Goal: Information Seeking & Learning: Learn about a topic

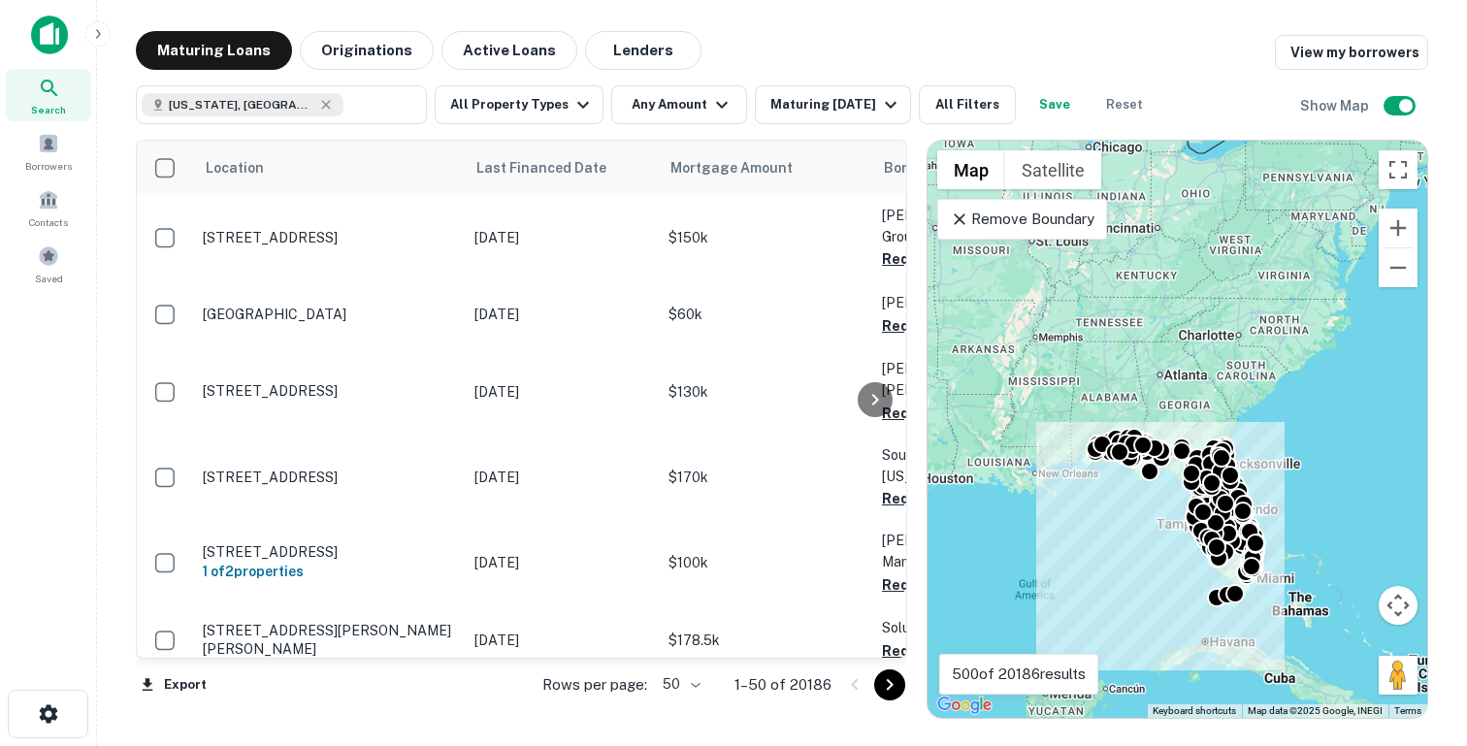
drag, startPoint x: 1319, startPoint y: 192, endPoint x: 1314, endPoint y: 295, distance: 102.9
click at [1314, 295] on div "To activate drag with keyboard, press Alt + Enter. Once in keyboard drag state,…" at bounding box center [1177, 429] width 500 height 577
click at [951, 214] on icon at bounding box center [959, 219] width 19 height 19
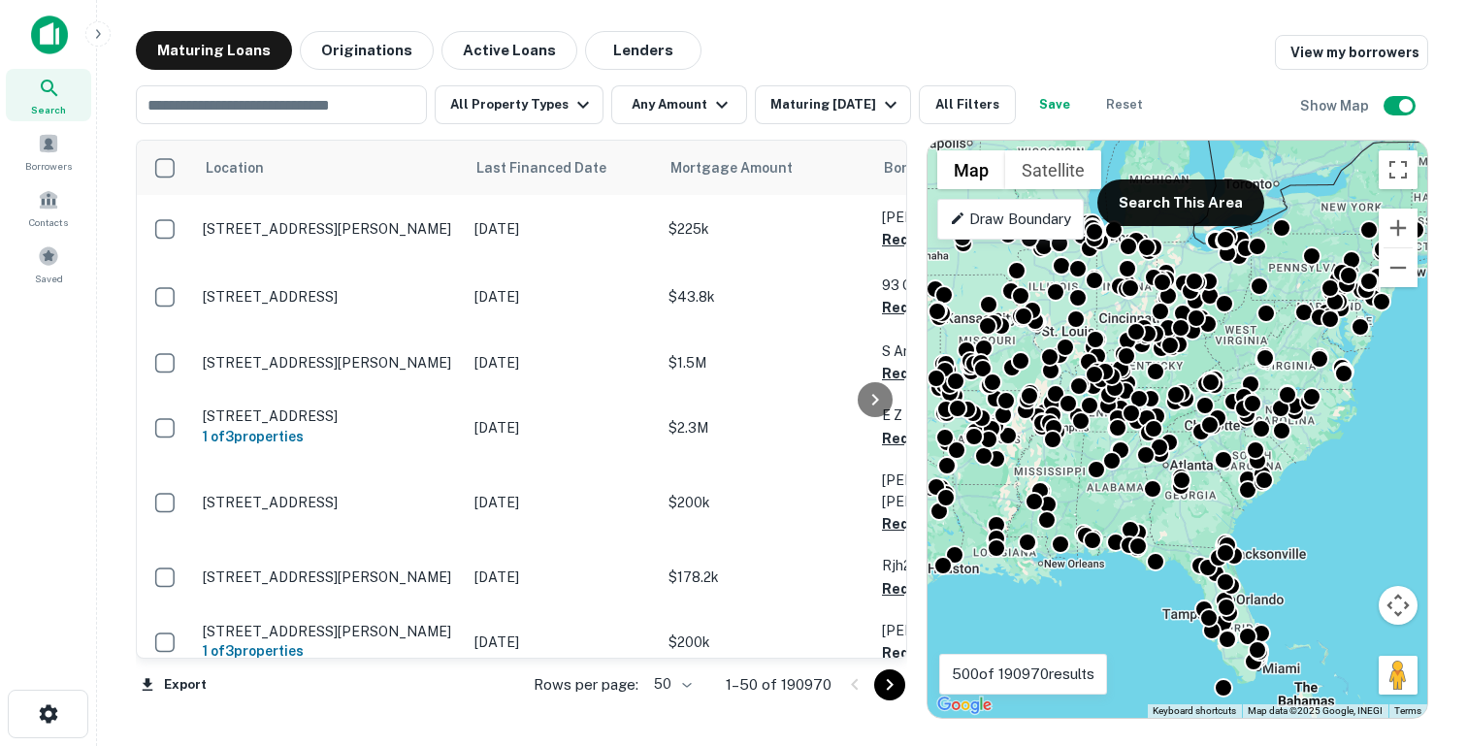
drag, startPoint x: 1320, startPoint y: 339, endPoint x: 1326, endPoint y: 421, distance: 81.7
click at [1326, 421] on div "To activate drag with keyboard, press Alt + Enter. Once in keyboard drag state,…" at bounding box center [1177, 429] width 500 height 577
click at [1401, 173] on button "Toggle fullscreen view" at bounding box center [1397, 169] width 39 height 39
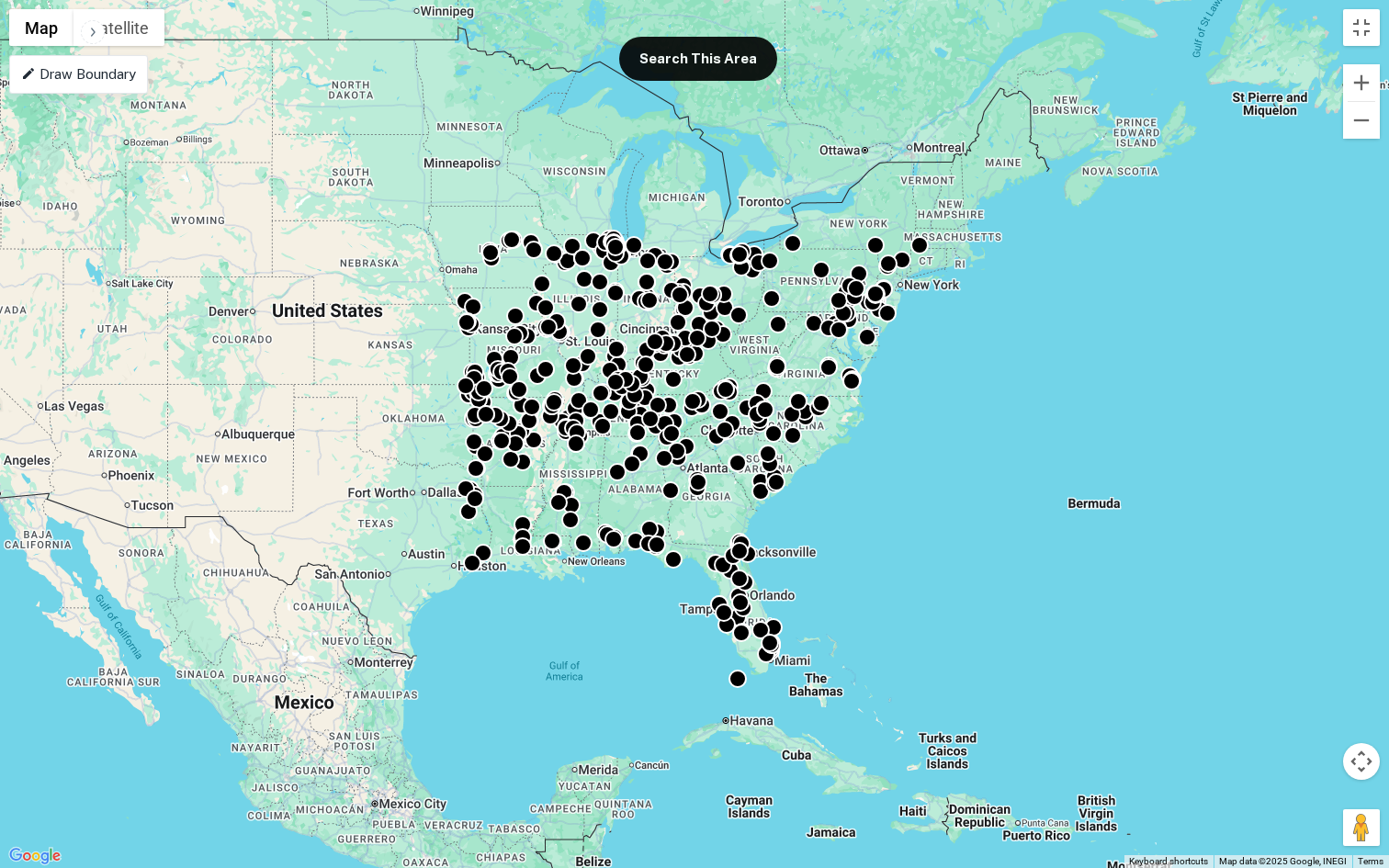
click at [41, 74] on p "Draw Boundary" at bounding box center [78, 74] width 115 height 22
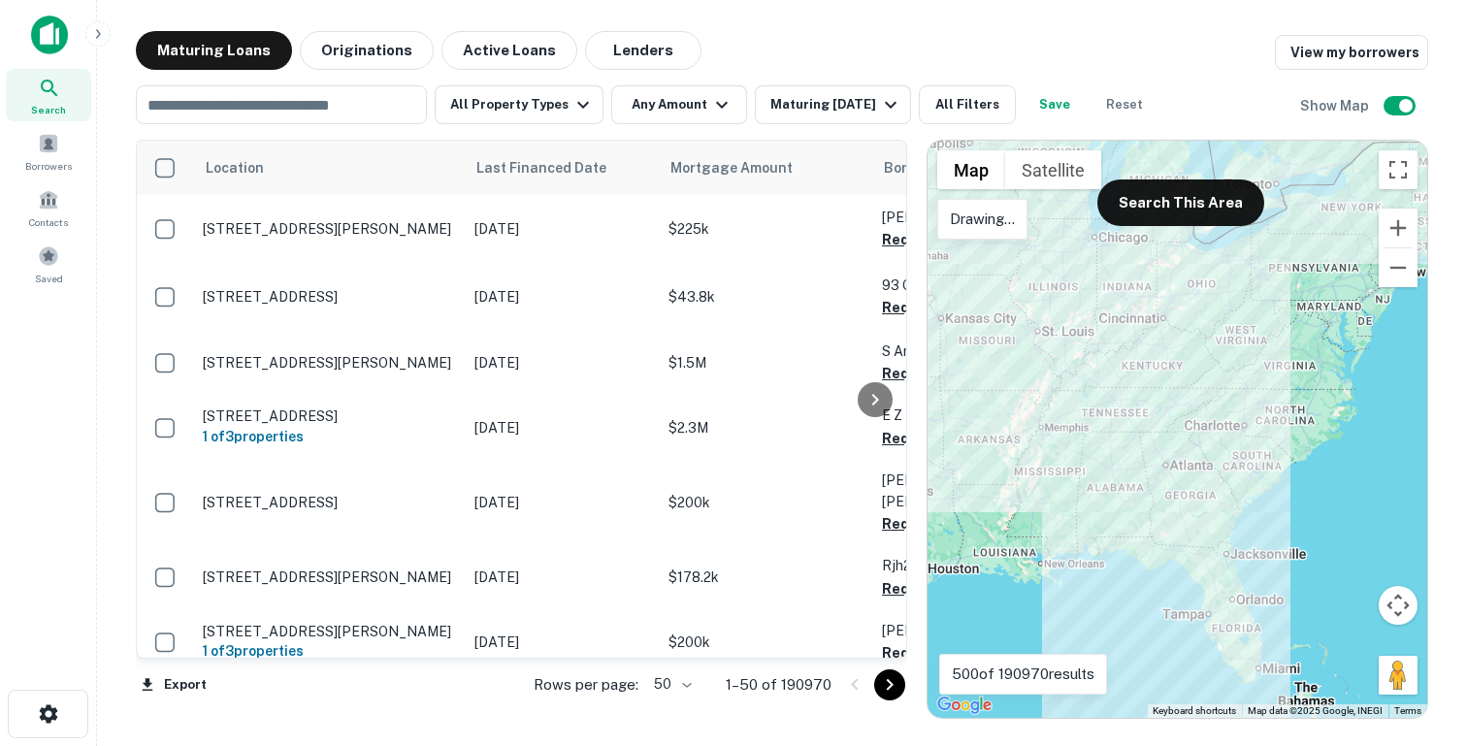
click at [1077, 224] on div at bounding box center [1177, 429] width 500 height 577
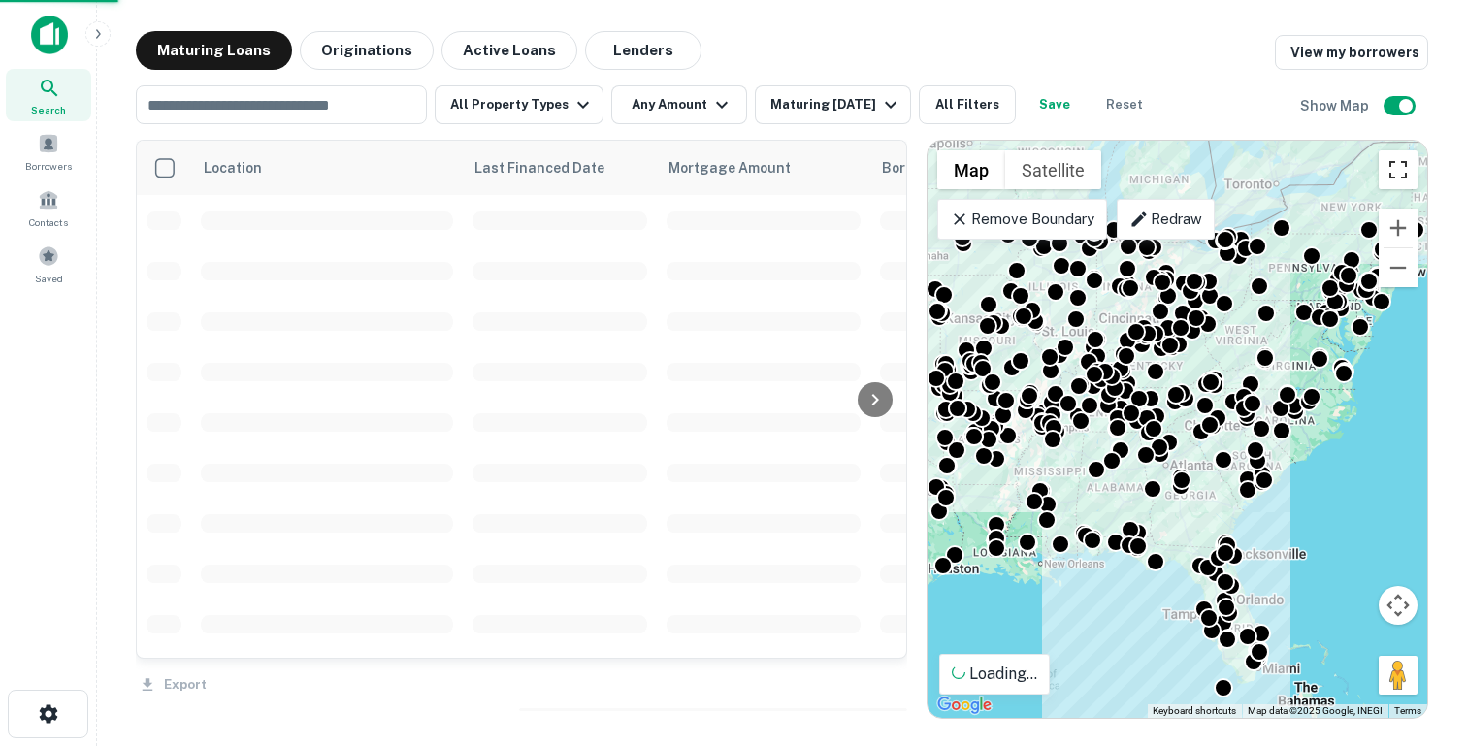
click at [1397, 172] on button "Toggle fullscreen view" at bounding box center [1397, 169] width 39 height 39
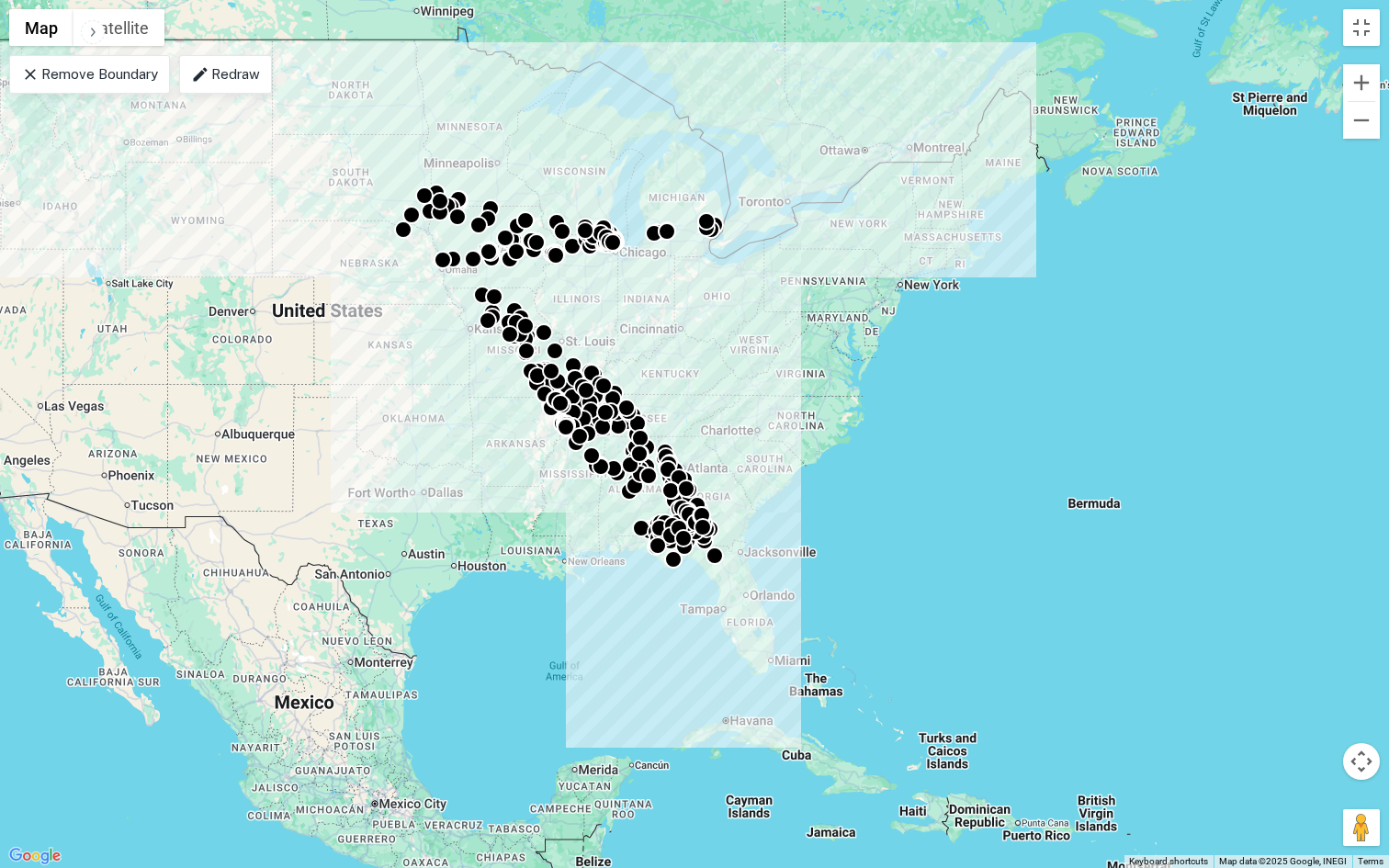
click at [224, 69] on p "Redraw" at bounding box center [225, 74] width 69 height 22
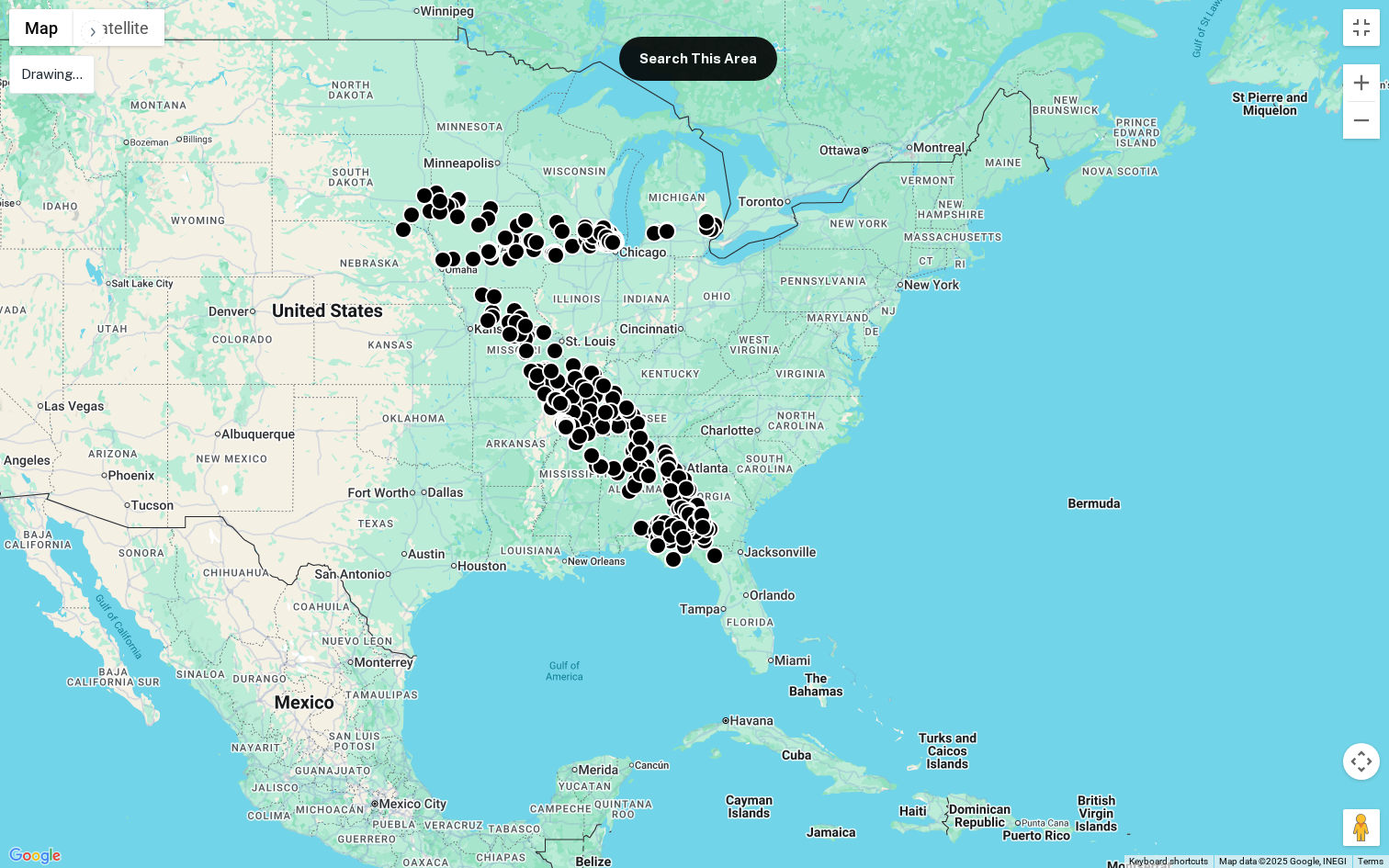
click at [606, 551] on div "To activate drag with keyboard, press Alt + Enter. Once in keyboard drag state,…" at bounding box center [694, 434] width 1389 height 868
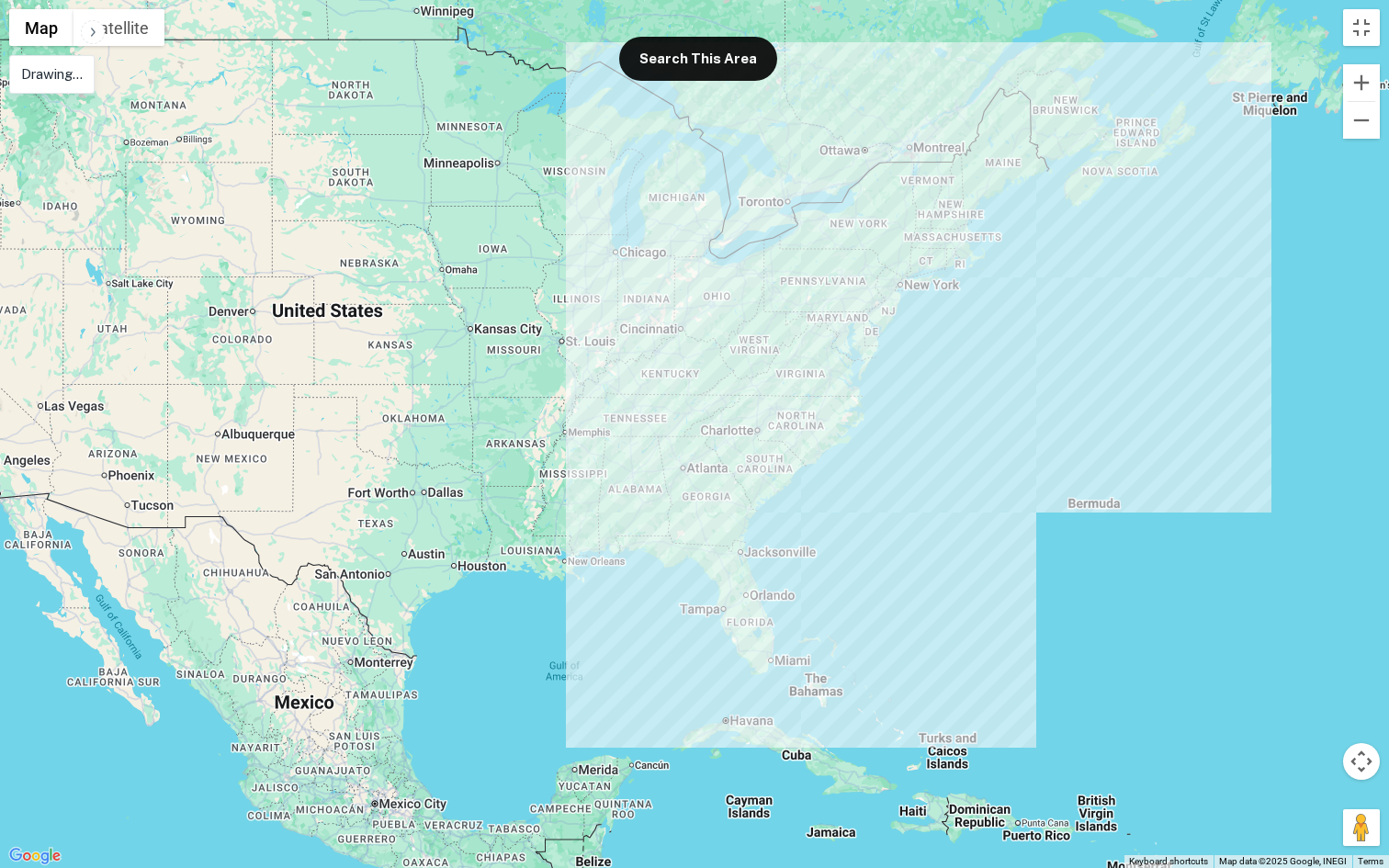
click at [621, 567] on div at bounding box center [694, 434] width 1389 height 868
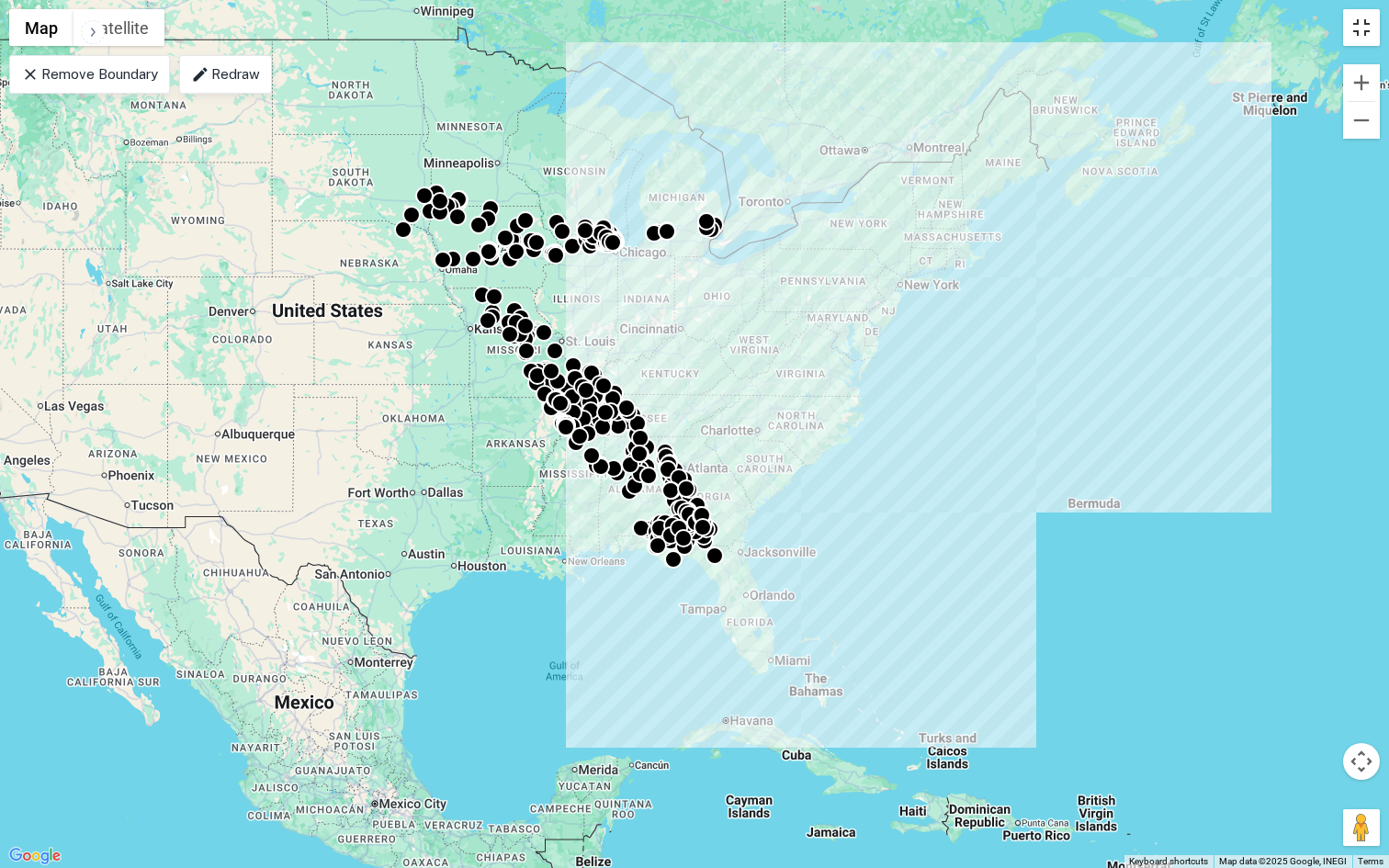
click at [1360, 35] on button "Toggle fullscreen view" at bounding box center [1361, 27] width 37 height 37
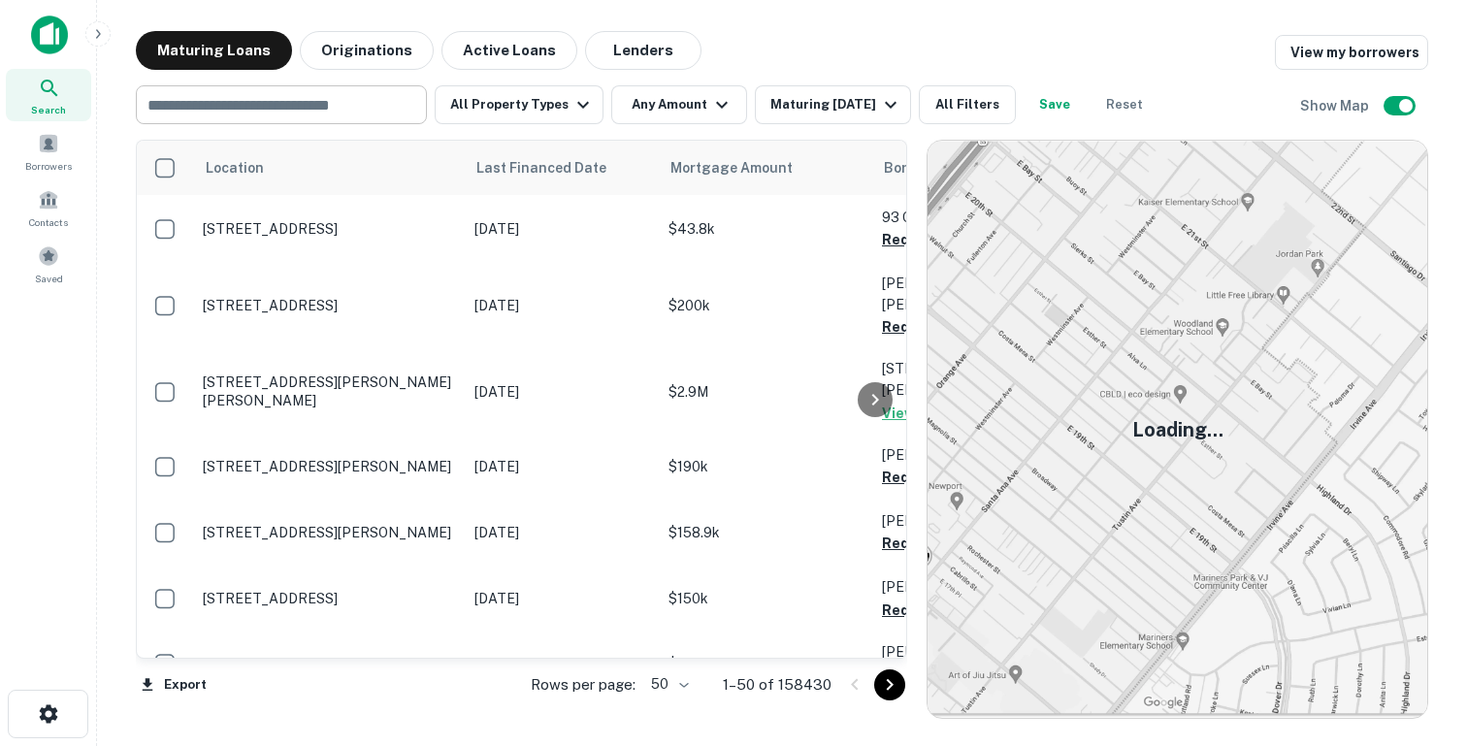
click at [367, 101] on input "text" at bounding box center [280, 104] width 276 height 27
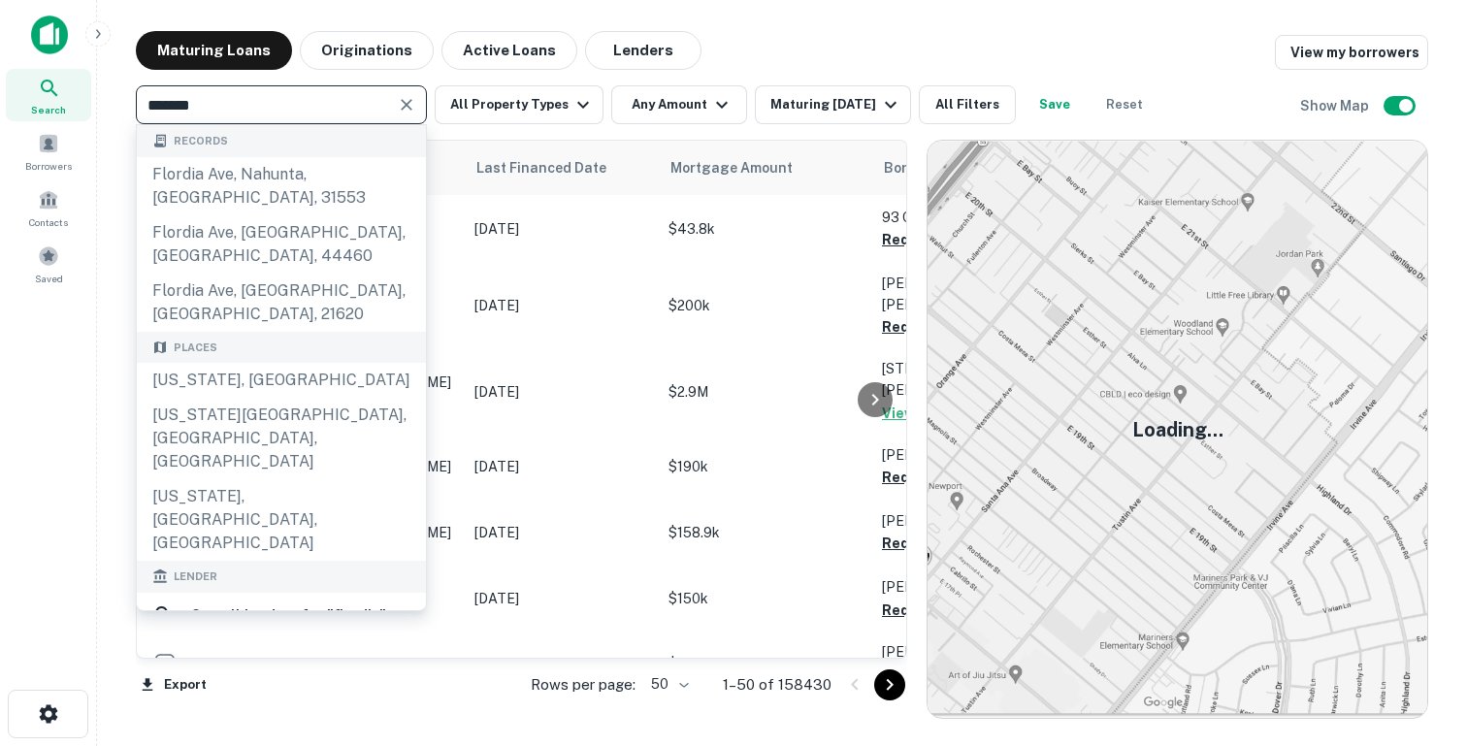
click at [282, 110] on input "*******" at bounding box center [265, 104] width 247 height 27
click at [283, 110] on input "*******" at bounding box center [265, 104] width 247 height 27
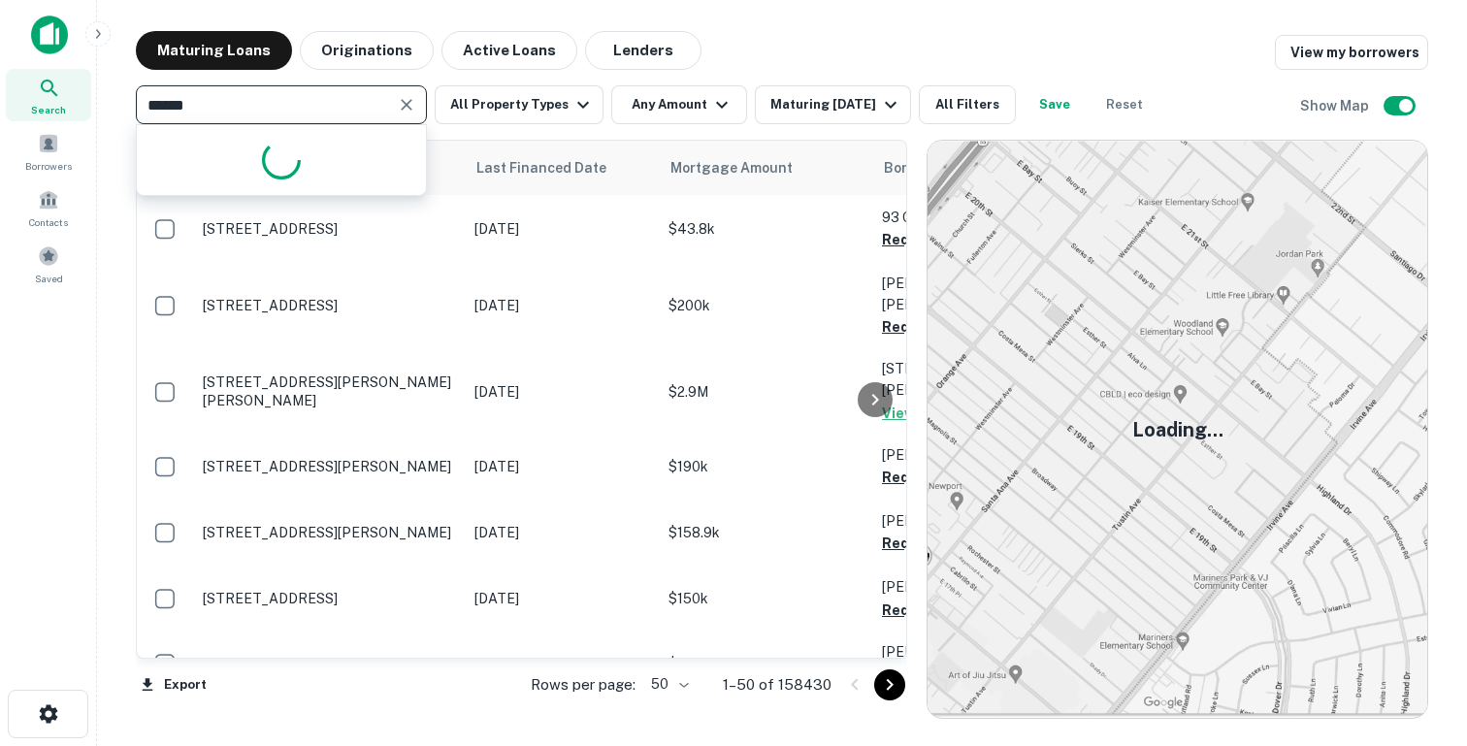
type input "*******"
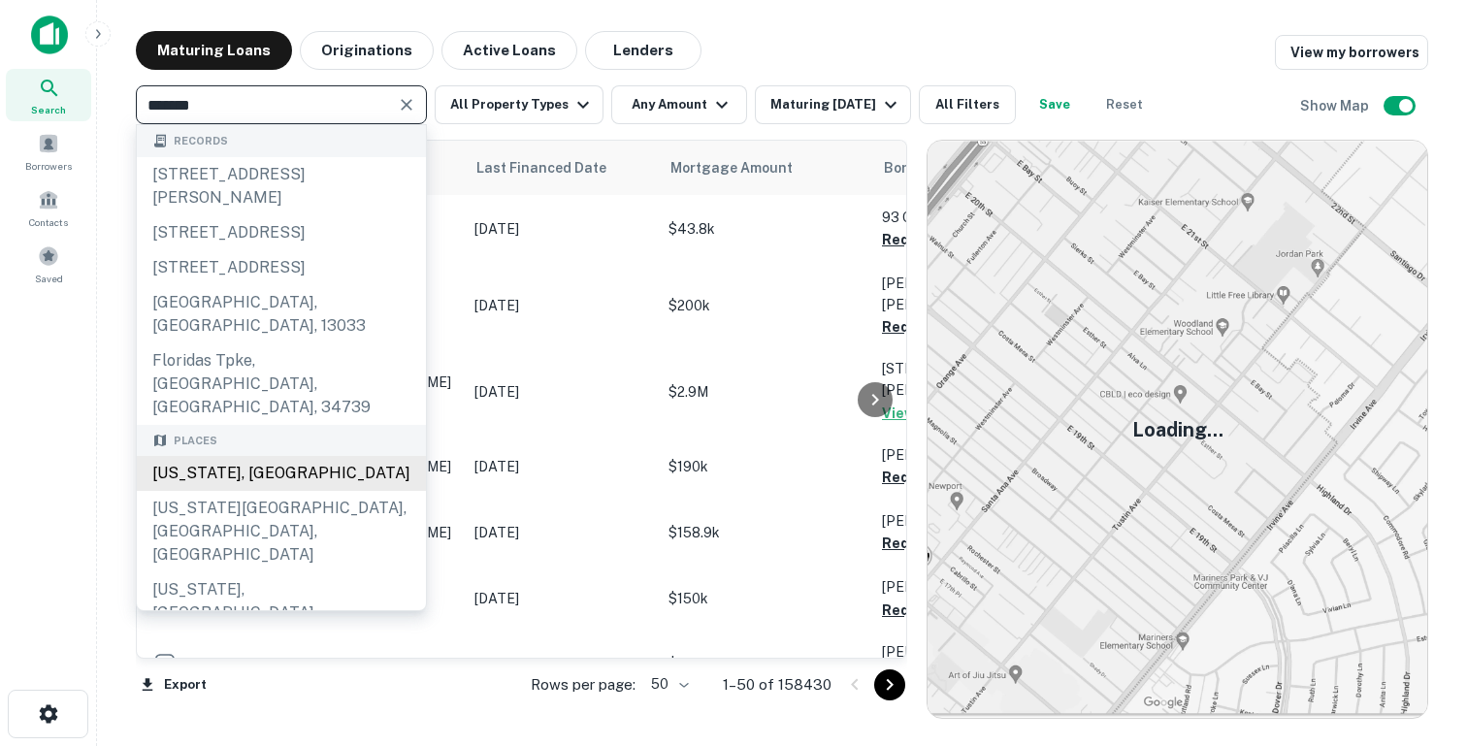
click at [249, 456] on div "Florida, USA" at bounding box center [281, 473] width 289 height 35
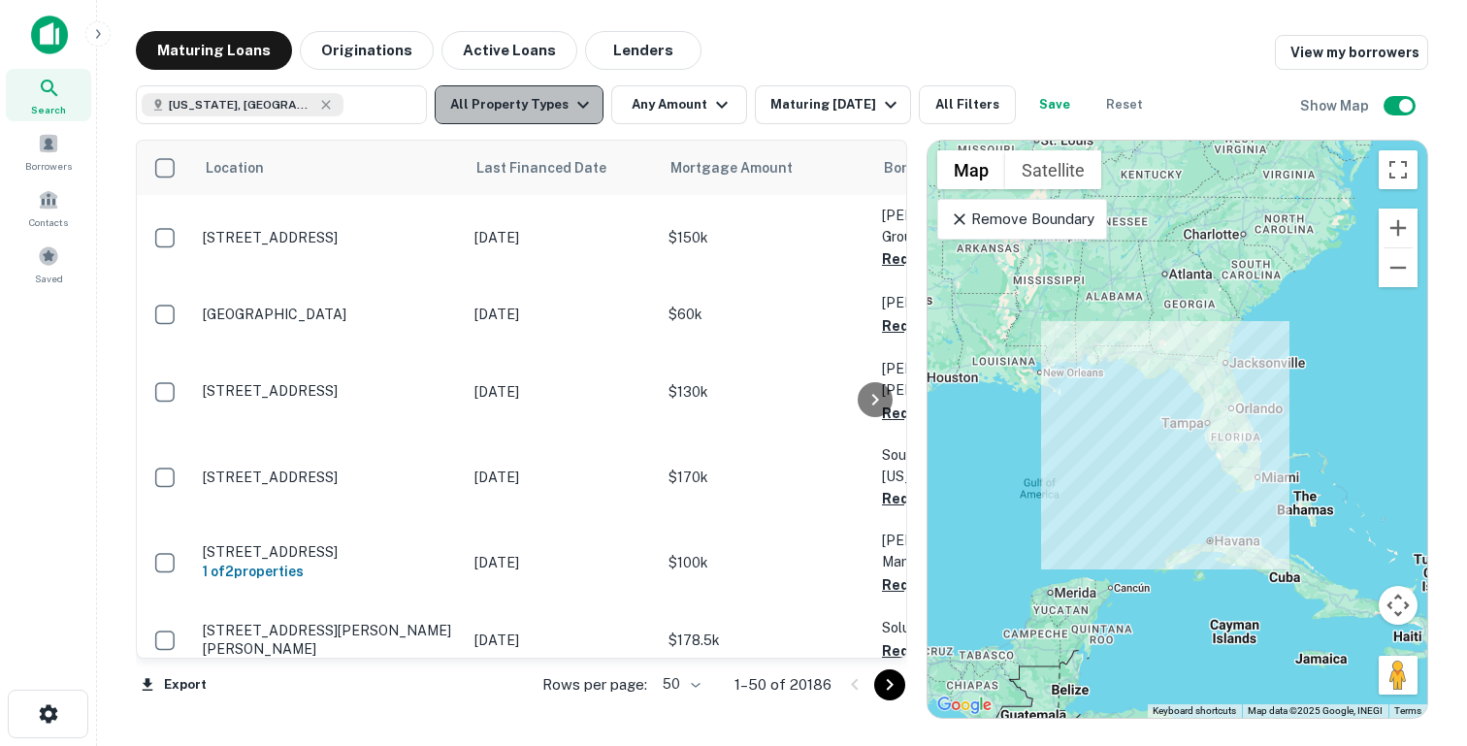
click at [562, 121] on button "All Property Types" at bounding box center [519, 104] width 169 height 39
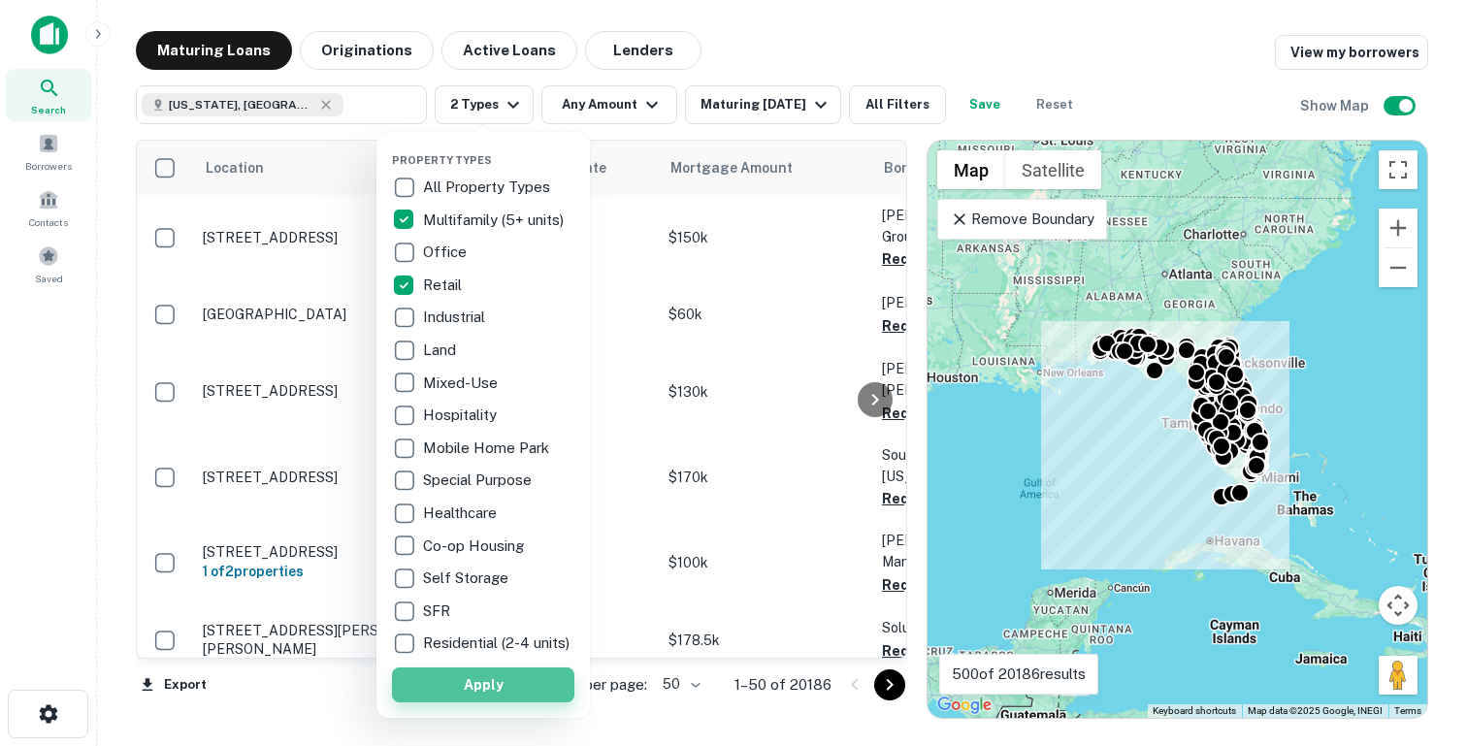
click at [449, 698] on button "Apply" at bounding box center [483, 684] width 182 height 35
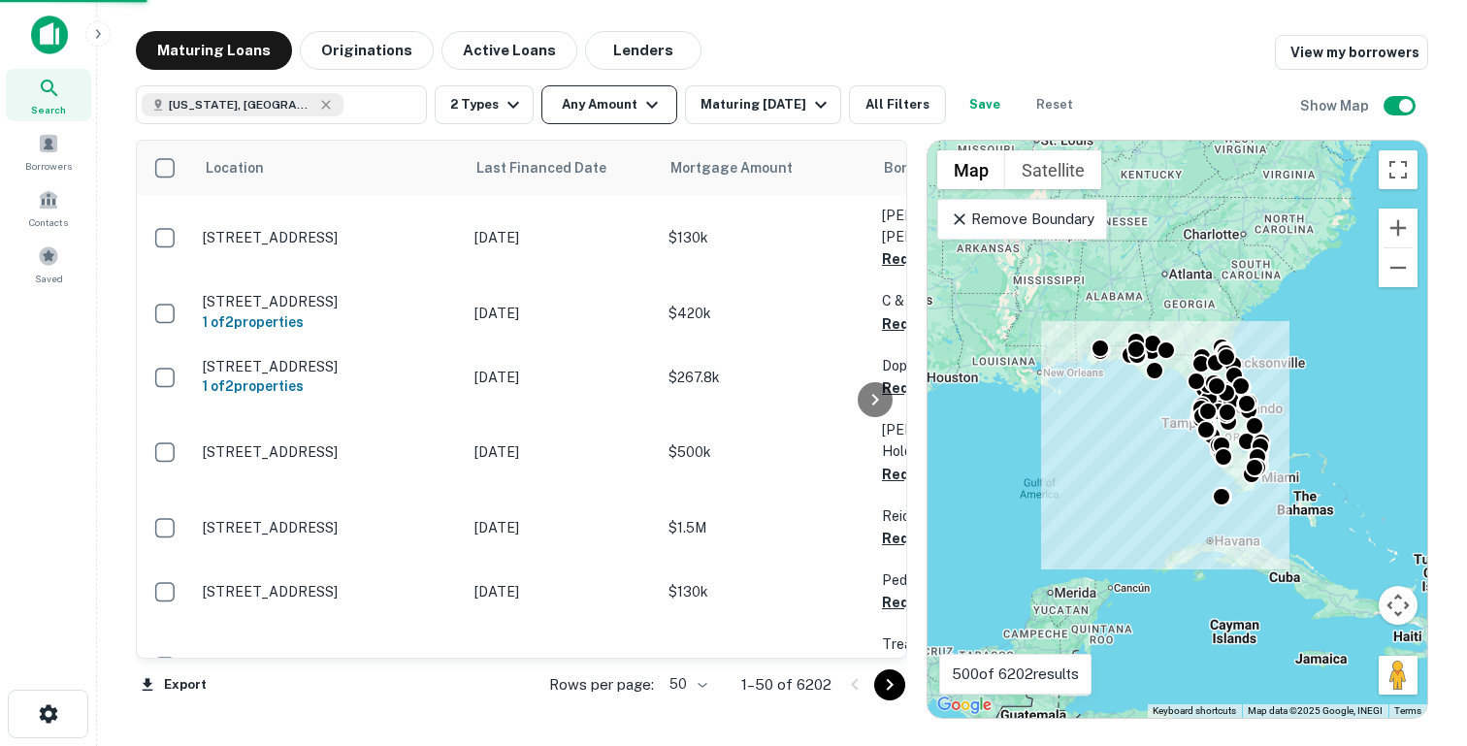
click at [605, 111] on button "Any Amount" at bounding box center [609, 104] width 136 height 39
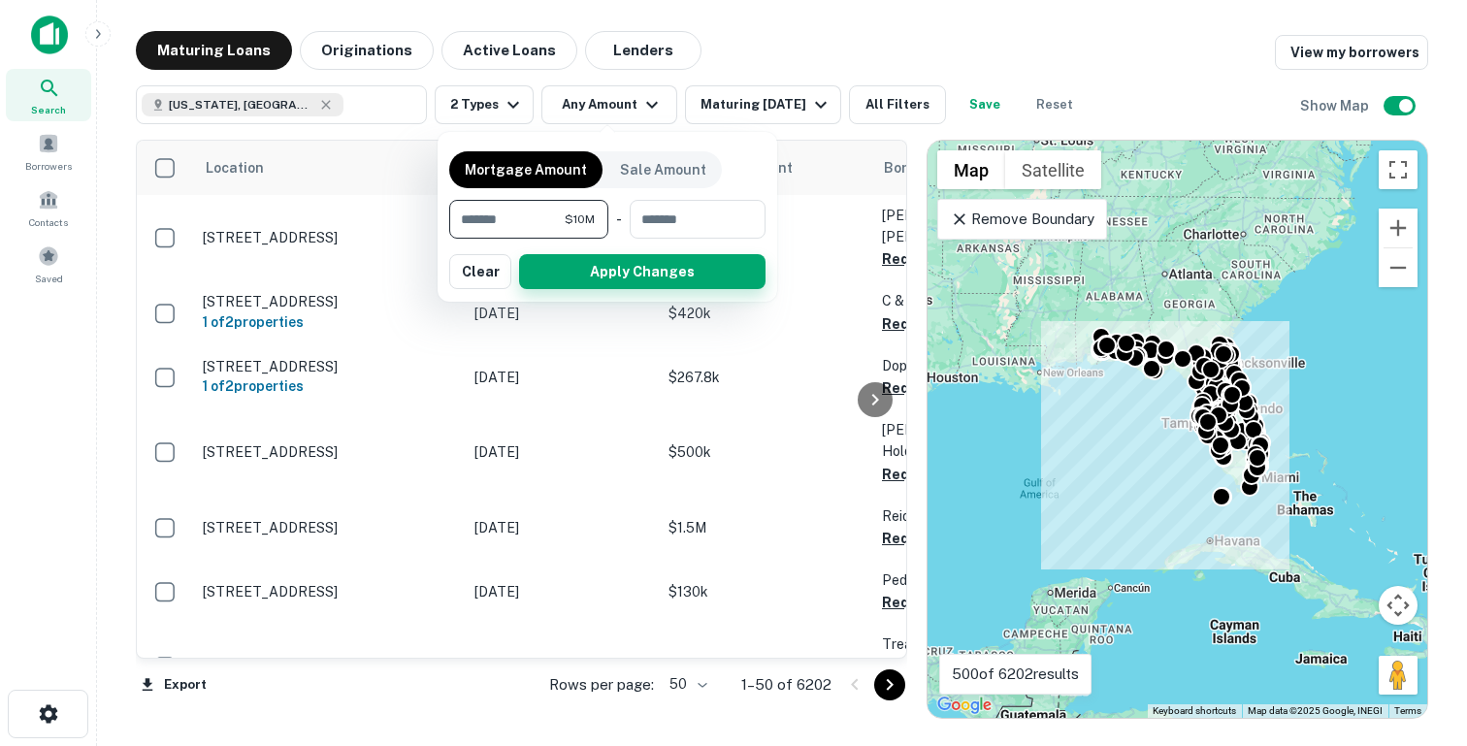
type input "********"
click at [624, 274] on button "Apply Changes" at bounding box center [642, 271] width 246 height 35
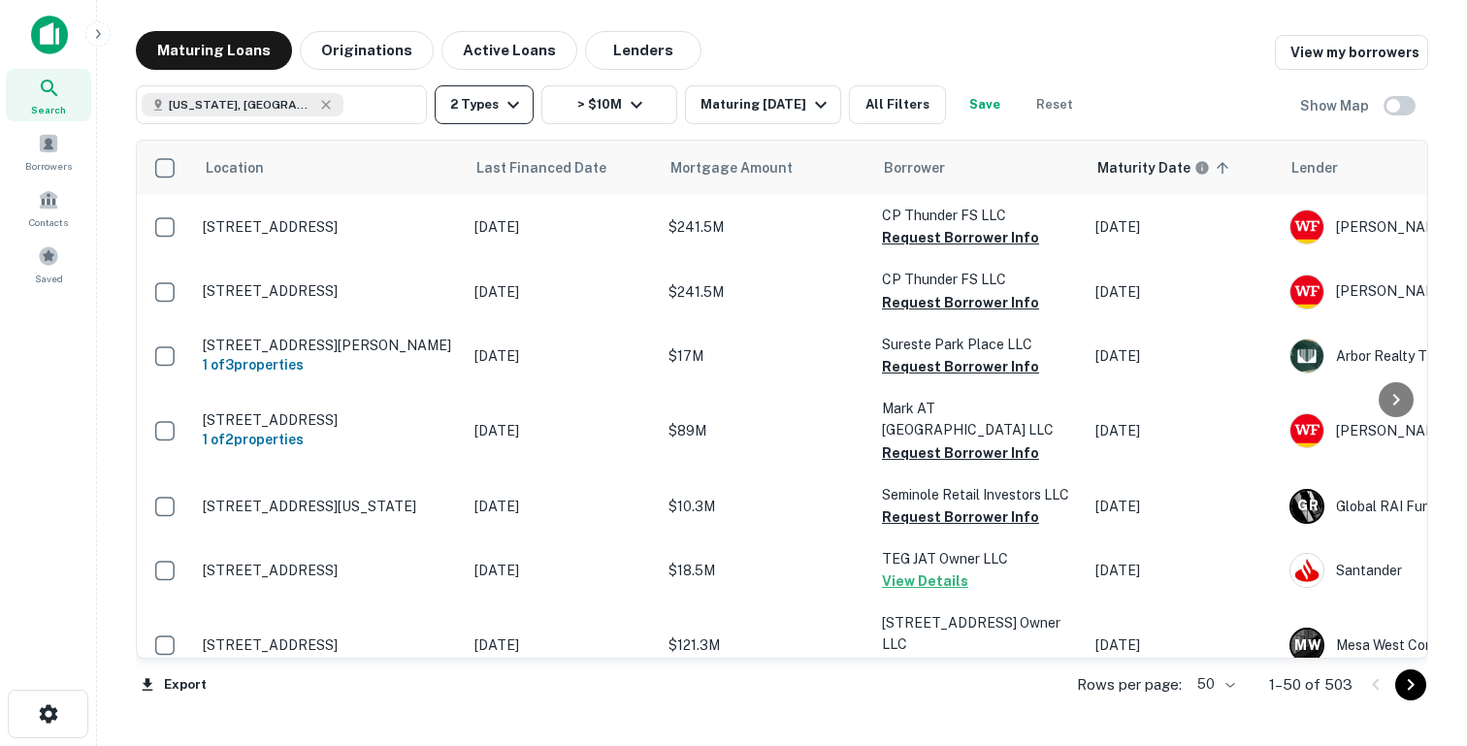
click at [485, 104] on button "2 Types" at bounding box center [484, 104] width 99 height 39
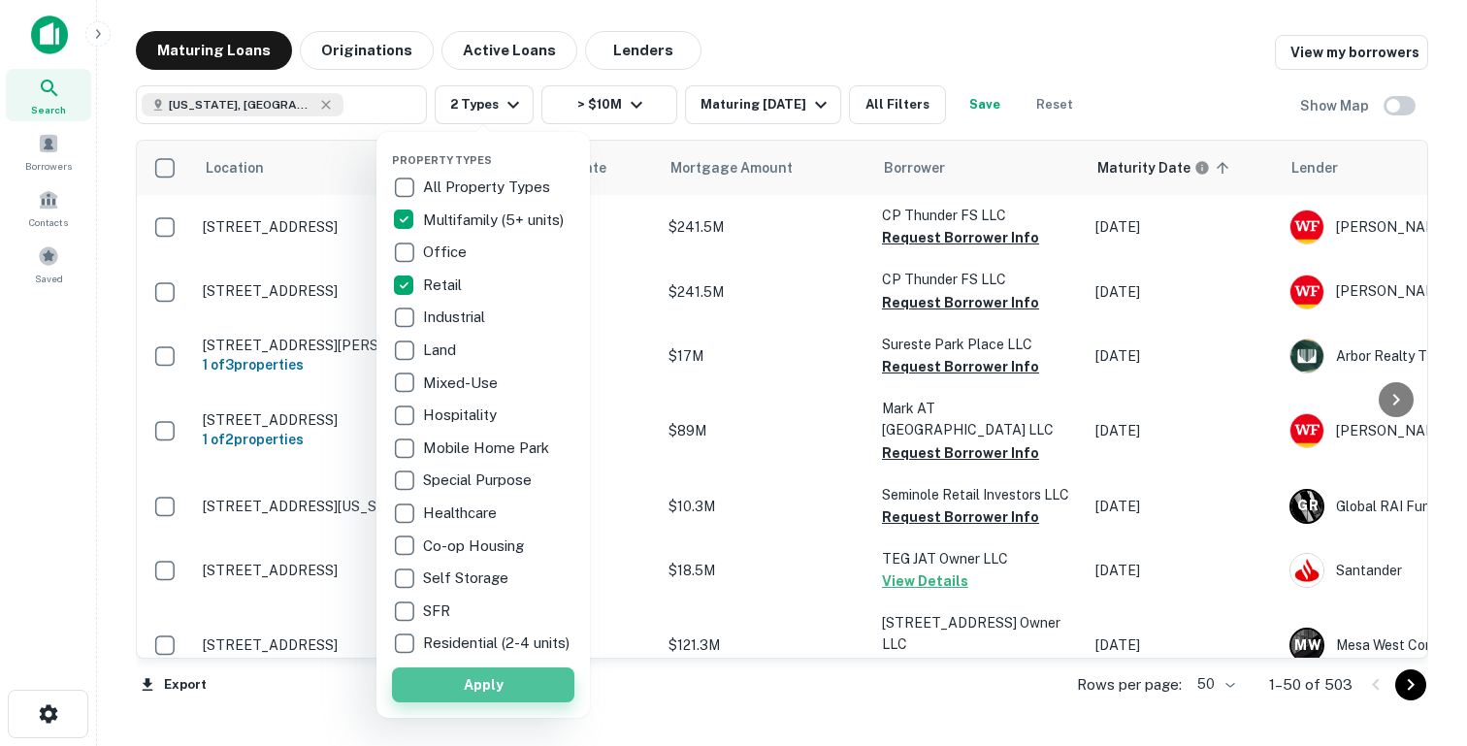
click at [462, 694] on button "Apply" at bounding box center [483, 684] width 182 height 35
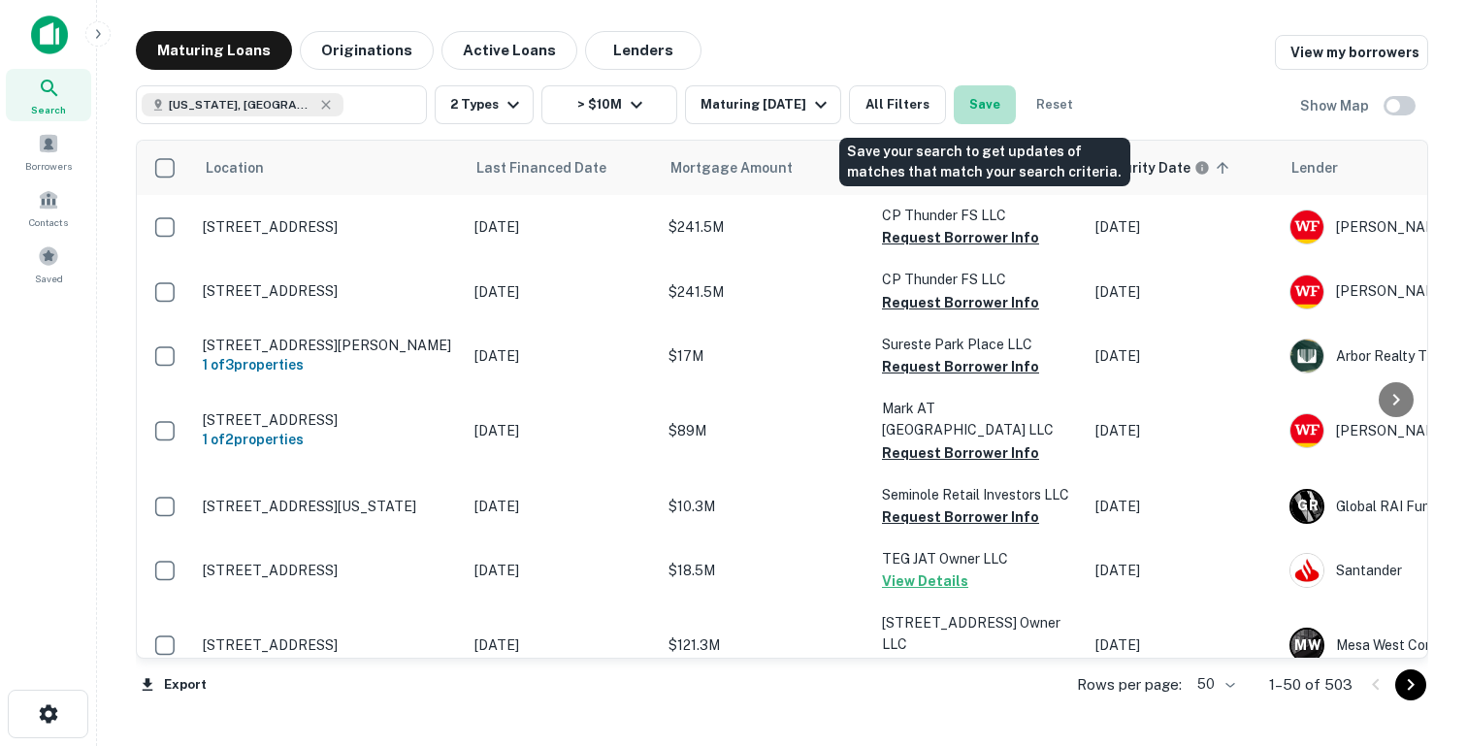
click at [981, 107] on button "Save" at bounding box center [984, 104] width 62 height 39
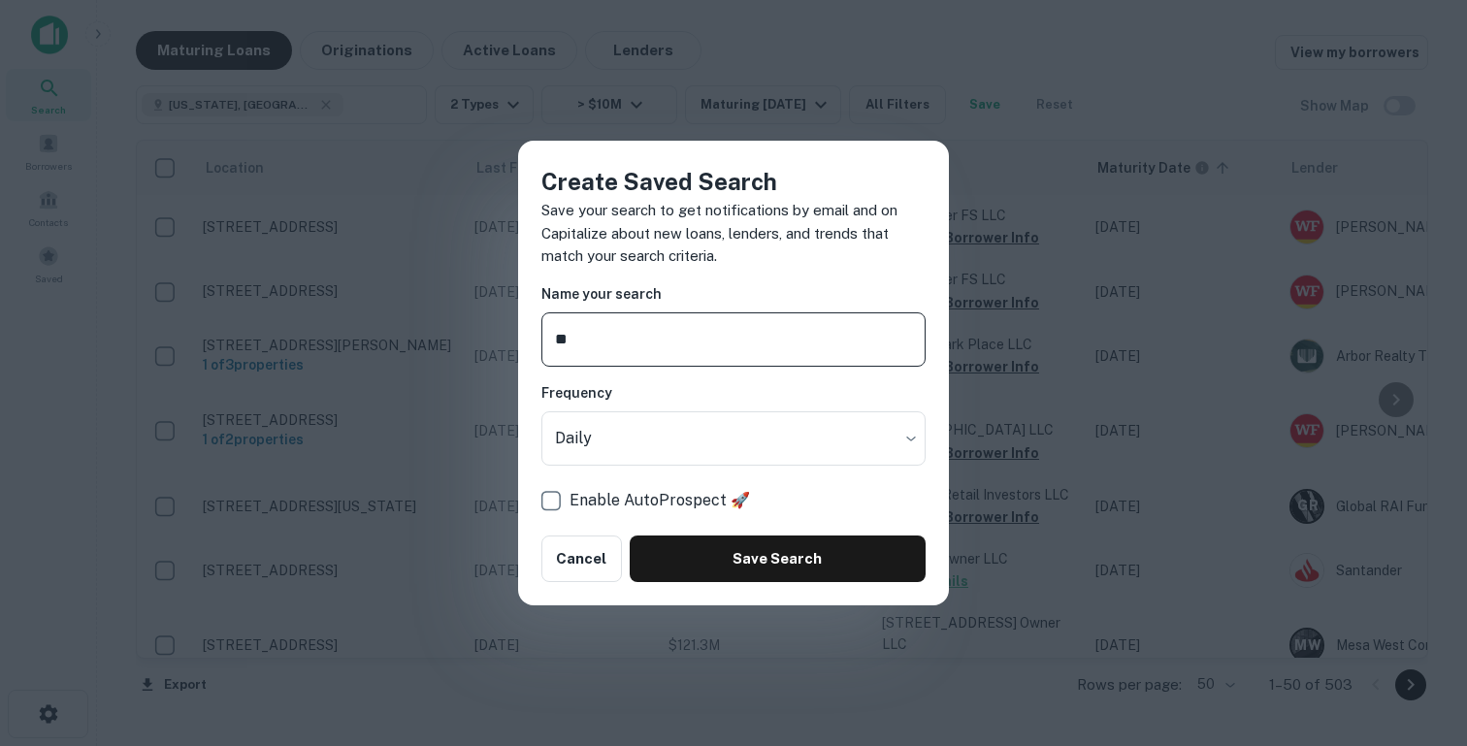
type input "*"
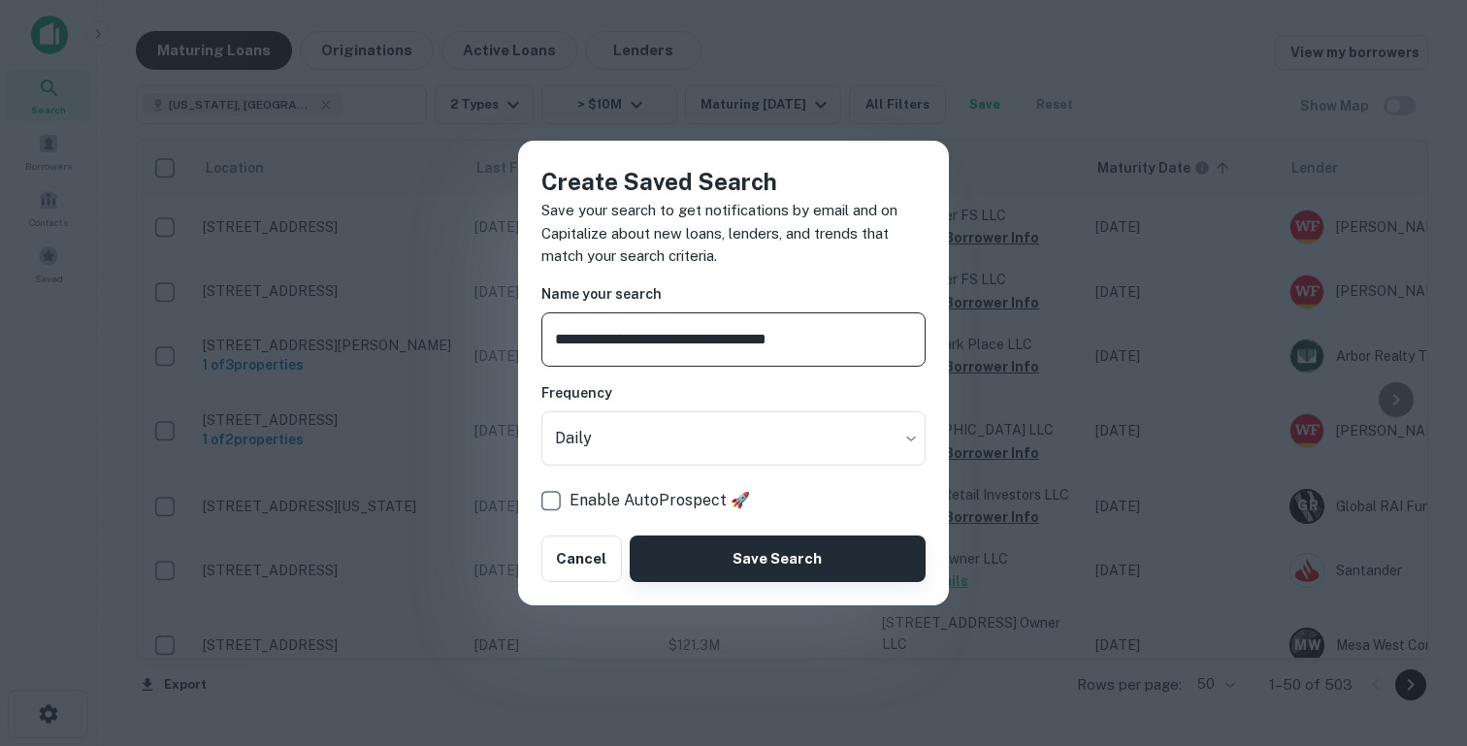
type input "**********"
click at [773, 562] on button "Save Search" at bounding box center [777, 558] width 296 height 47
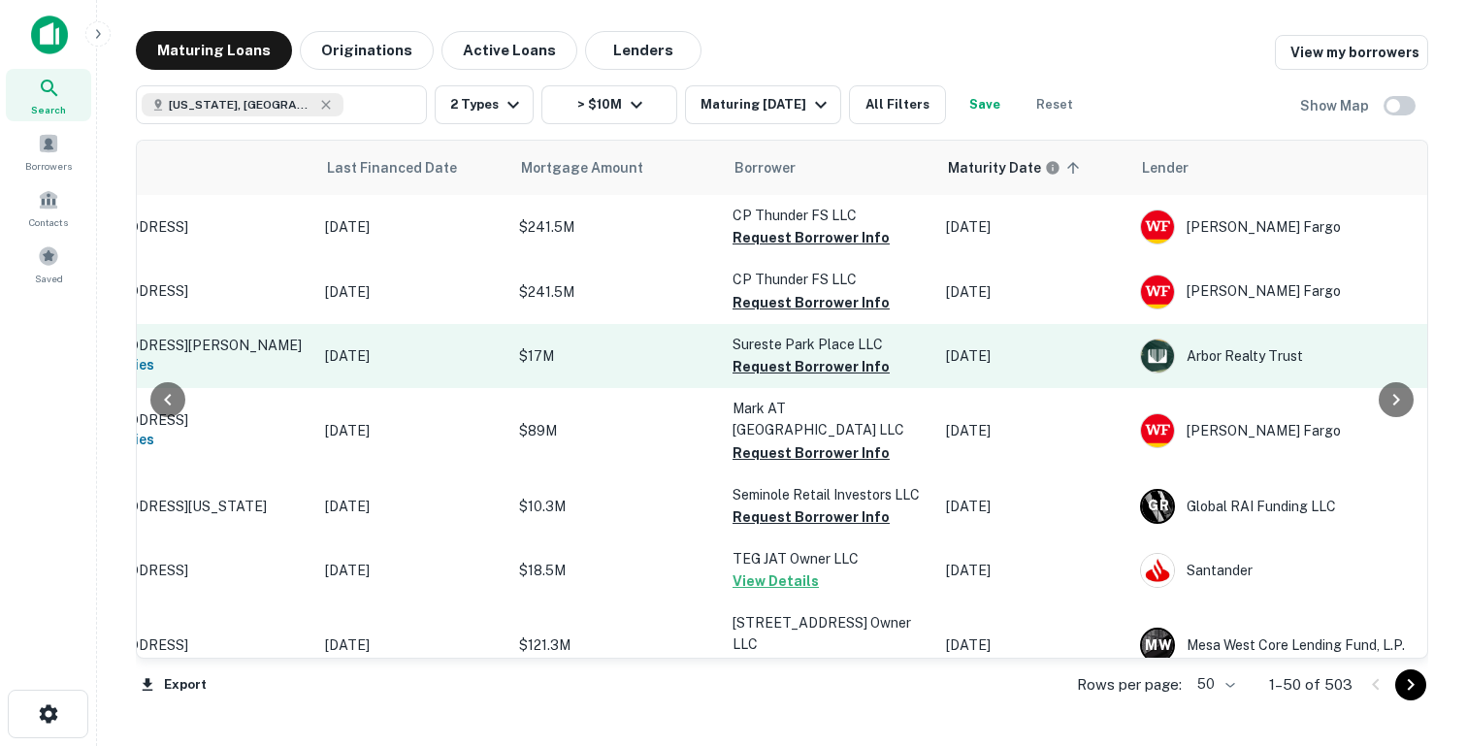
scroll to position [0, 135]
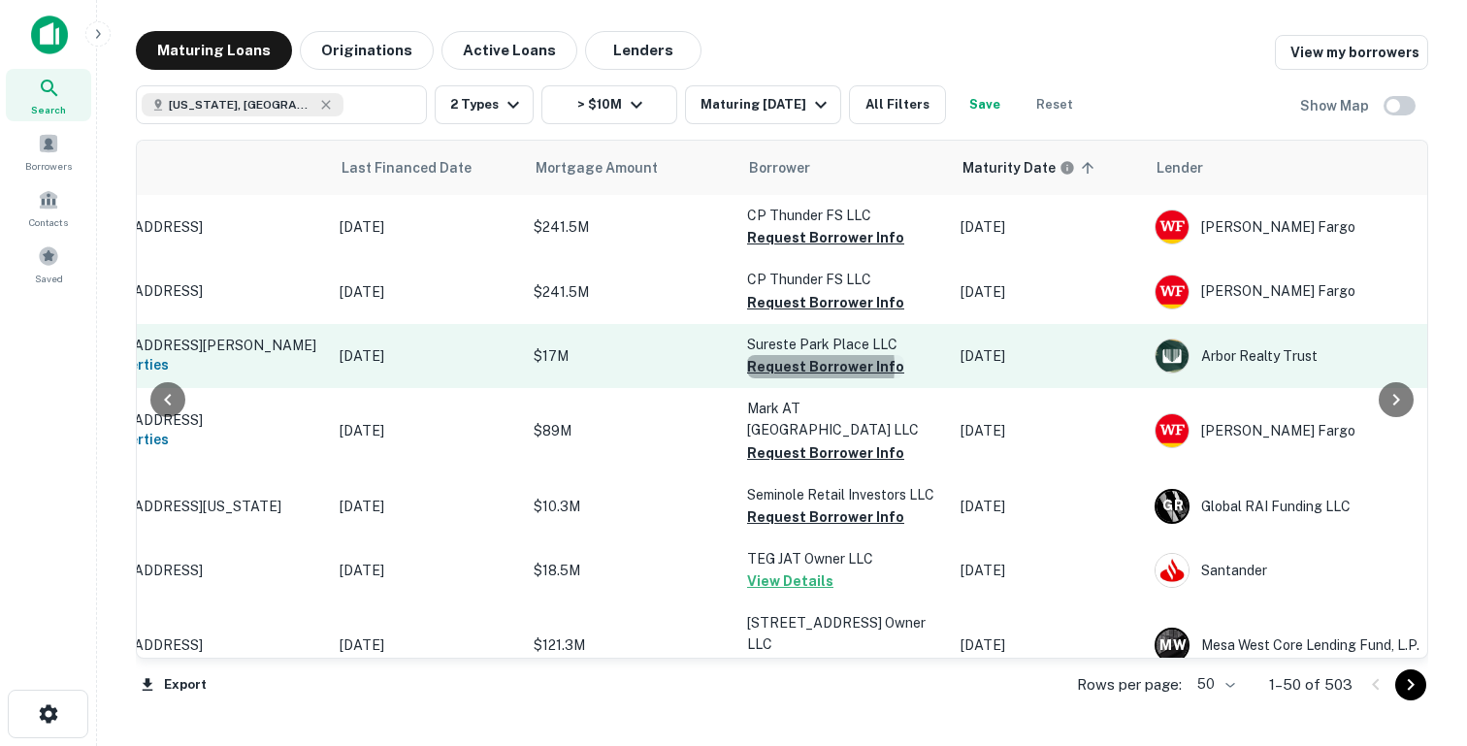
click at [790, 368] on button "Request Borrower Info" at bounding box center [825, 366] width 157 height 23
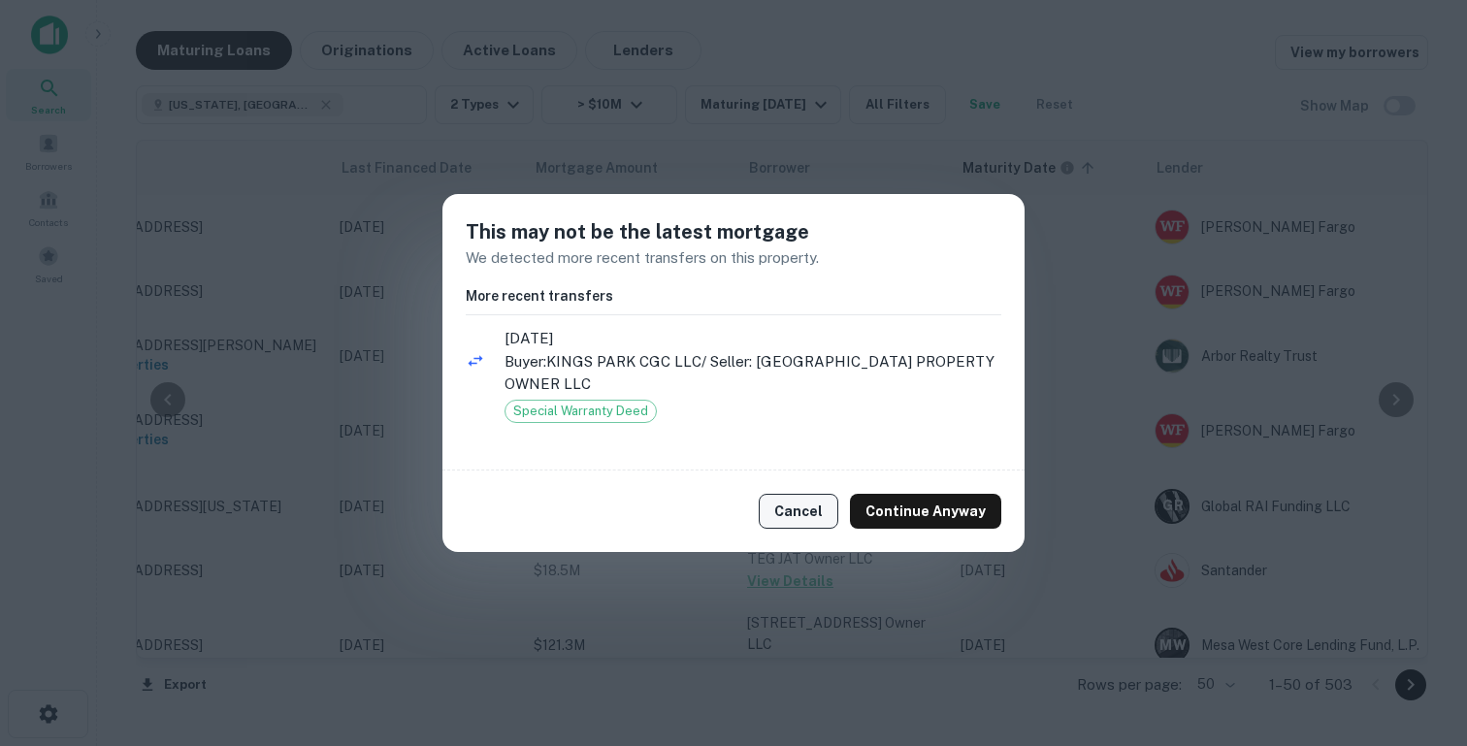
click at [791, 504] on button "Cancel" at bounding box center [798, 511] width 80 height 35
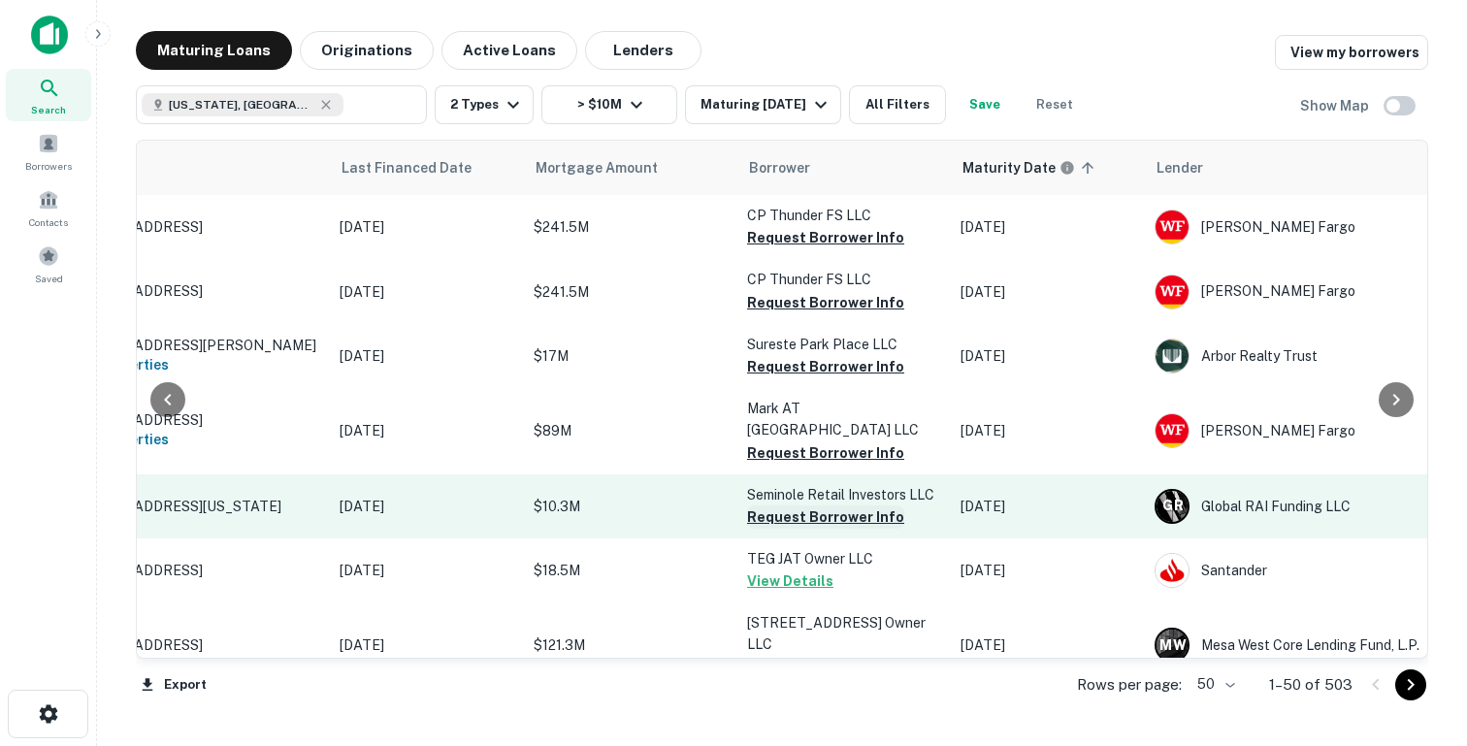
click at [771, 506] on button "Request Borrower Info" at bounding box center [825, 516] width 157 height 23
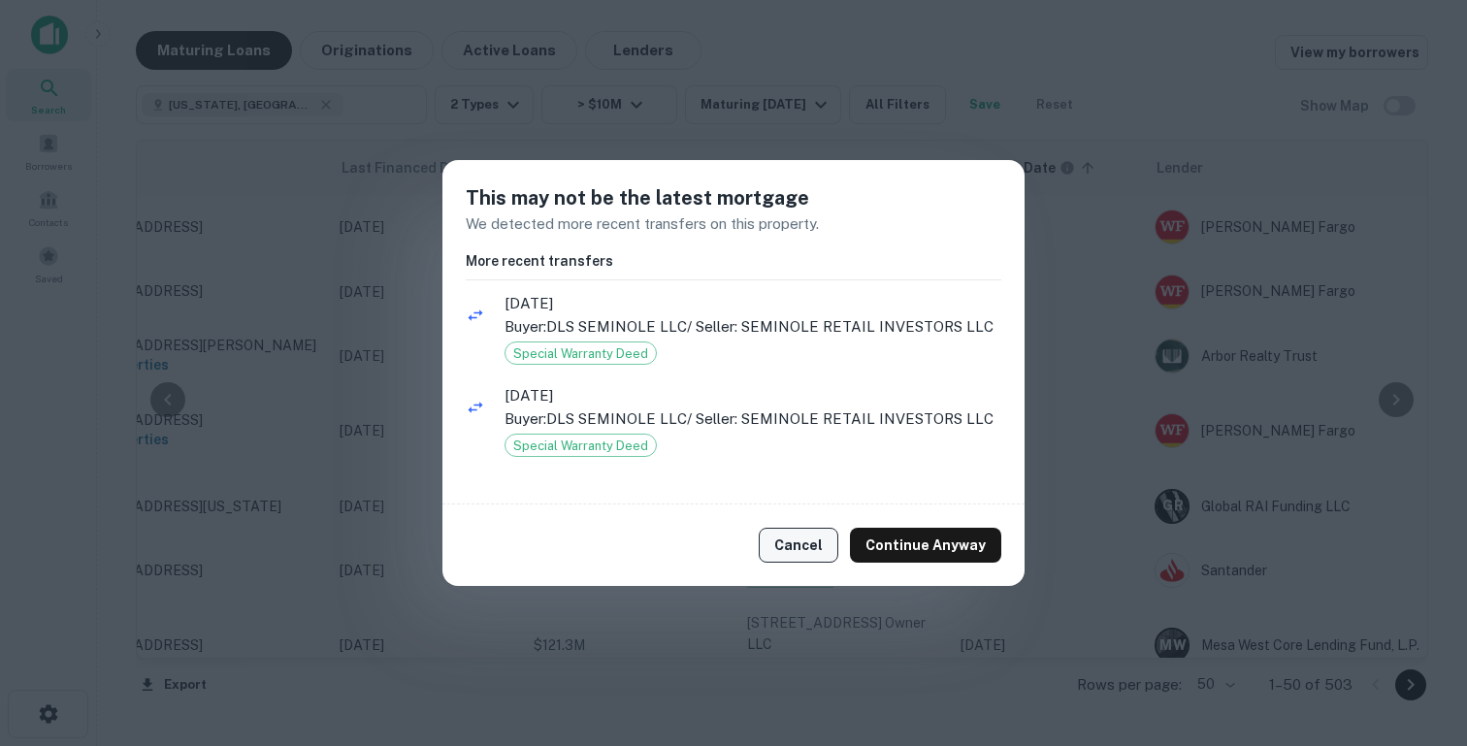
click at [797, 551] on button "Cancel" at bounding box center [798, 545] width 80 height 35
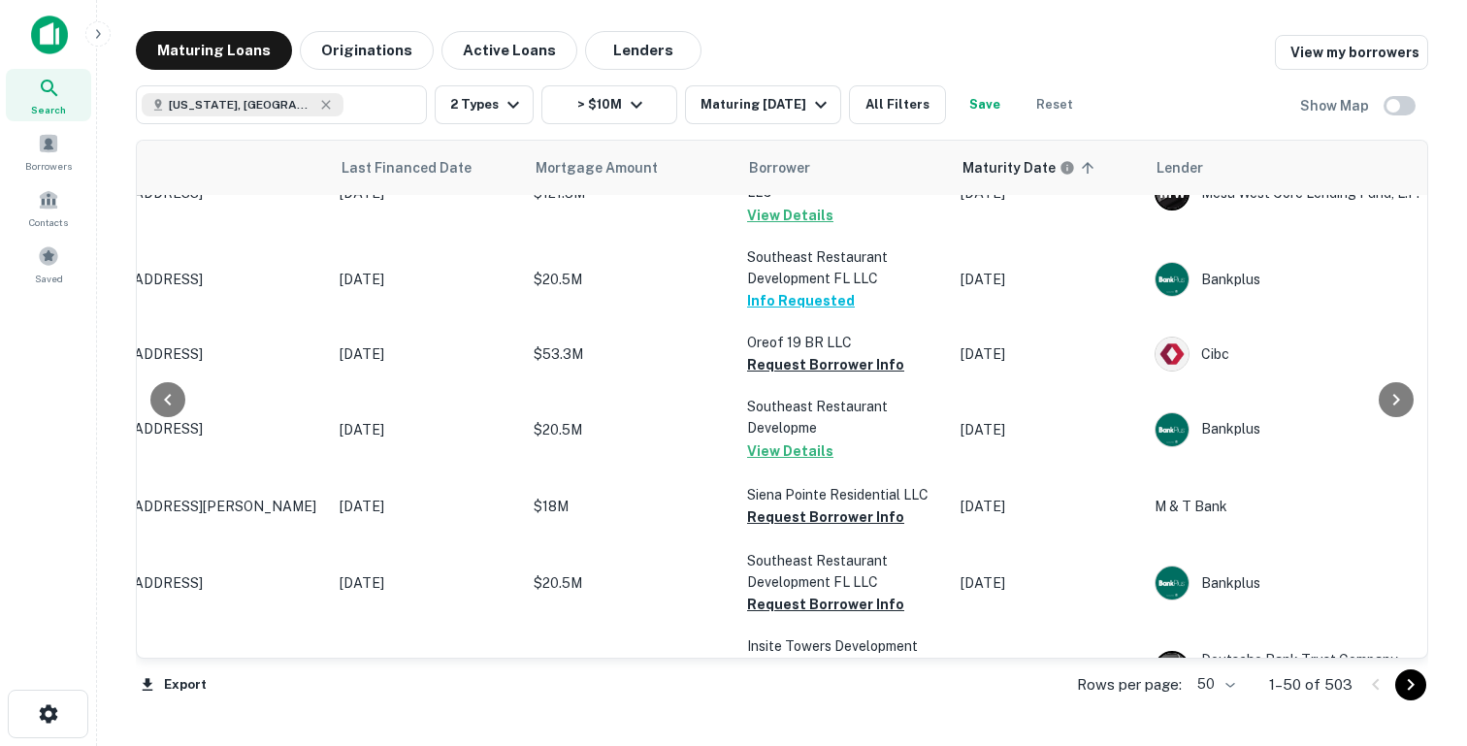
scroll to position [528, 135]
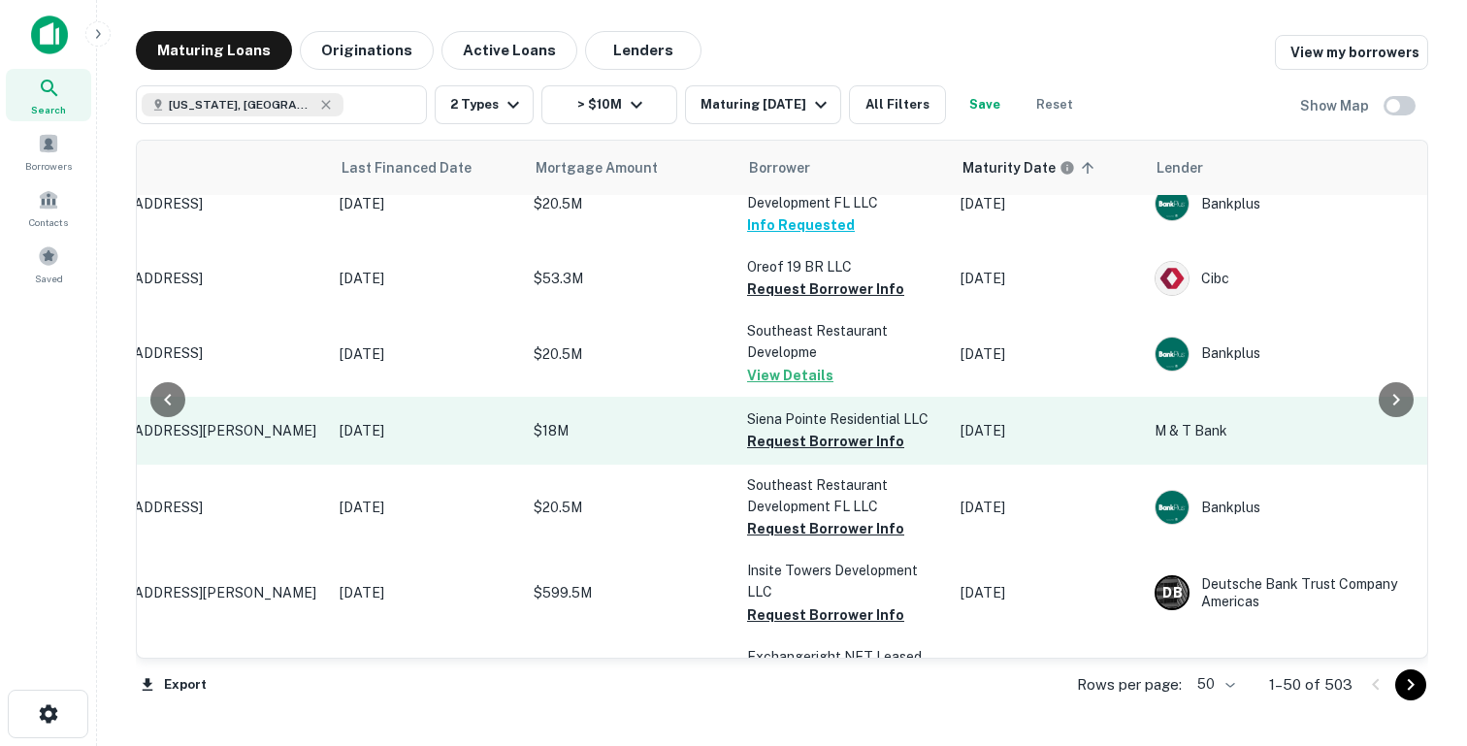
click at [768, 419] on td "Siena Pointe Residential LLC Request Borrower Info" at bounding box center [843, 431] width 213 height 68
click at [769, 430] on button "Request Borrower Info" at bounding box center [825, 441] width 157 height 23
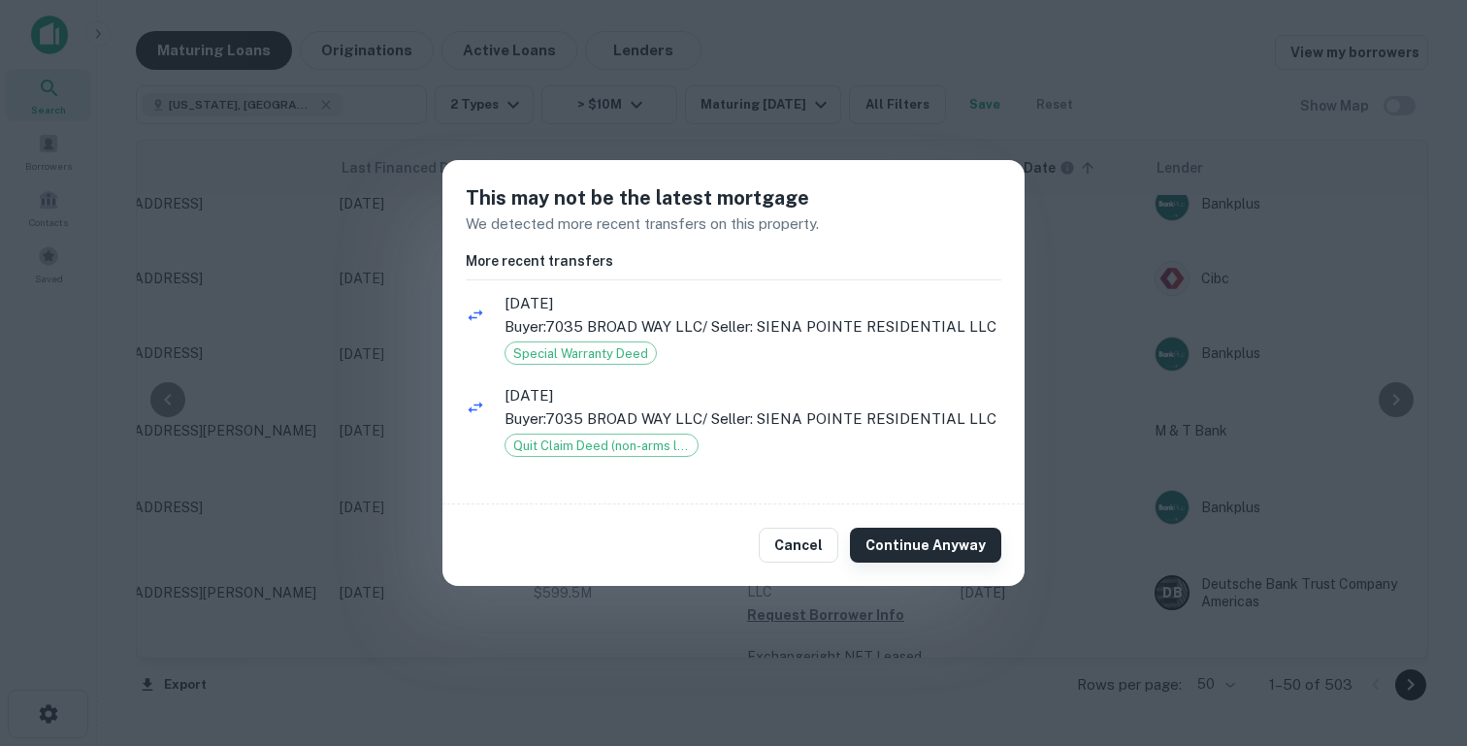
click at [910, 543] on button "Continue Anyway" at bounding box center [925, 545] width 151 height 35
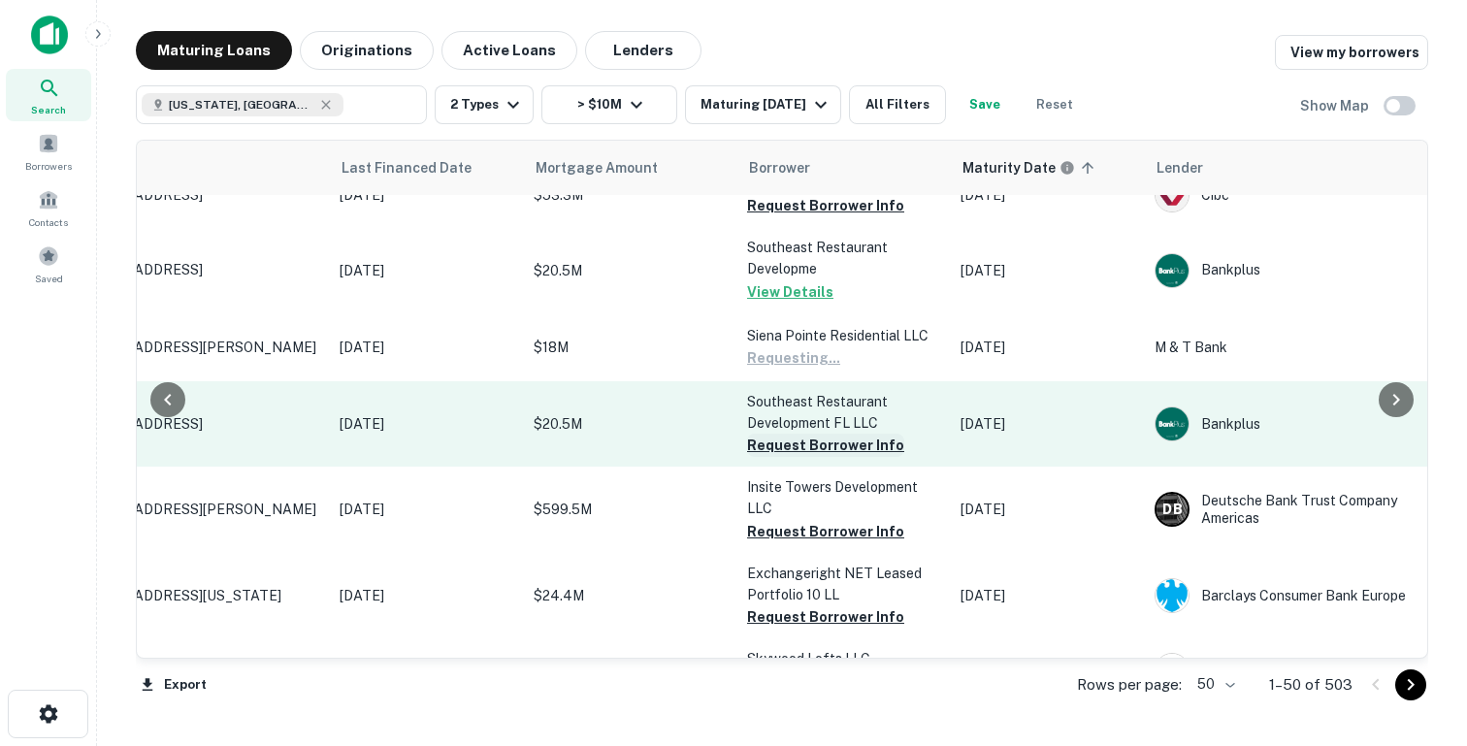
scroll to position [609, 135]
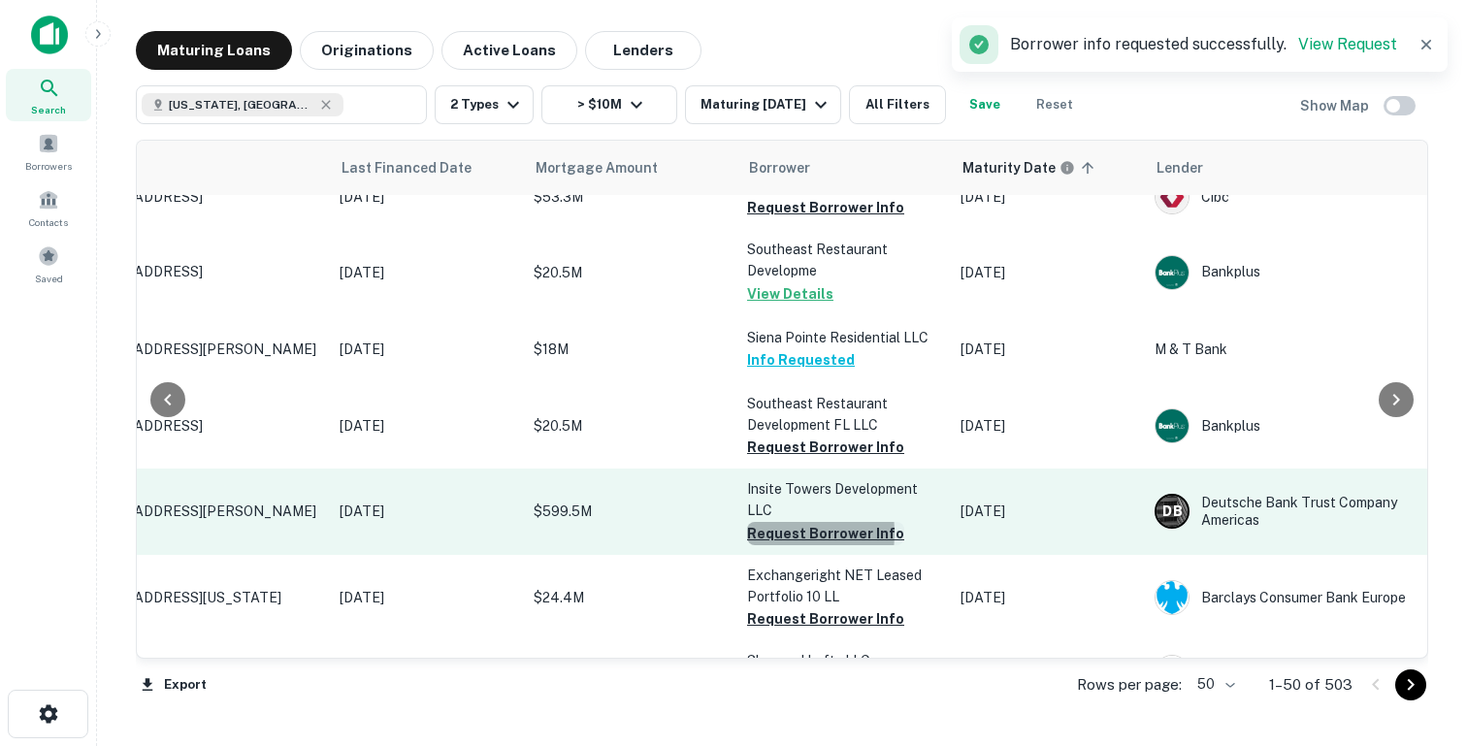
click at [764, 524] on button "Request Borrower Info" at bounding box center [825, 533] width 157 height 23
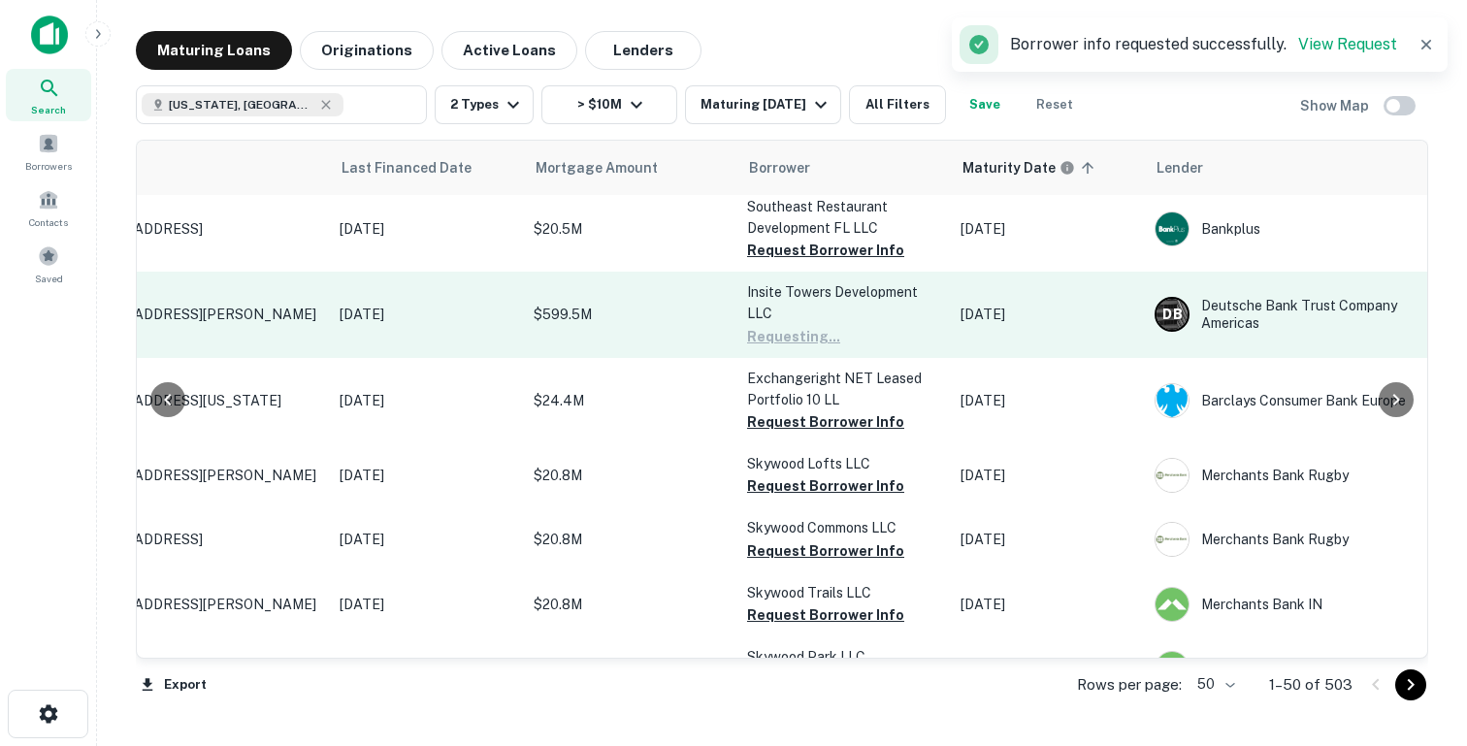
scroll to position [843, 135]
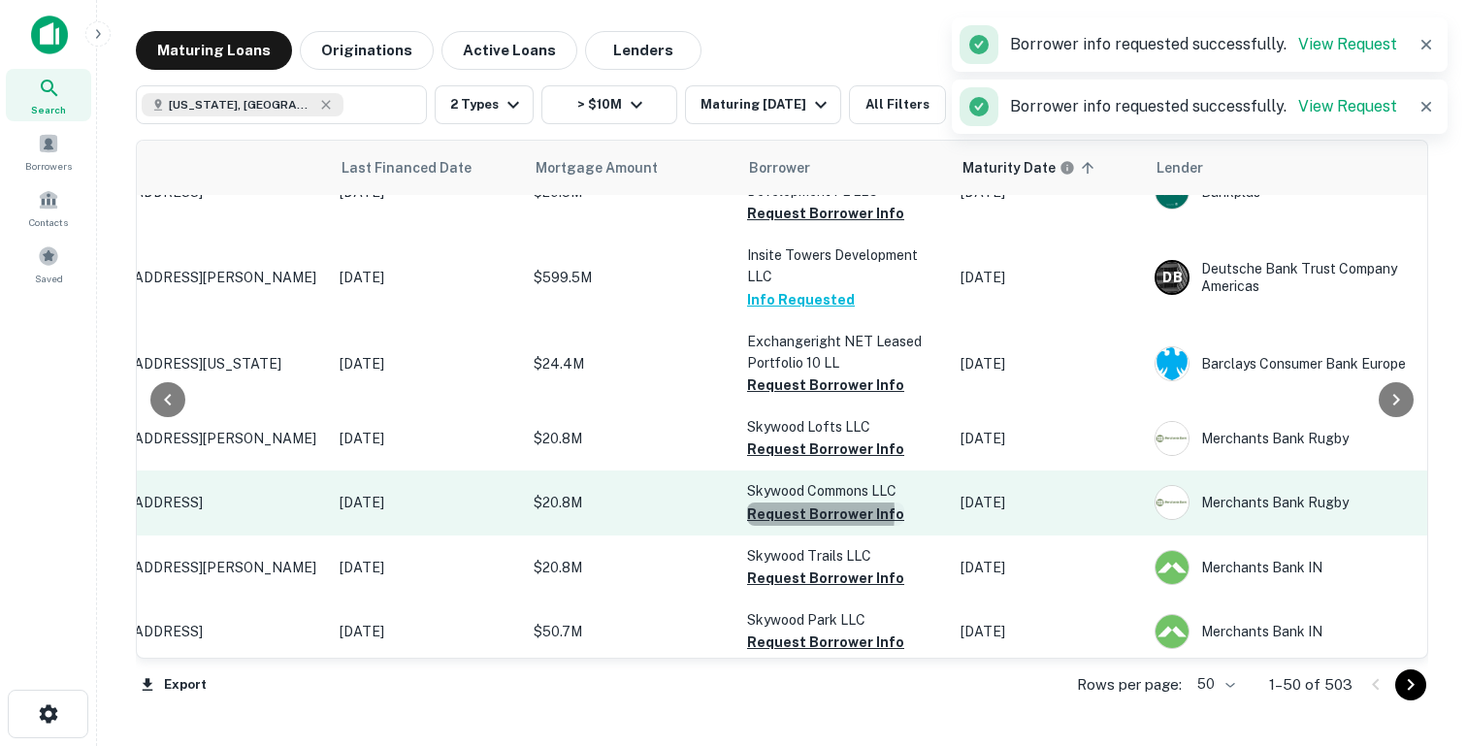
click at [757, 503] on button "Request Borrower Info" at bounding box center [825, 513] width 157 height 23
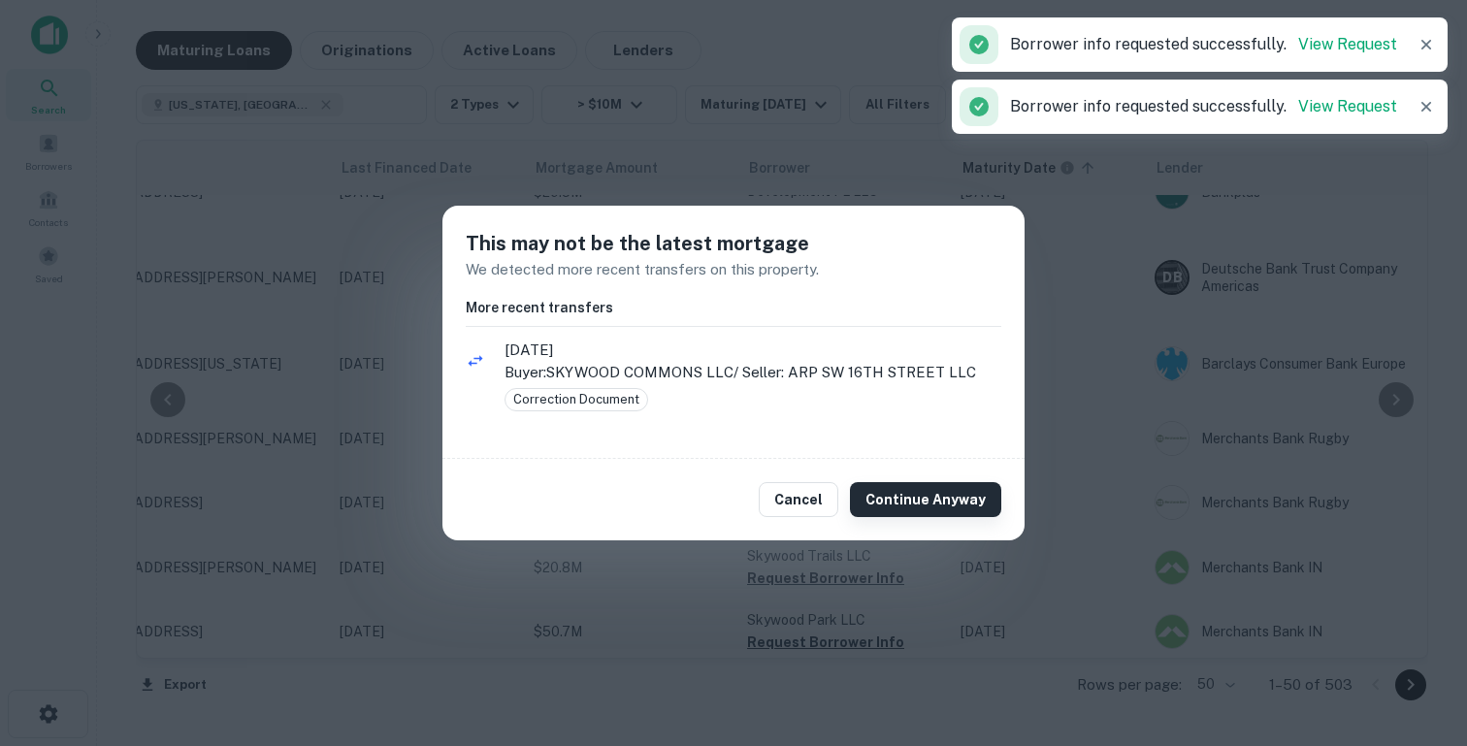
click at [892, 509] on button "Continue Anyway" at bounding box center [925, 499] width 151 height 35
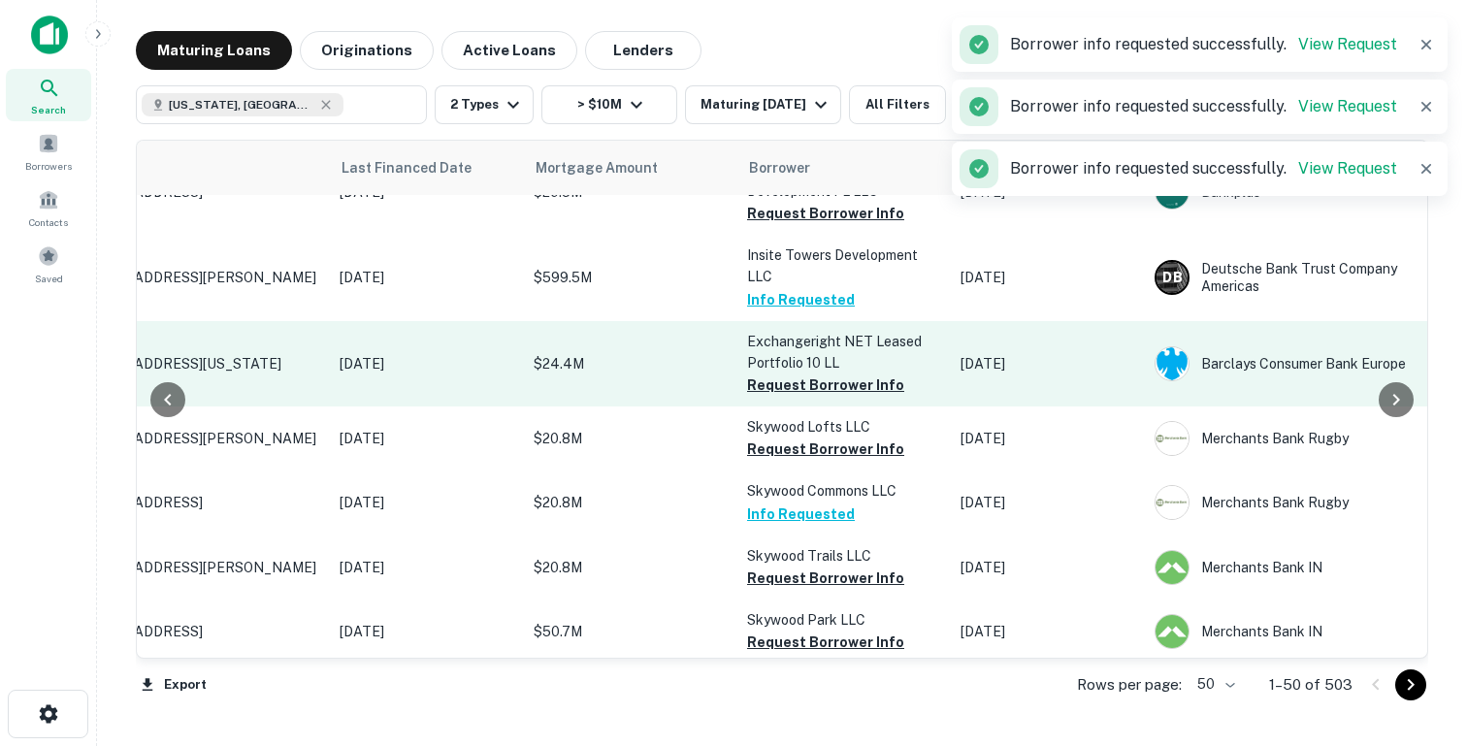
click at [787, 373] on button "Request Borrower Info" at bounding box center [825, 384] width 157 height 23
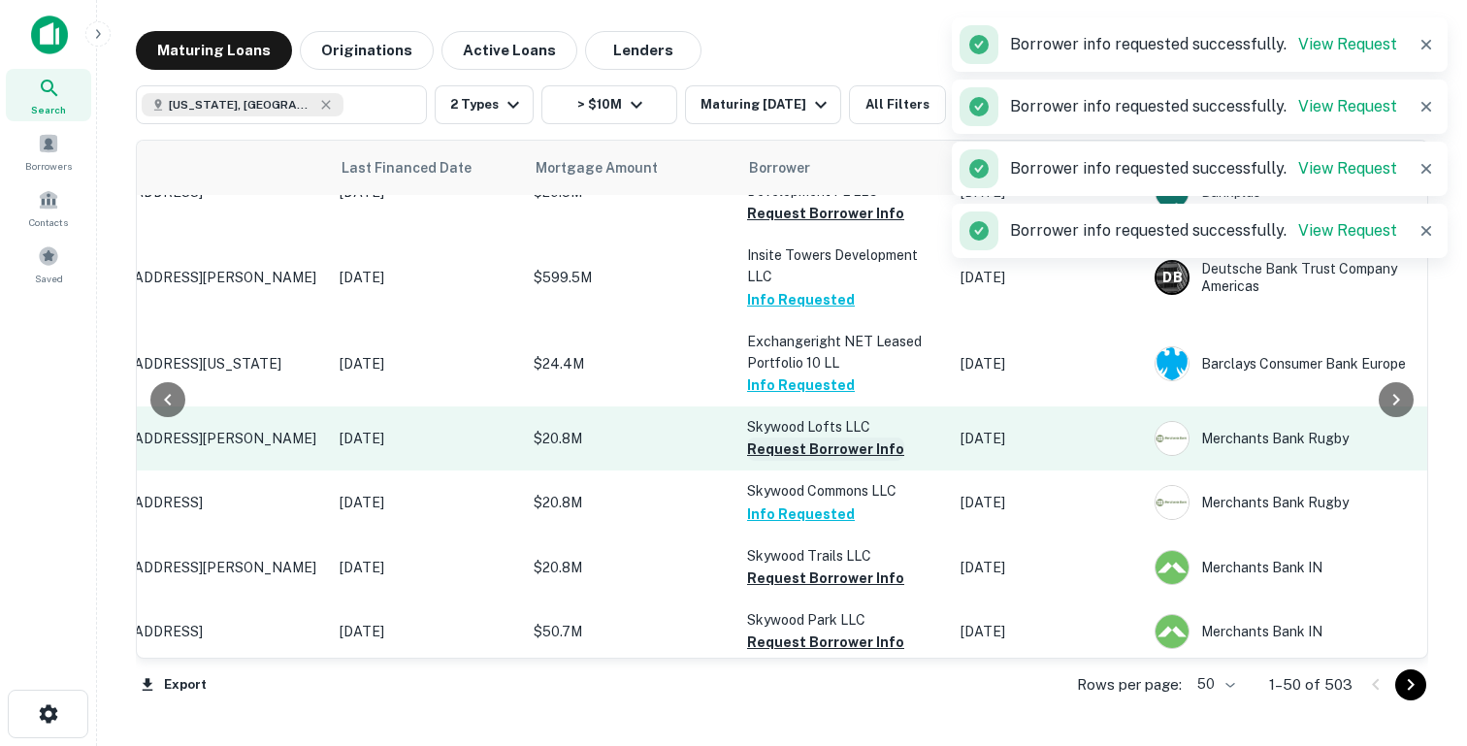
click at [776, 447] on button "Request Borrower Info" at bounding box center [825, 448] width 157 height 23
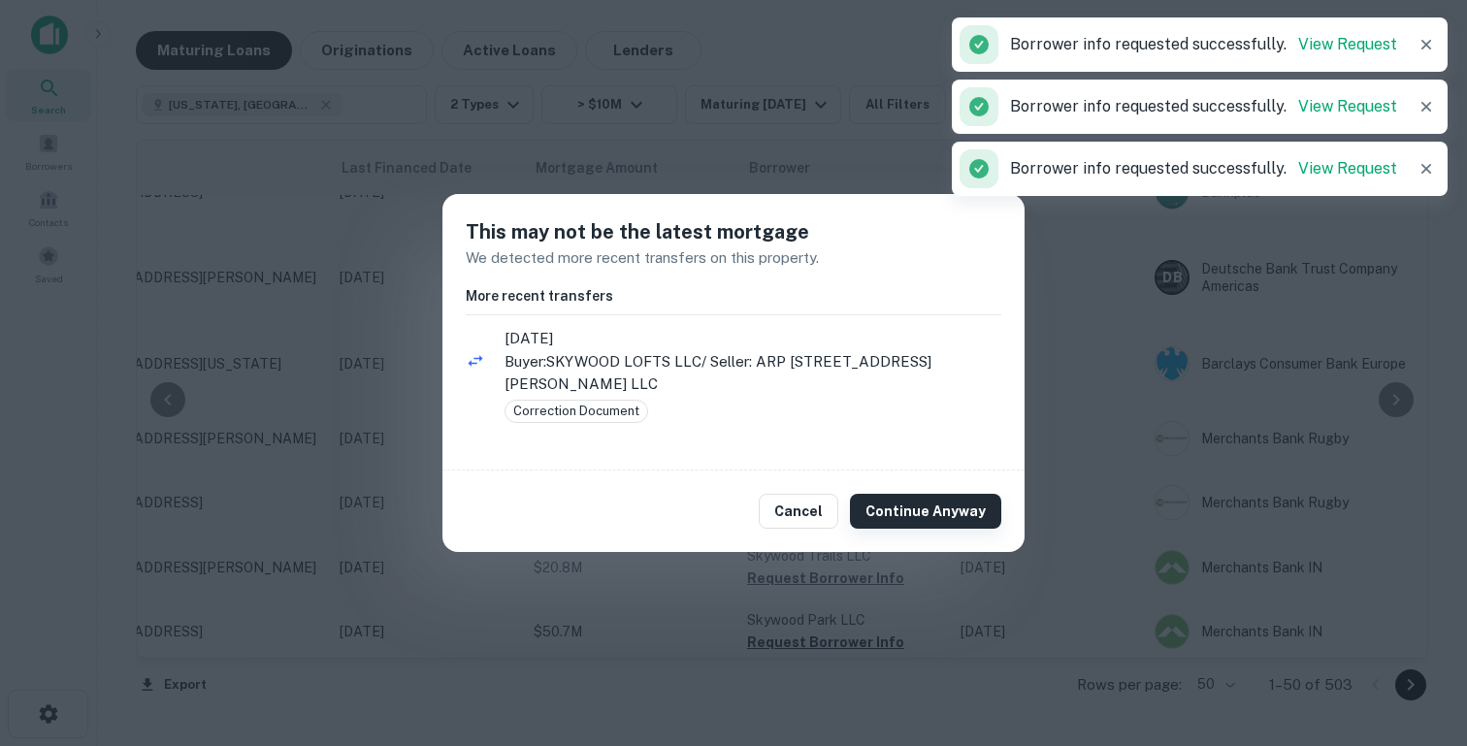
click at [960, 498] on button "Continue Anyway" at bounding box center [925, 511] width 151 height 35
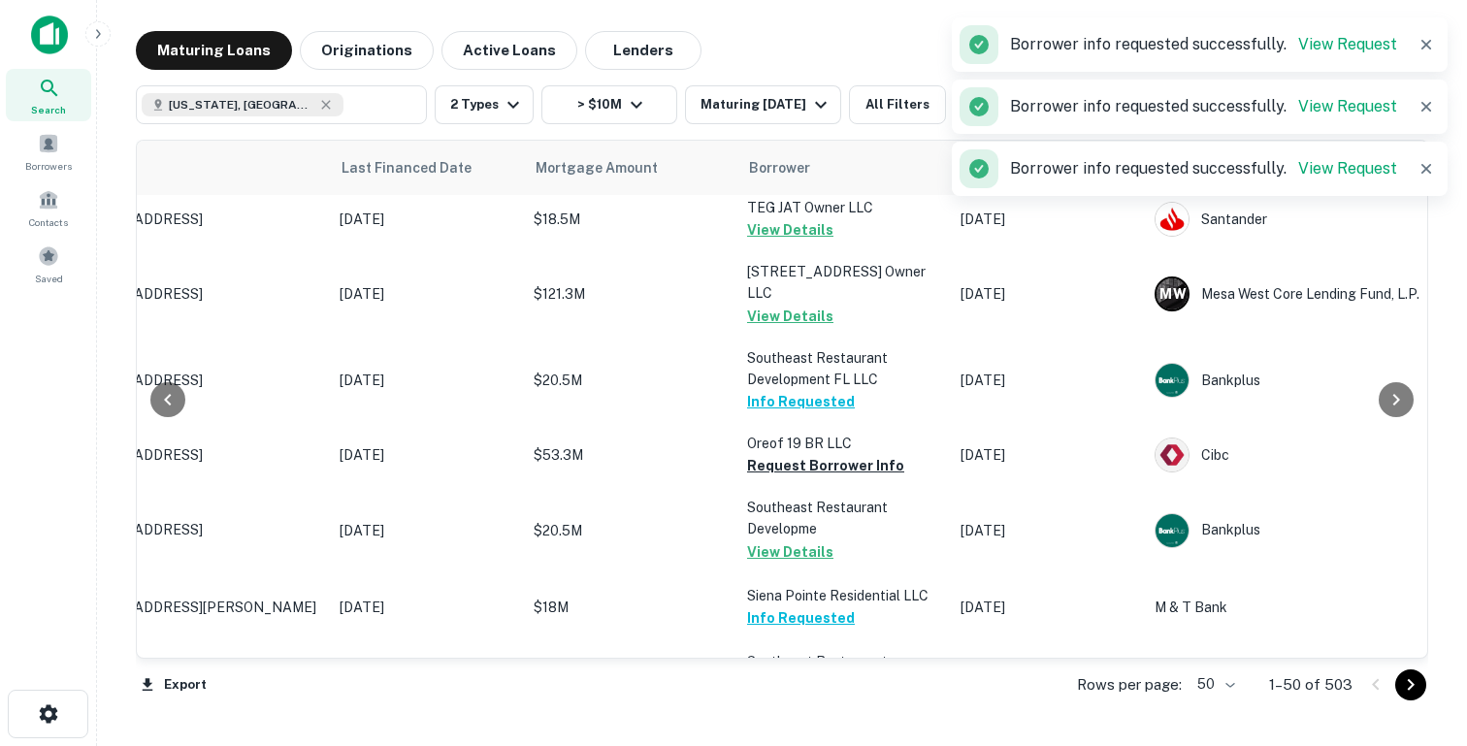
scroll to position [0, 135]
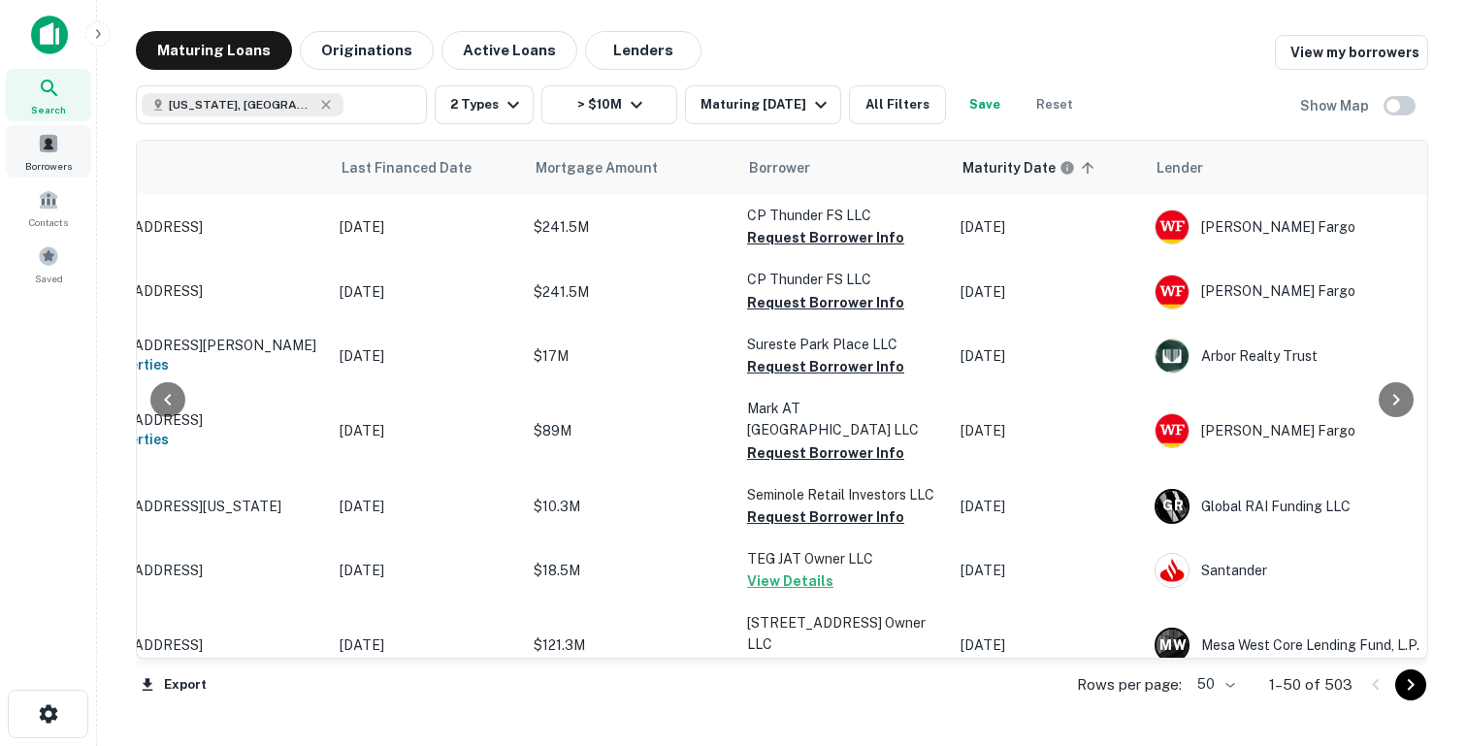
click at [44, 156] on div "Borrowers" at bounding box center [48, 151] width 85 height 52
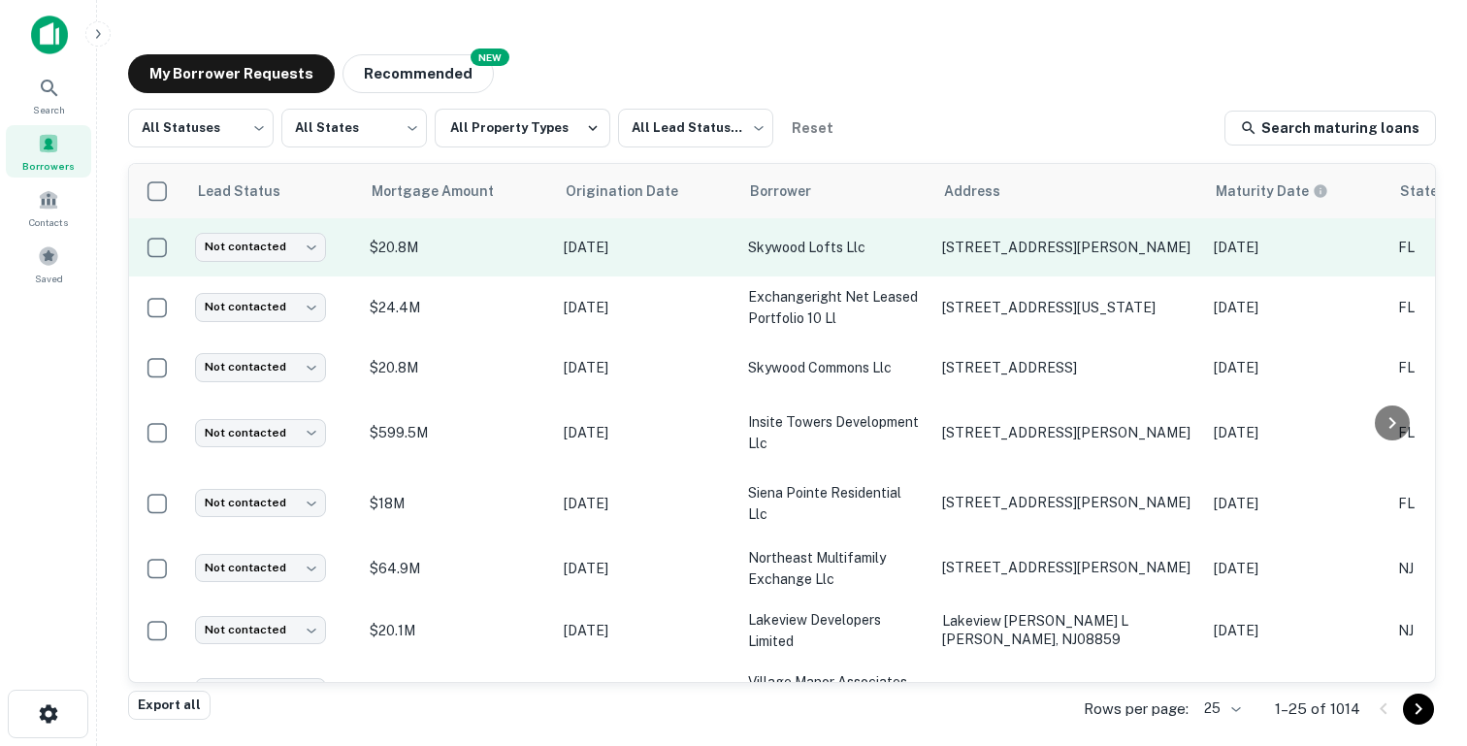
scroll to position [0, 778]
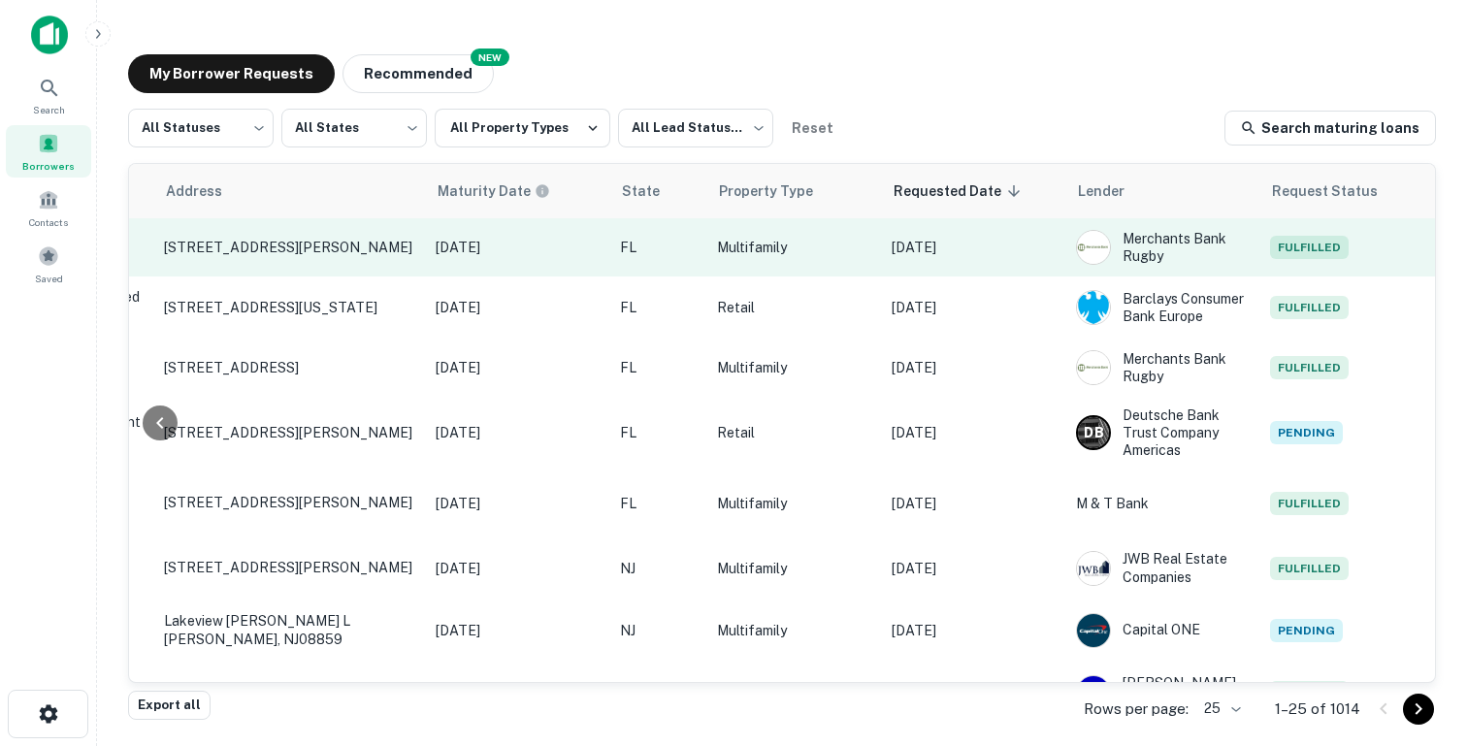
click at [851, 242] on p "Multifamily" at bounding box center [794, 247] width 155 height 21
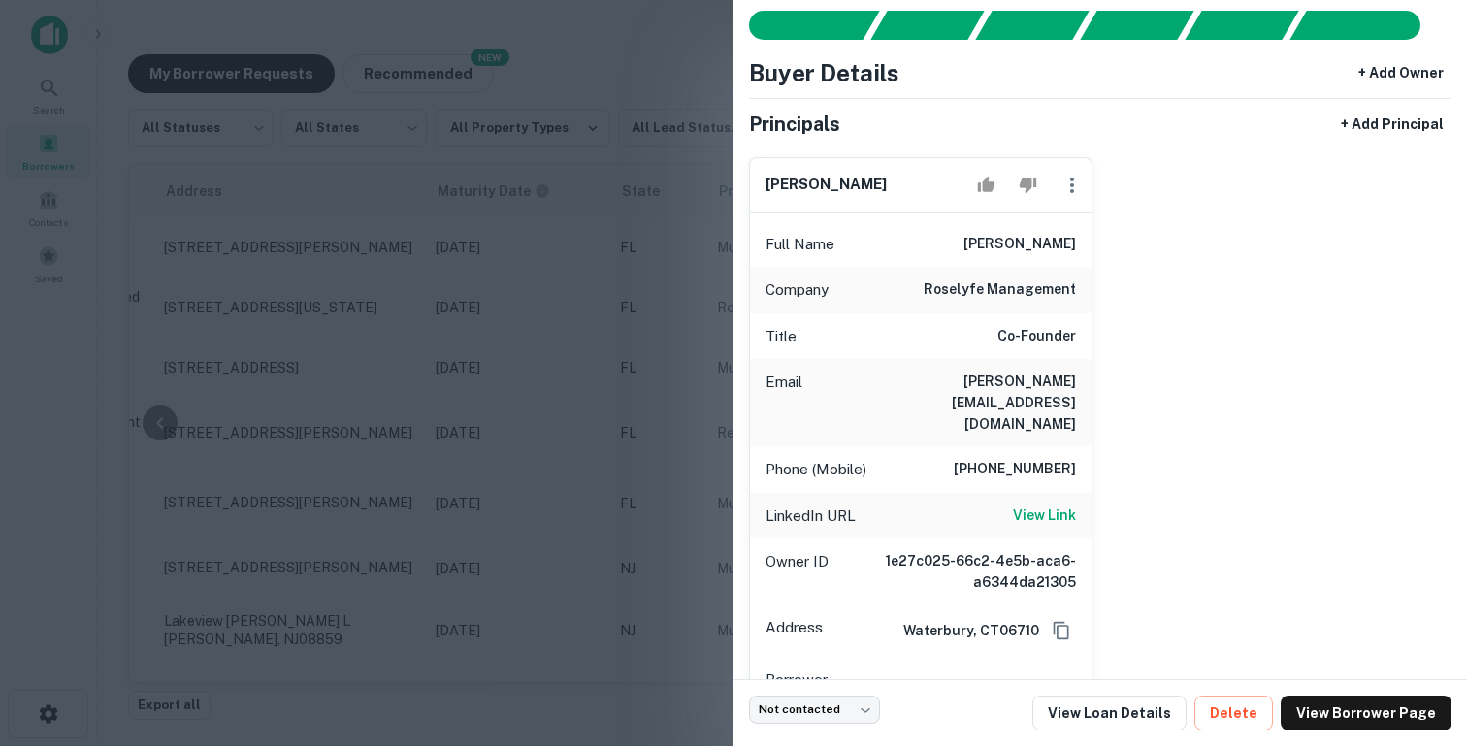
scroll to position [58, 0]
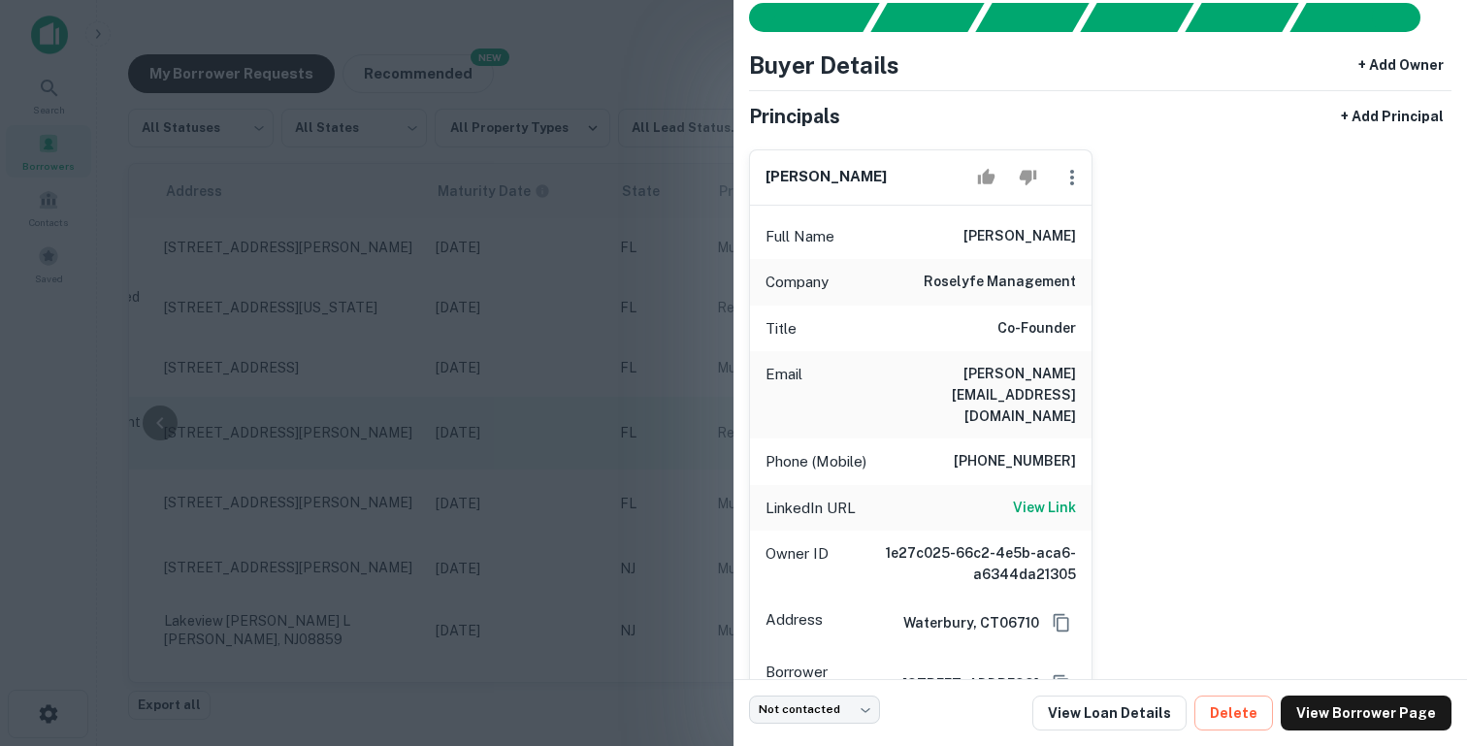
click at [629, 457] on div at bounding box center [733, 373] width 1467 height 746
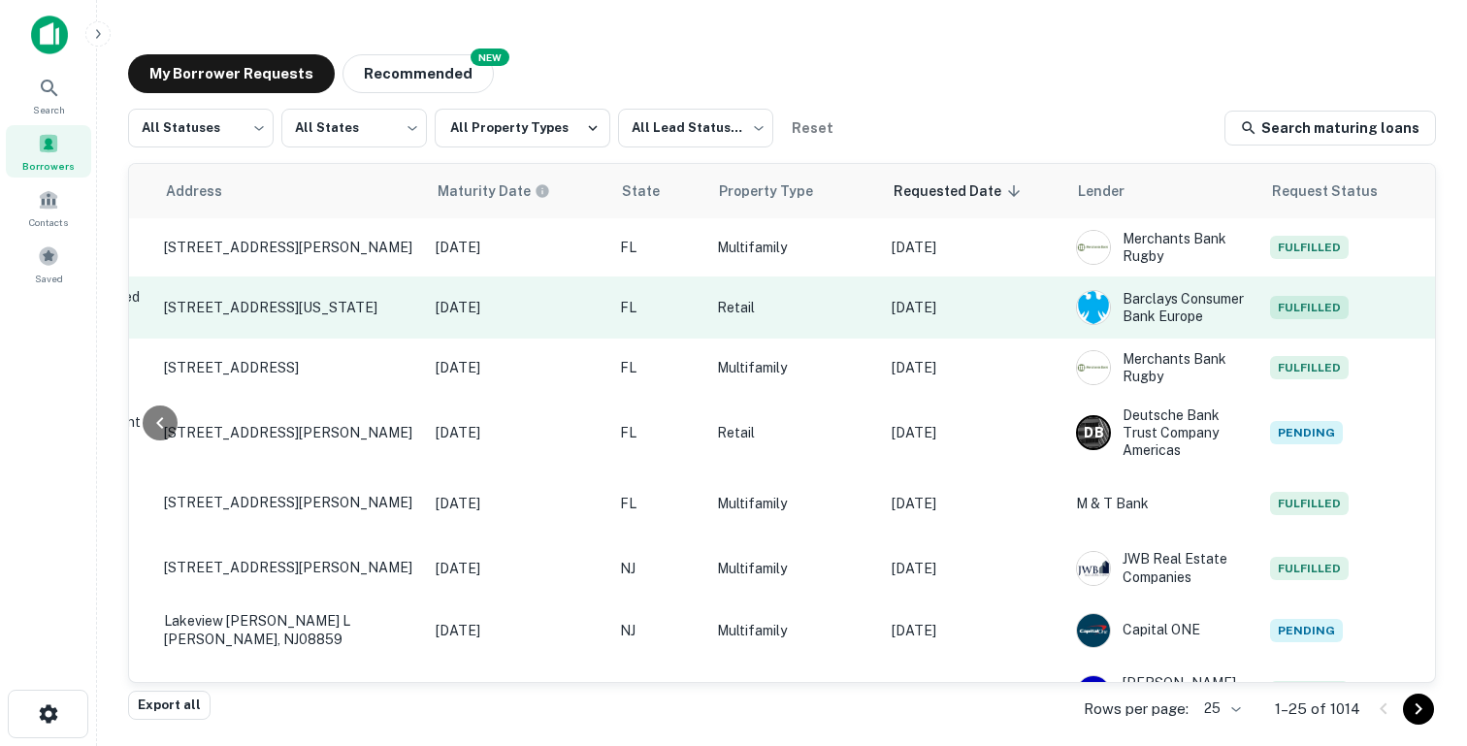
click at [717, 319] on td "Retail" at bounding box center [794, 307] width 175 height 62
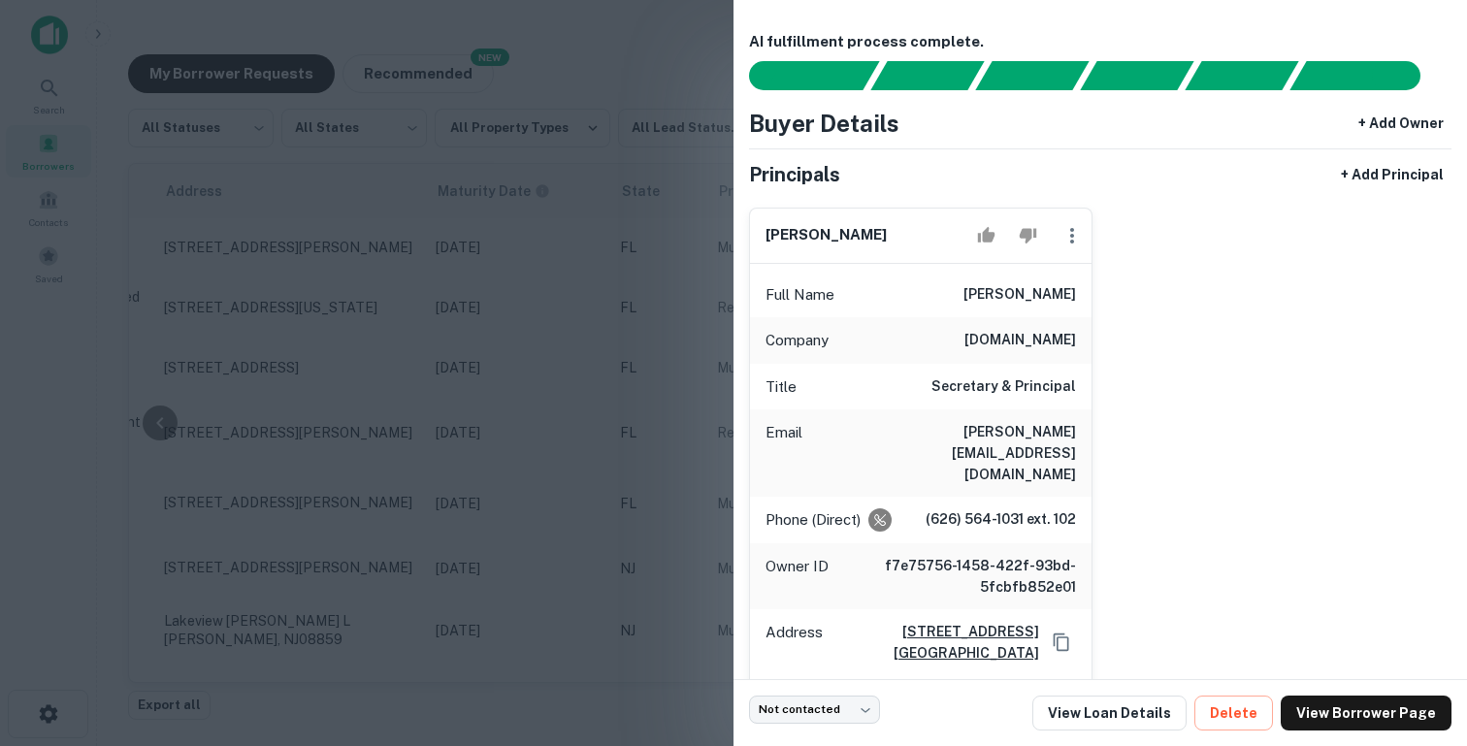
click at [661, 441] on div at bounding box center [733, 373] width 1467 height 746
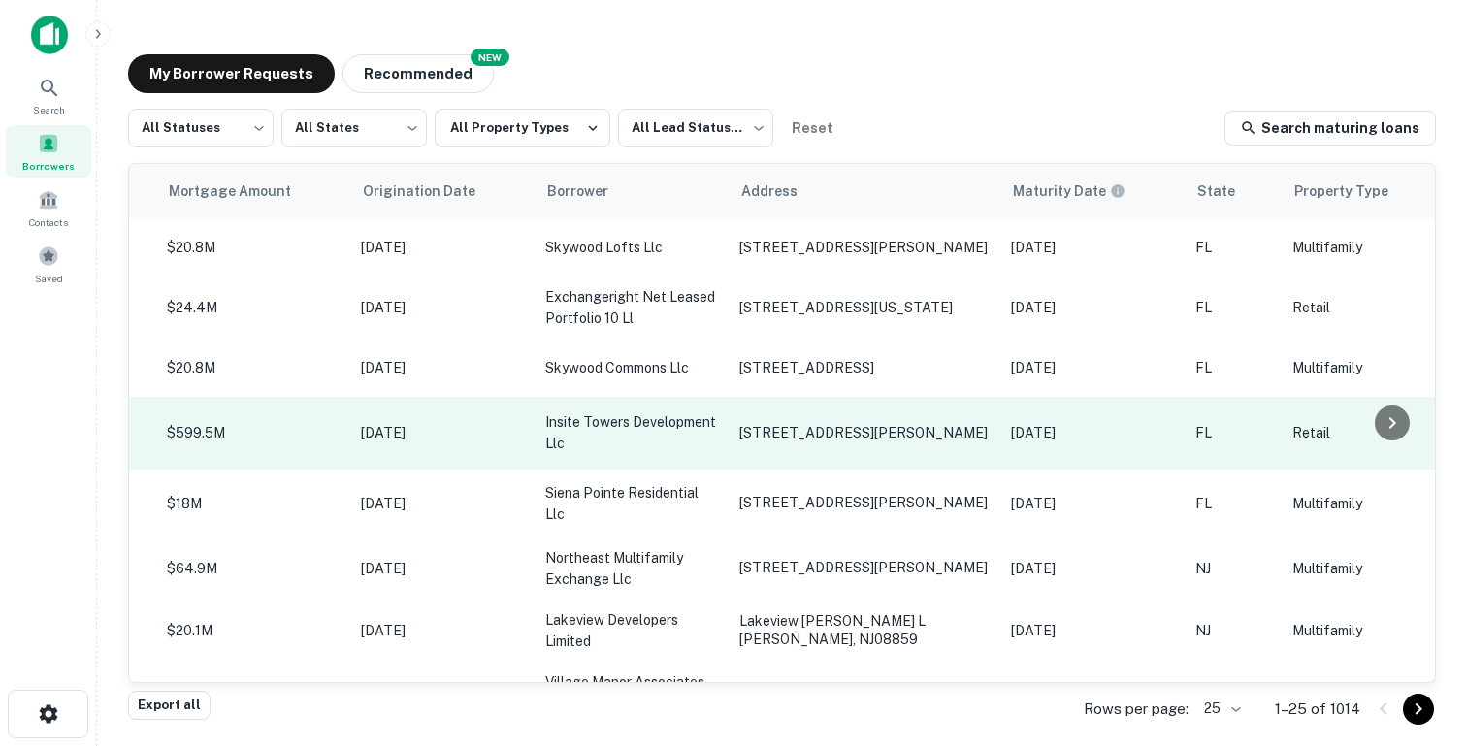
scroll to position [0, 0]
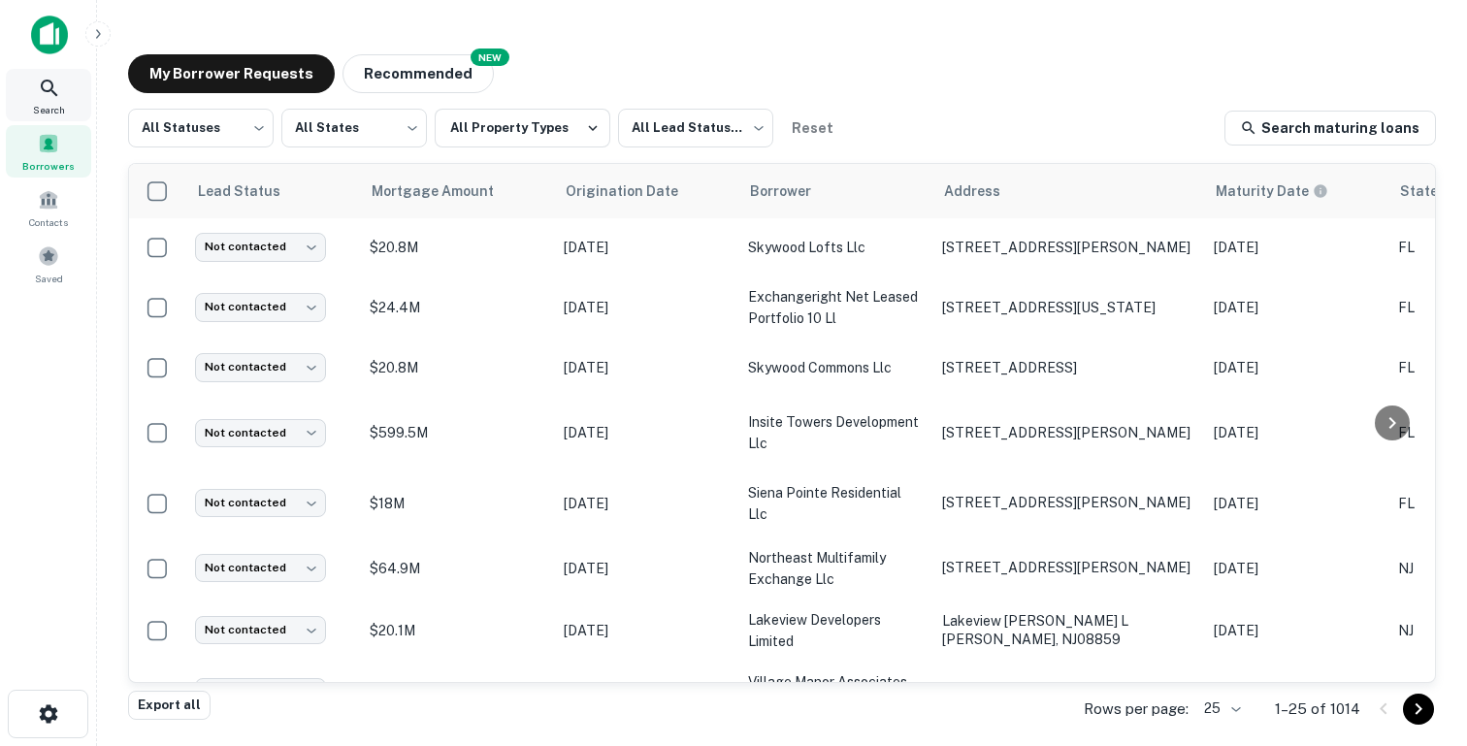
click at [45, 104] on span "Search" at bounding box center [49, 110] width 32 height 16
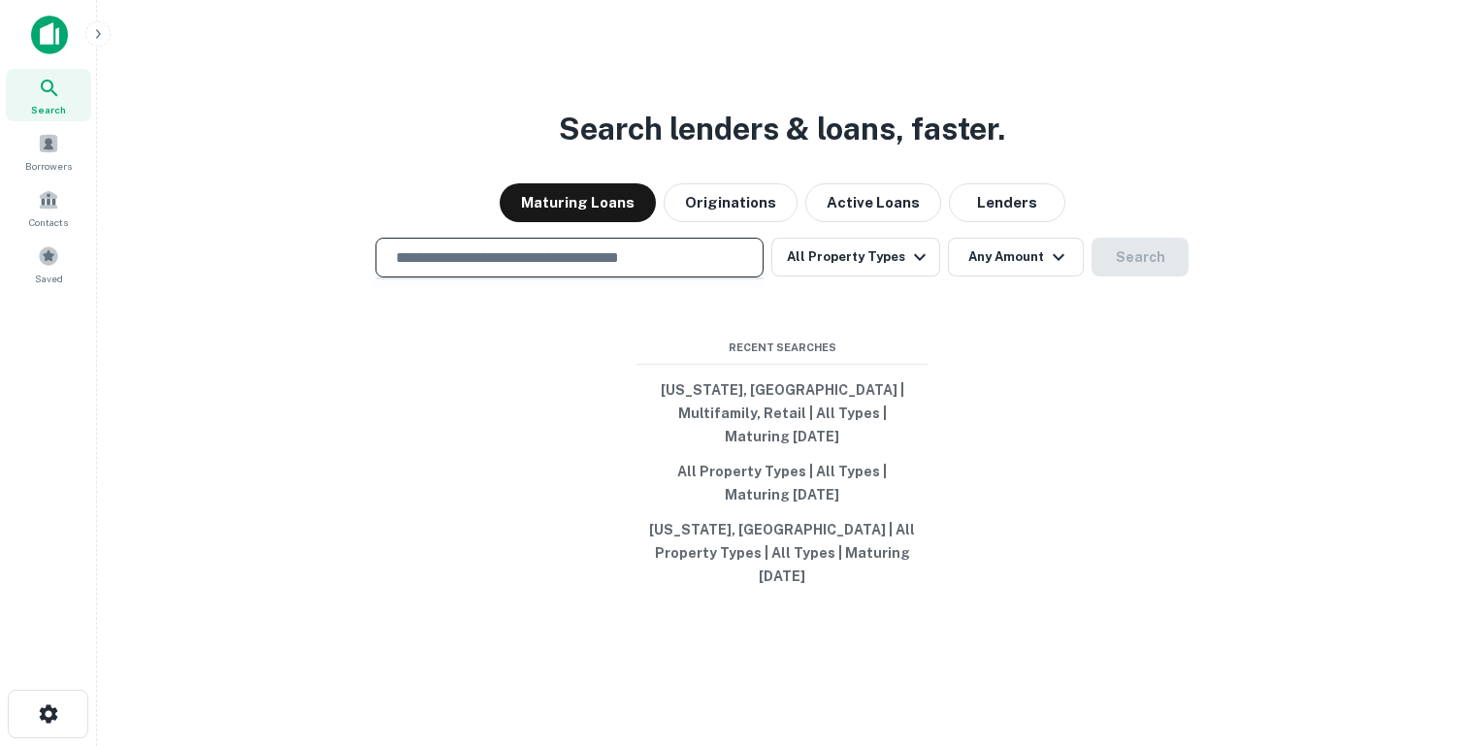
click at [467, 269] on input "text" at bounding box center [569, 257] width 371 height 22
click at [594, 269] on input "text" at bounding box center [569, 257] width 371 height 22
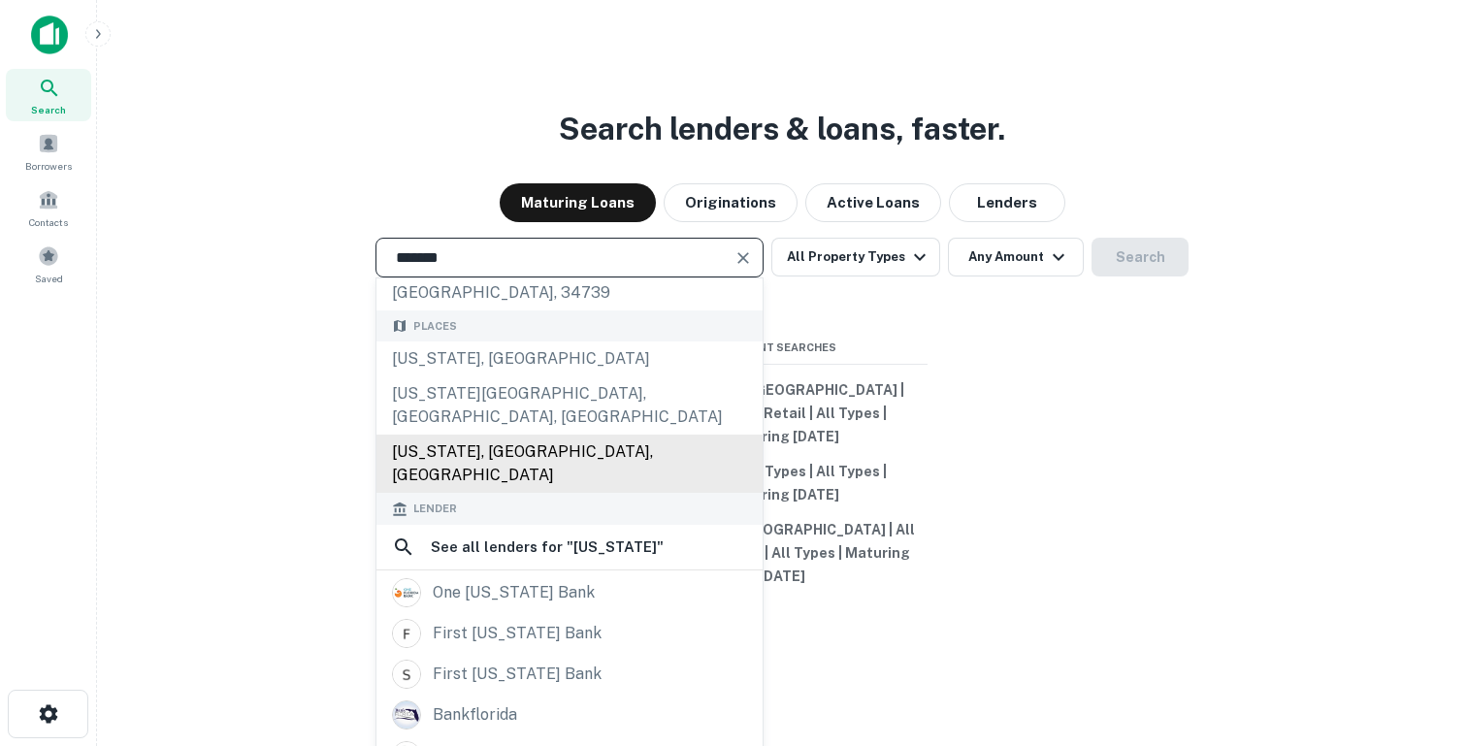
scroll to position [222, 0]
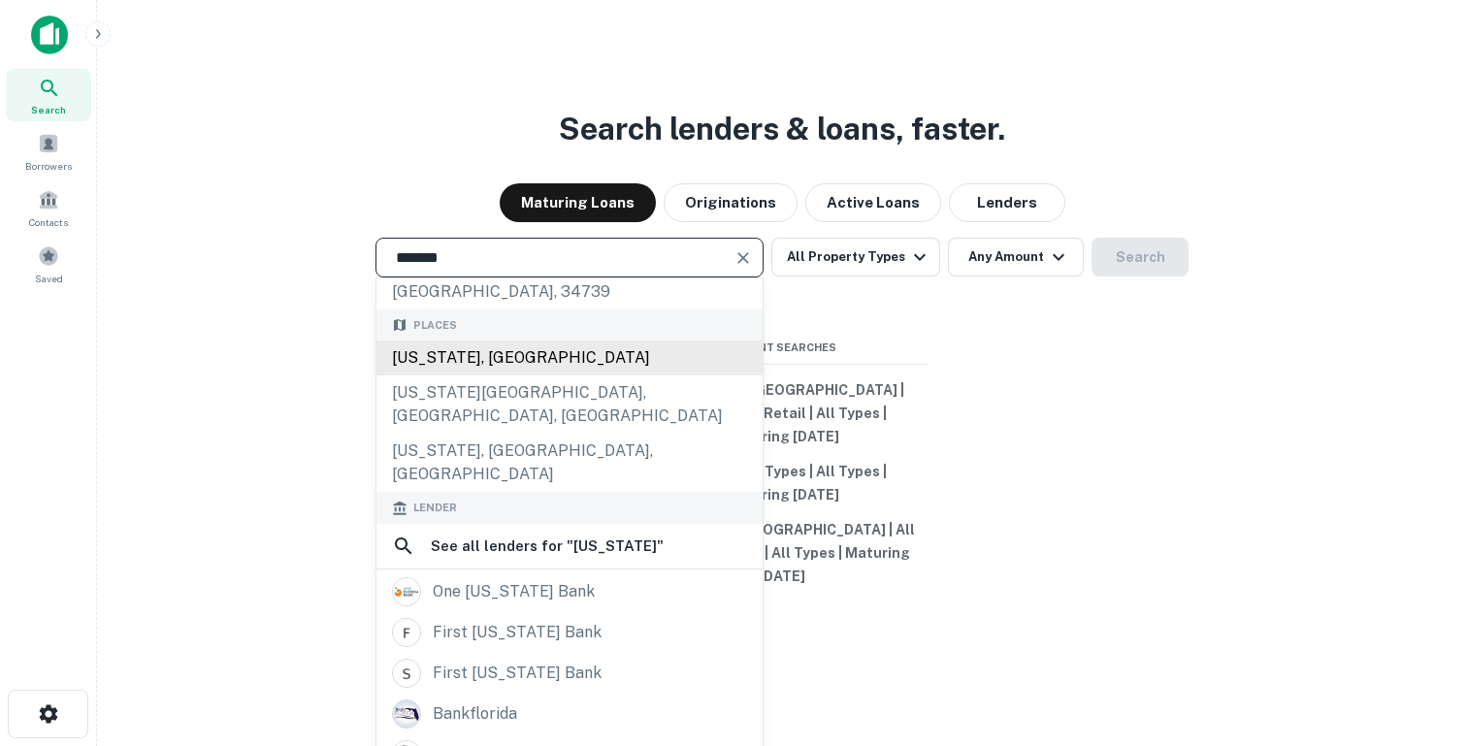
drag, startPoint x: 436, startPoint y: 325, endPoint x: 447, endPoint y: 322, distance: 11.1
click at [436, 340] on div "[US_STATE], [GEOGRAPHIC_DATA]" at bounding box center [569, 357] width 386 height 35
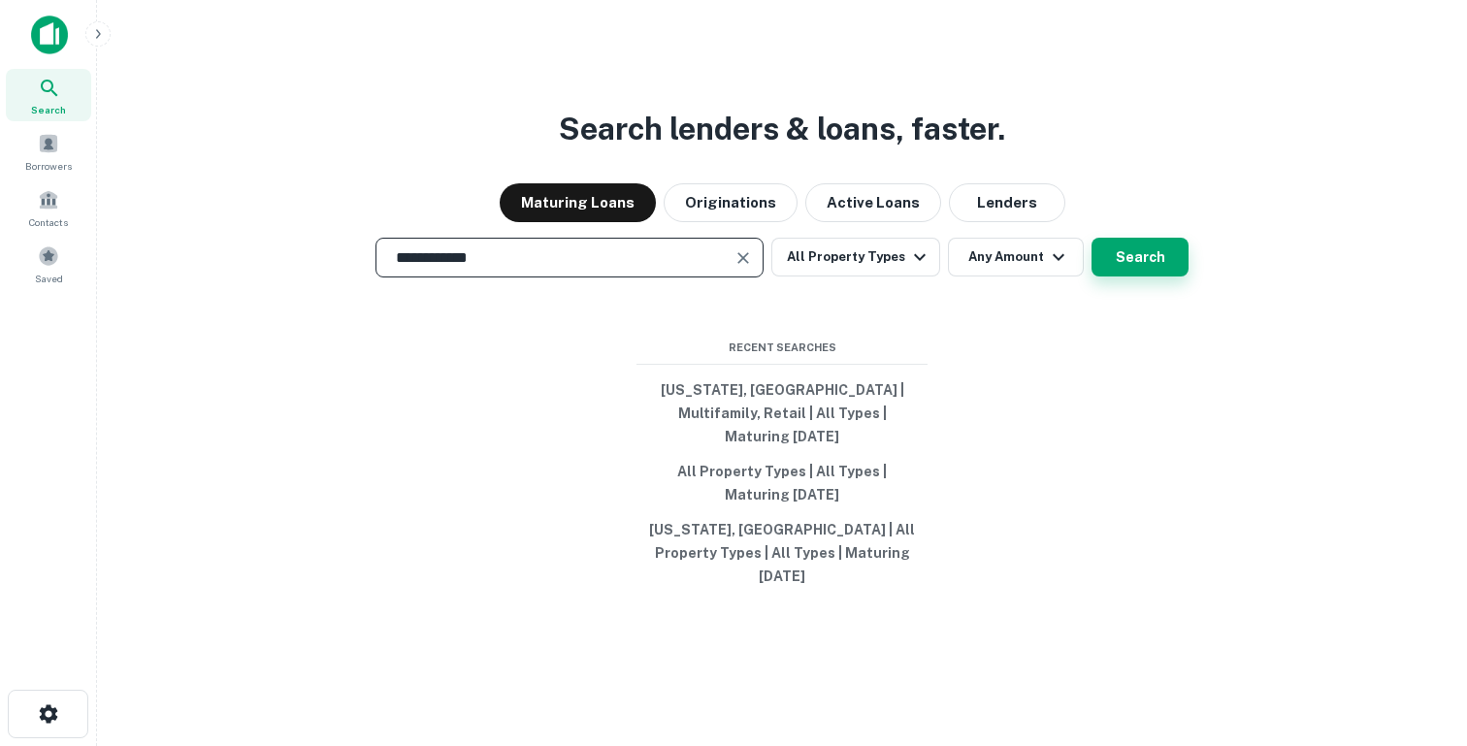
type input "**********"
click at [1142, 276] on button "Search" at bounding box center [1139, 257] width 97 height 39
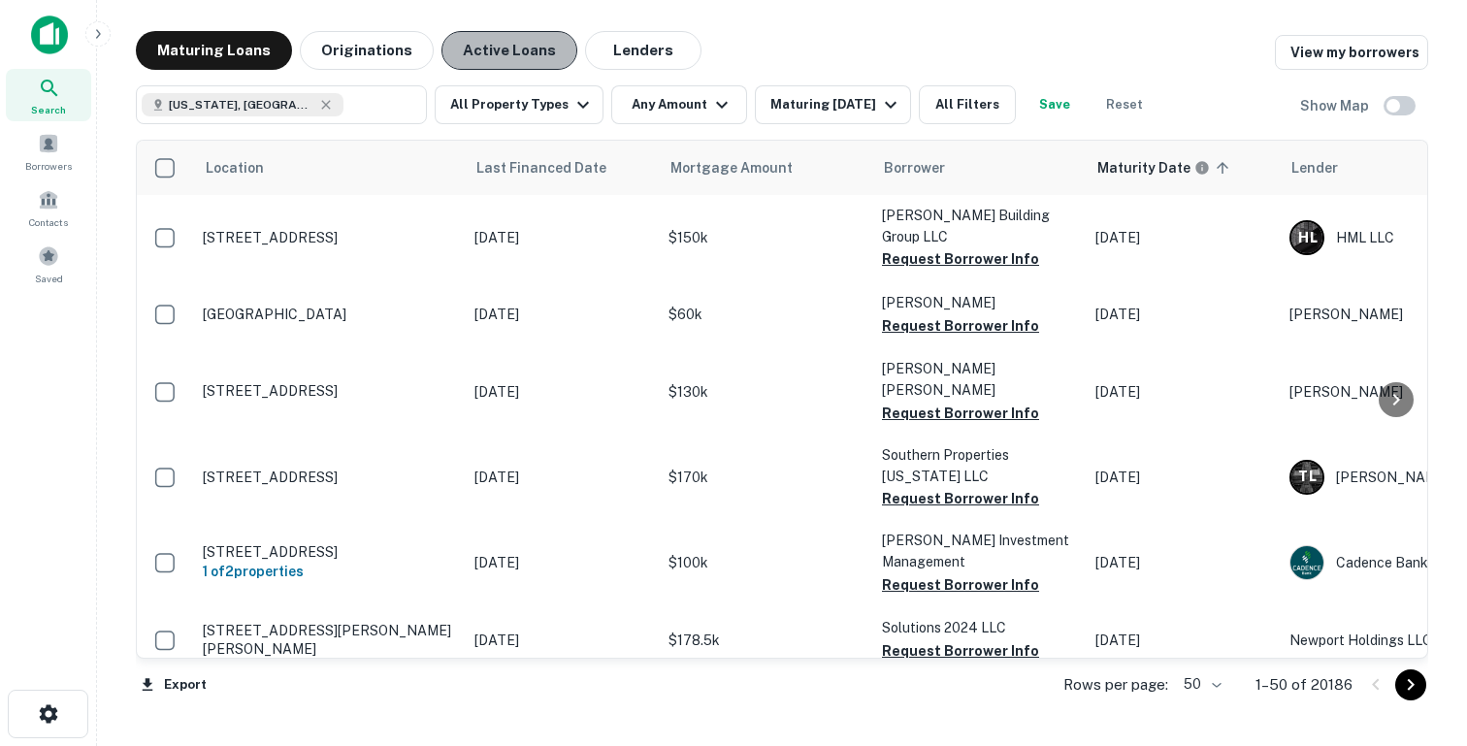
click at [520, 58] on button "Active Loans" at bounding box center [509, 50] width 136 height 39
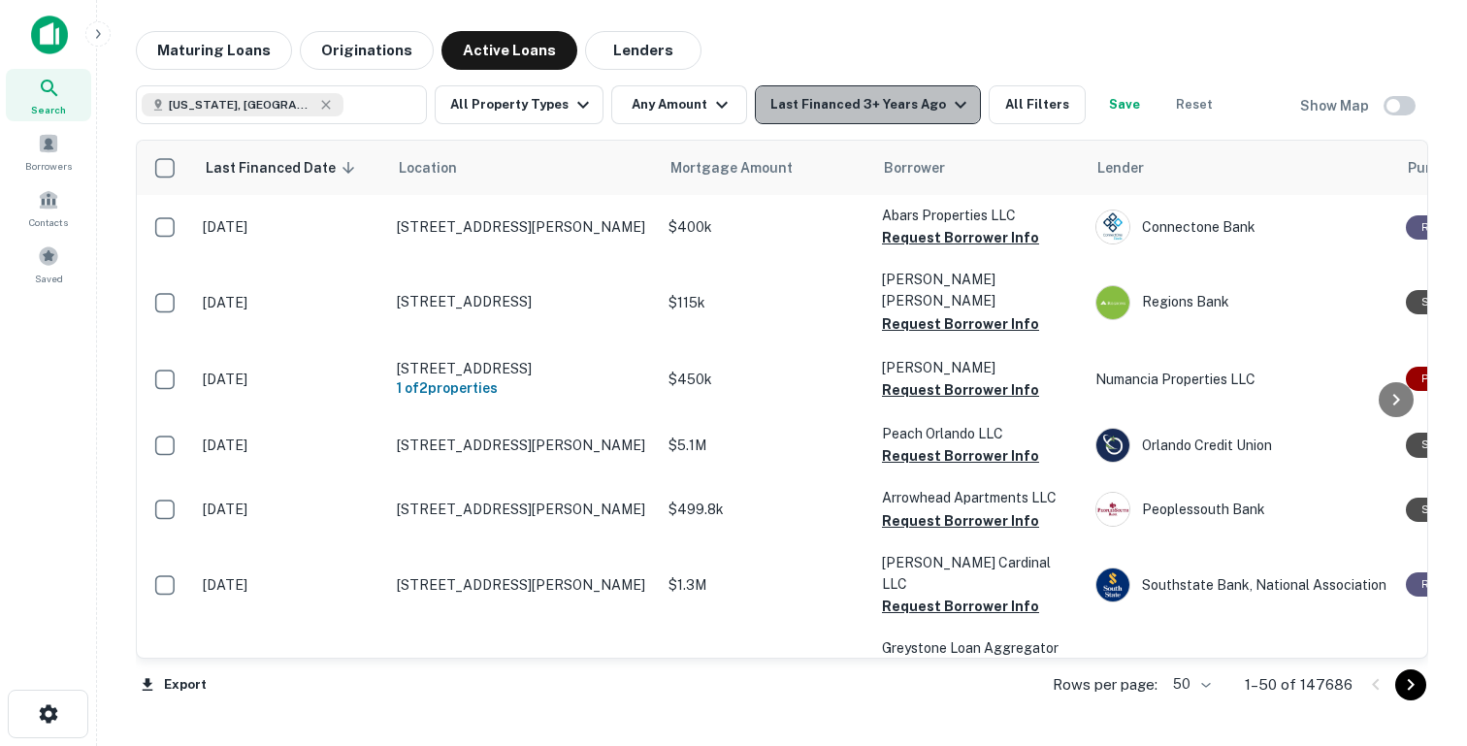
click at [894, 102] on div "Last Financed 3+ Years Ago" at bounding box center [871, 104] width 202 height 23
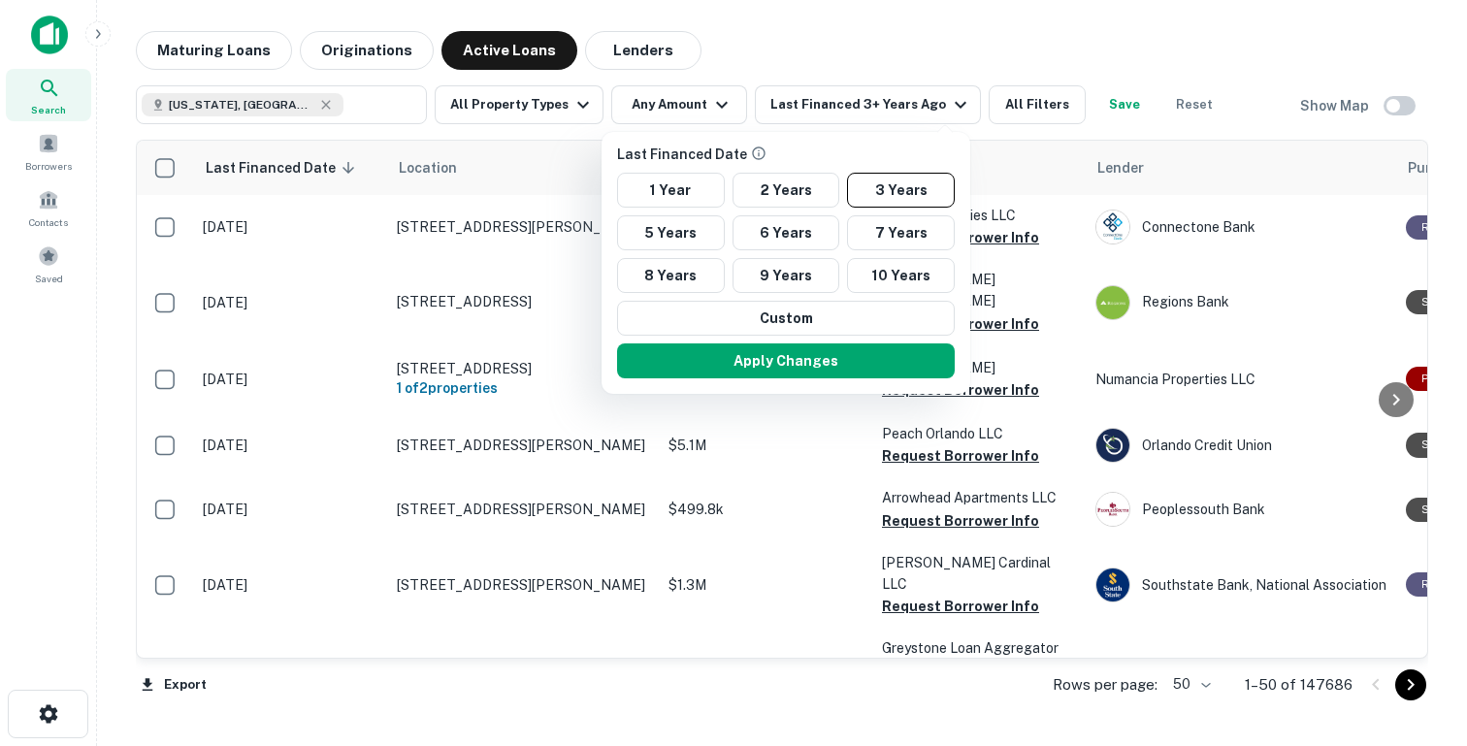
click at [999, 99] on div at bounding box center [733, 373] width 1467 height 746
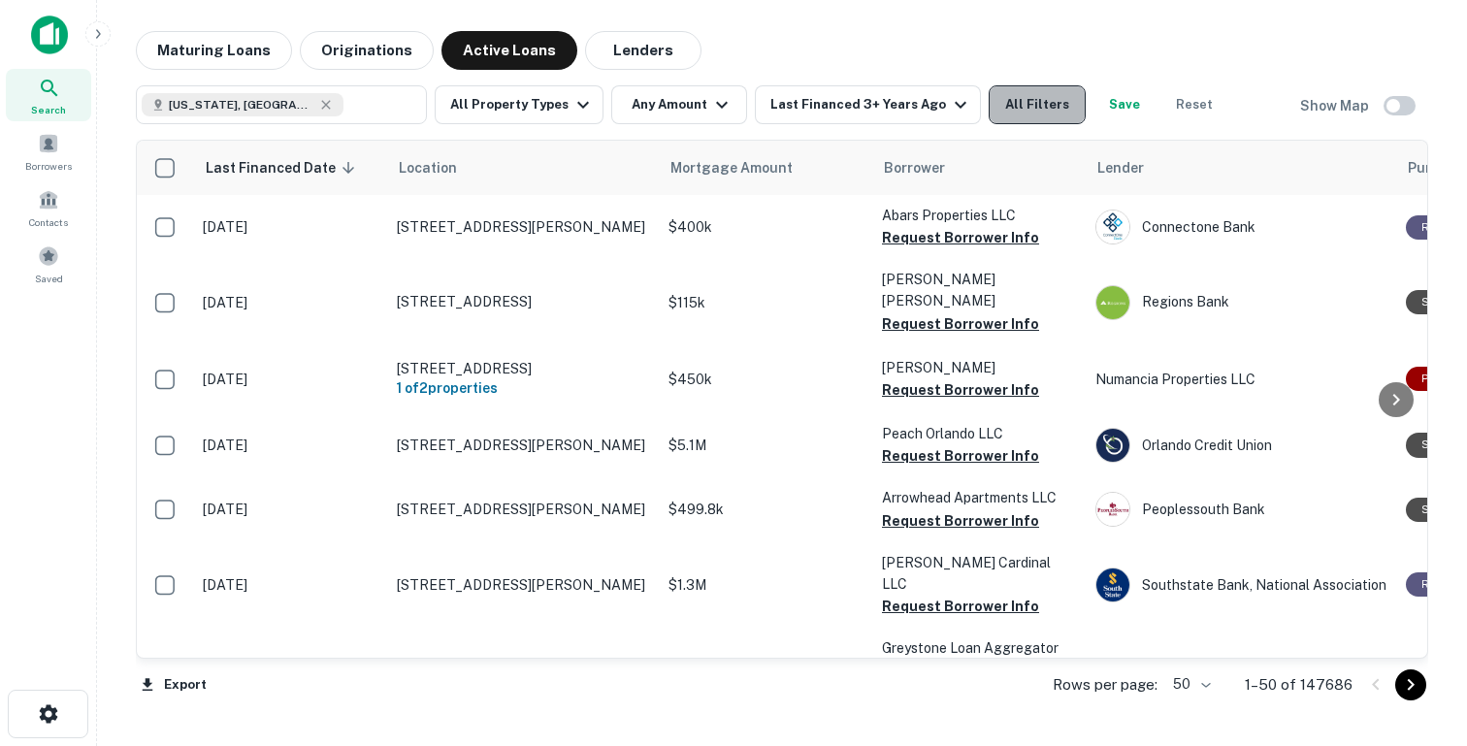
click at [1014, 107] on button "All Filters" at bounding box center [1036, 104] width 97 height 39
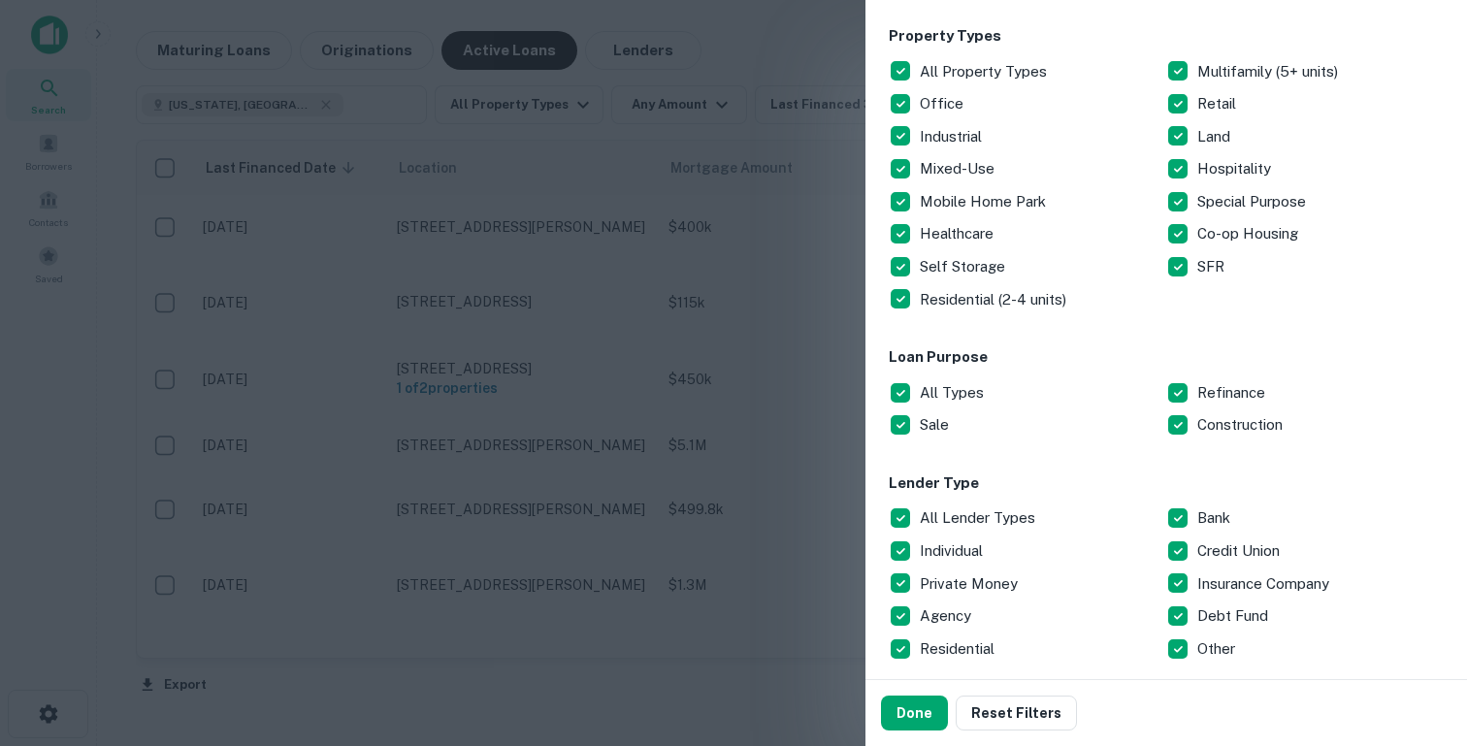
scroll to position [386, 0]
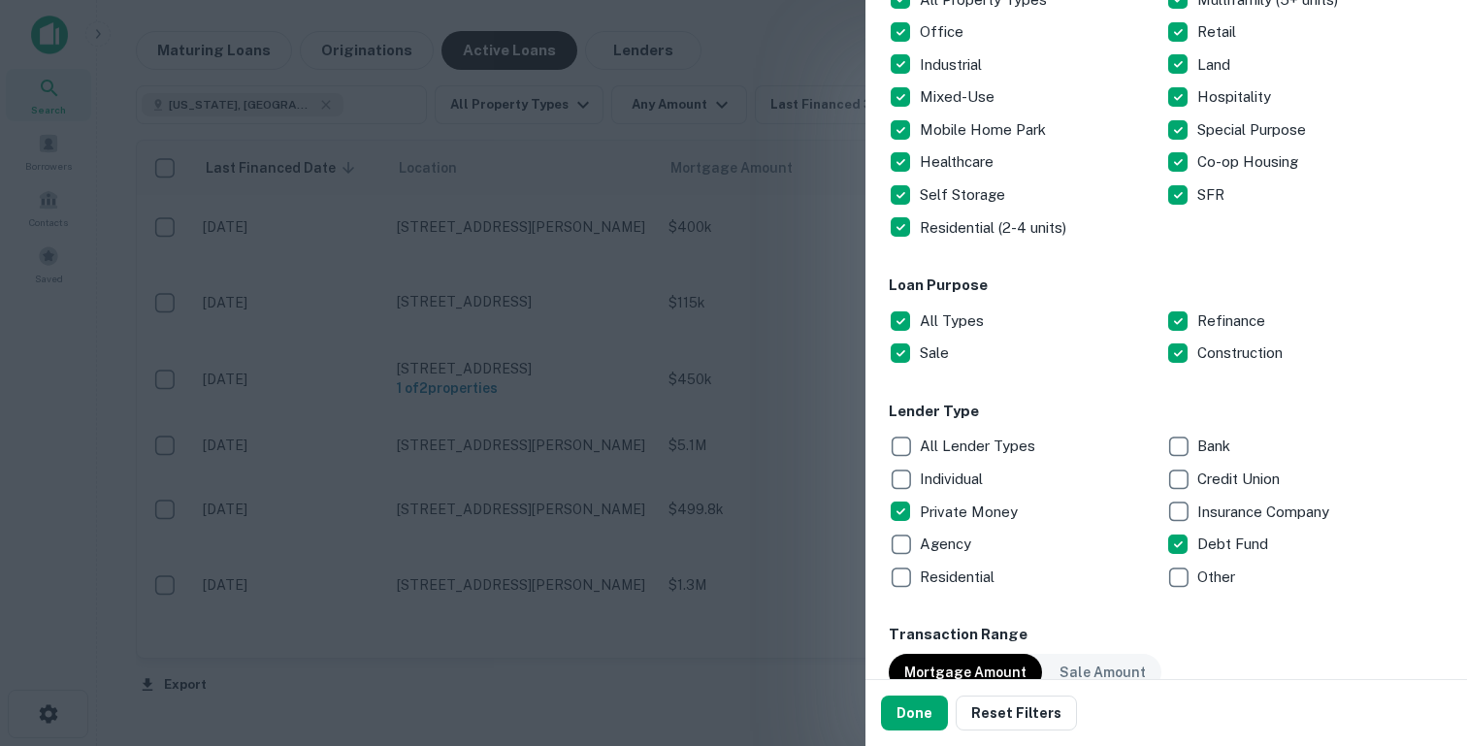
drag, startPoint x: 915, startPoint y: 709, endPoint x: 875, endPoint y: 508, distance: 204.7
click at [915, 709] on button "Done" at bounding box center [914, 712] width 67 height 35
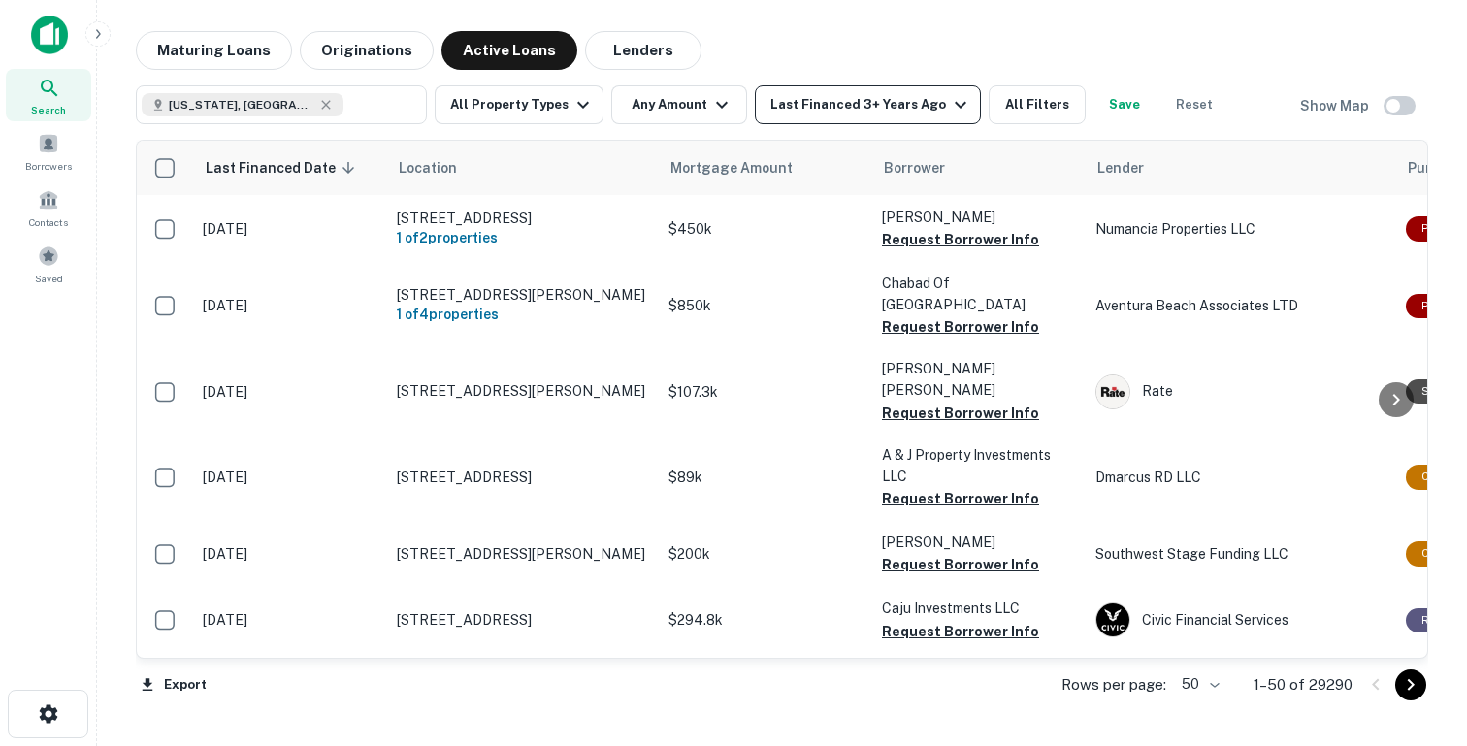
click at [892, 111] on div "Last Financed 3+ Years Ago" at bounding box center [871, 104] width 202 height 23
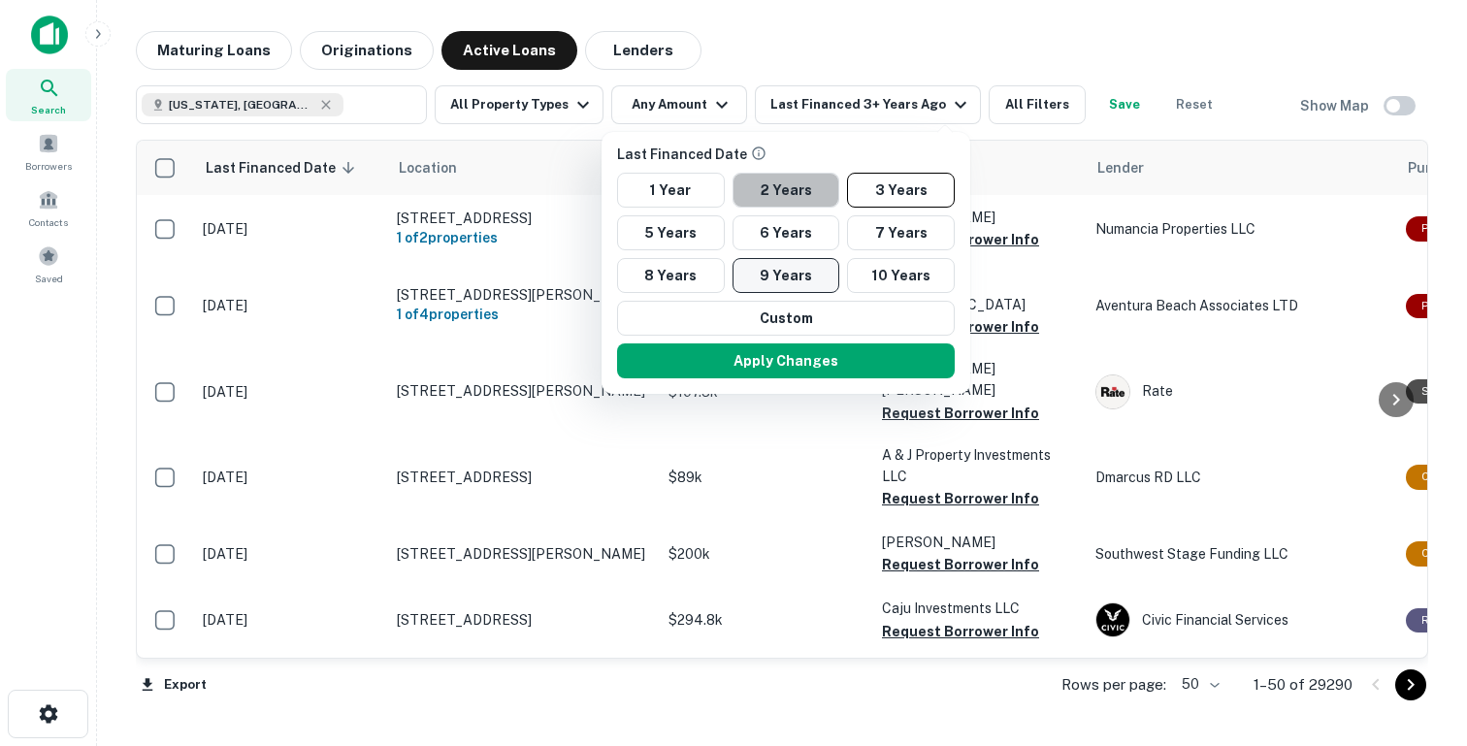
drag, startPoint x: 776, startPoint y: 198, endPoint x: 784, endPoint y: 266, distance: 68.3
click at [777, 197] on button "2 Years" at bounding box center [786, 190] width 108 height 35
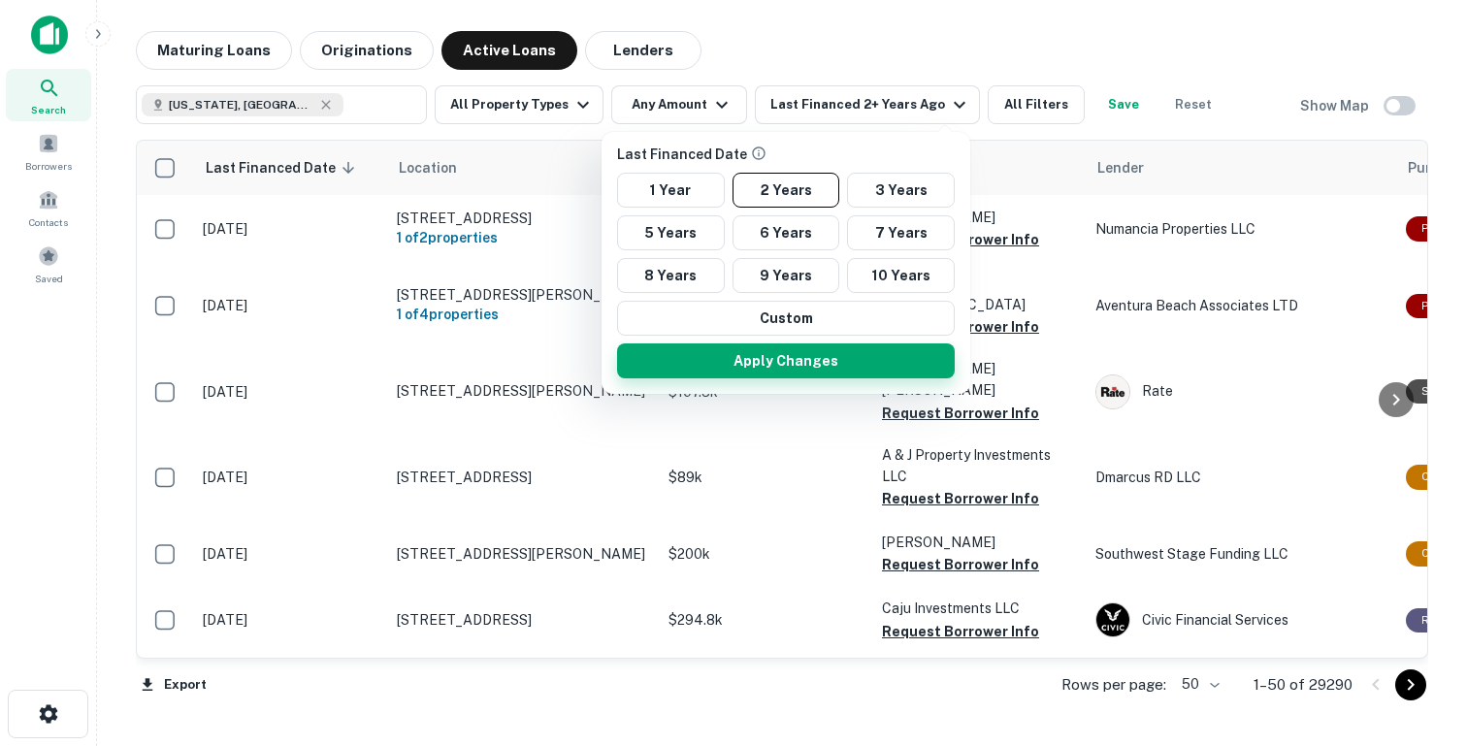
click at [774, 348] on button "Apply Changes" at bounding box center [786, 360] width 338 height 35
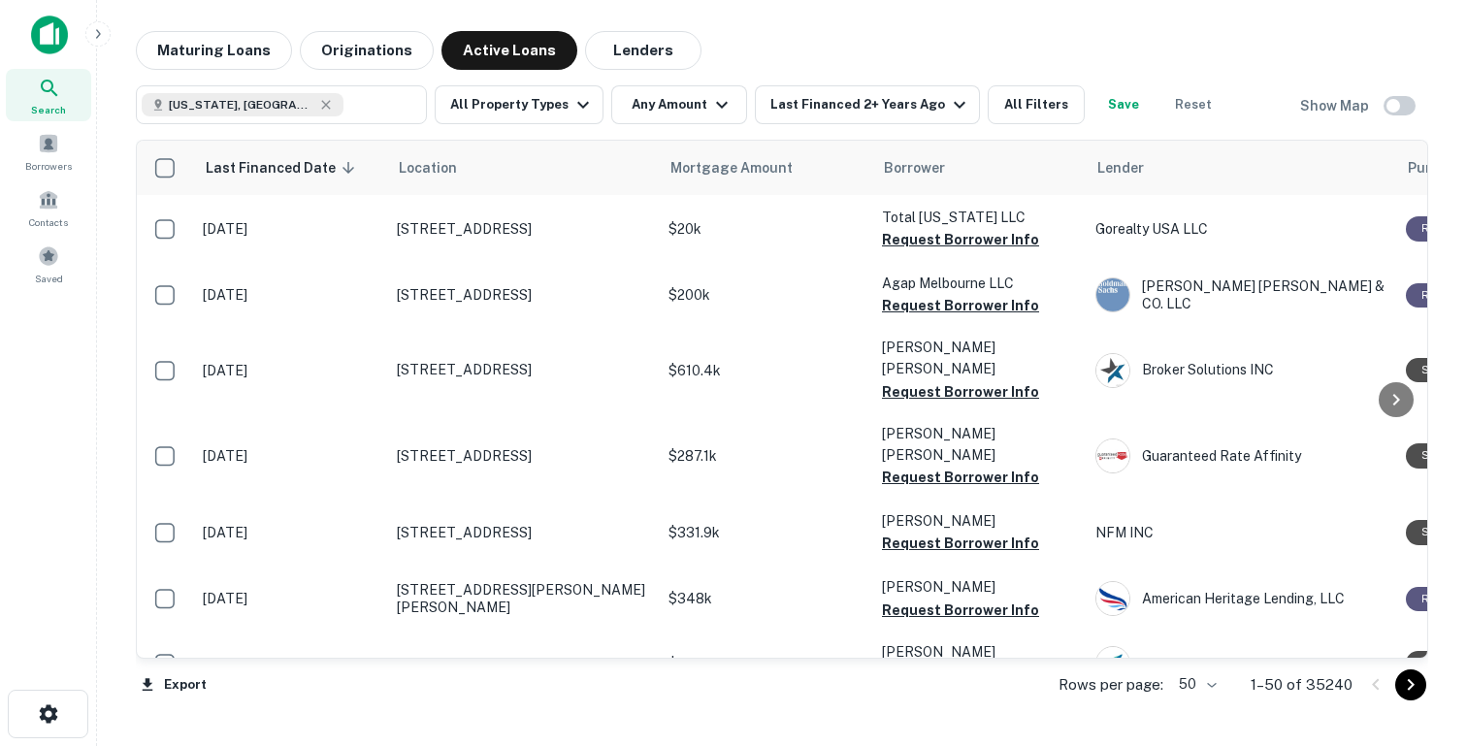
scroll to position [328, 0]
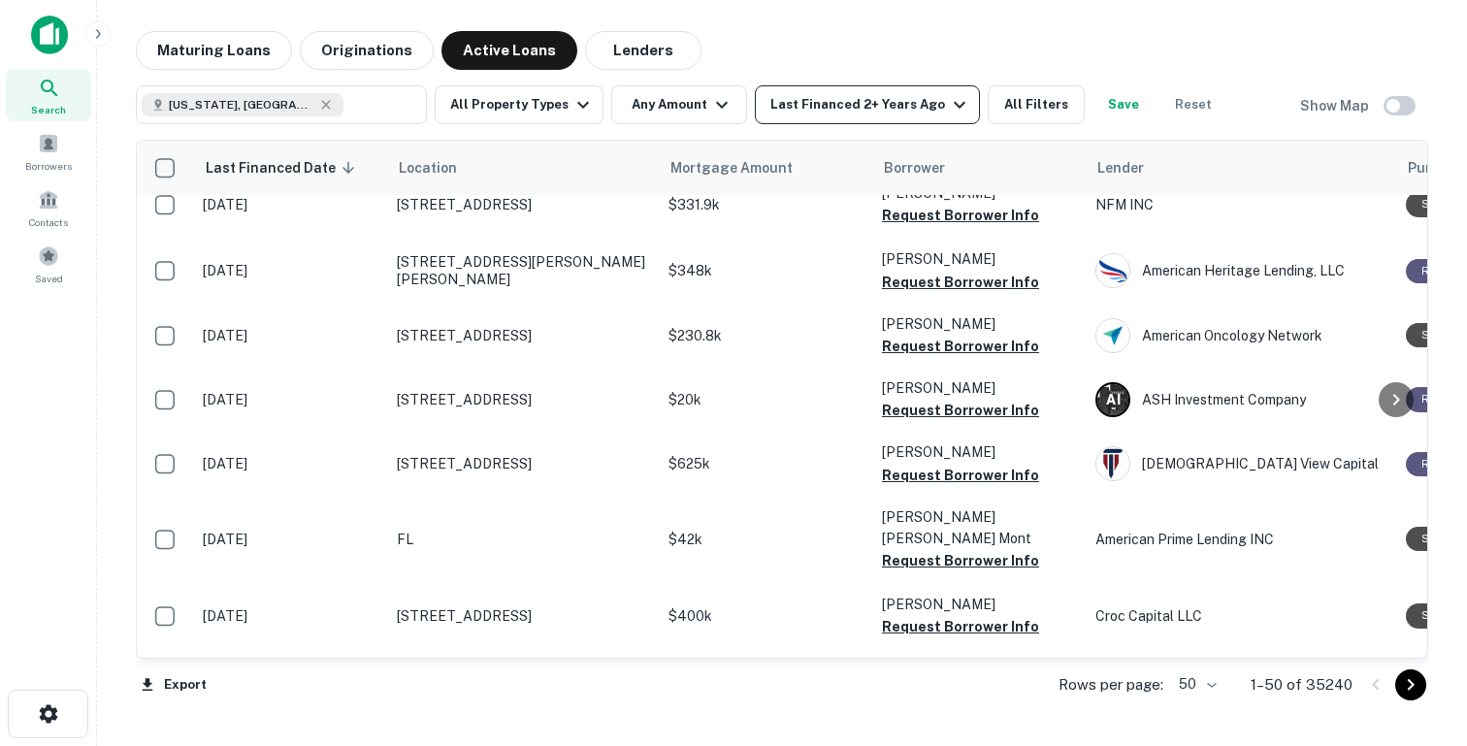
click at [896, 116] on button "Last Financed 2+ Years Ago" at bounding box center [867, 104] width 225 height 39
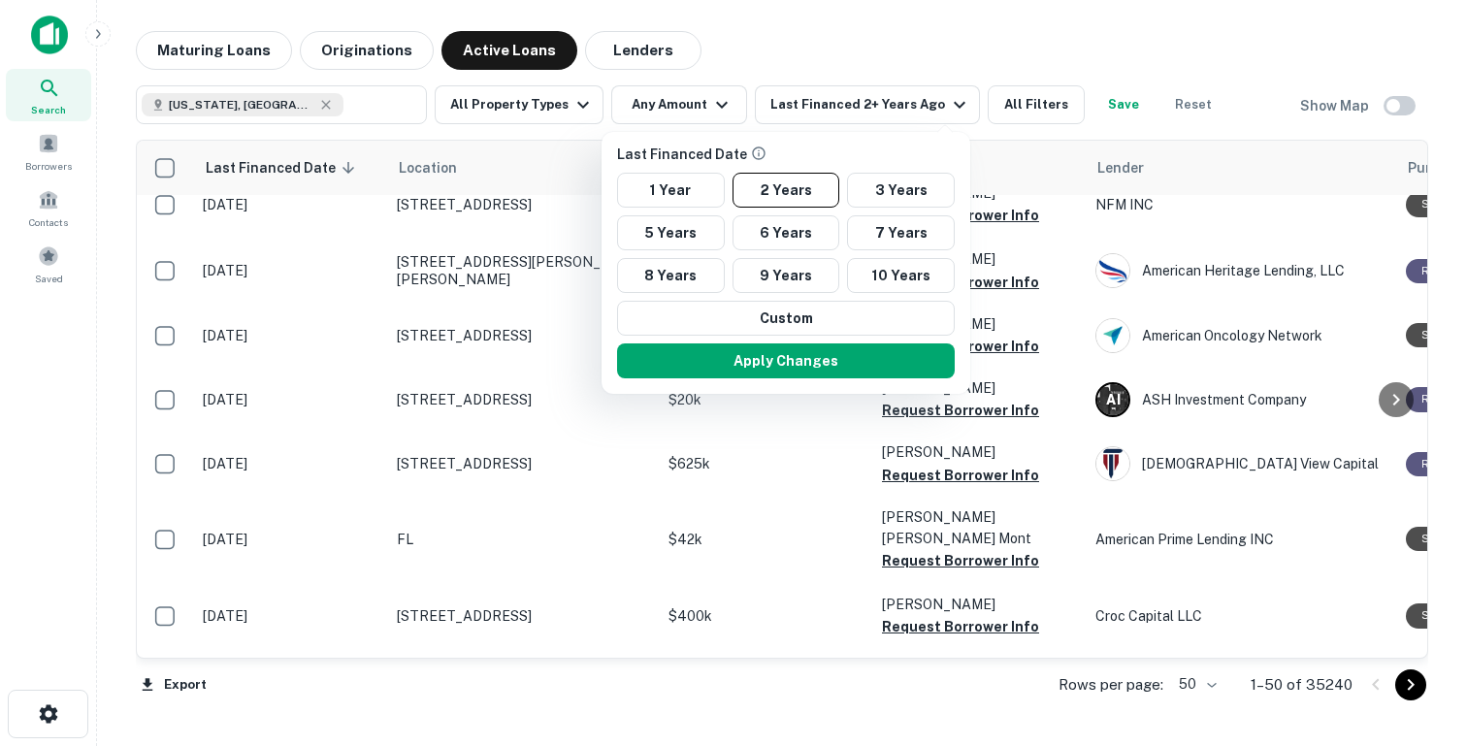
click at [749, 14] on div at bounding box center [733, 373] width 1467 height 746
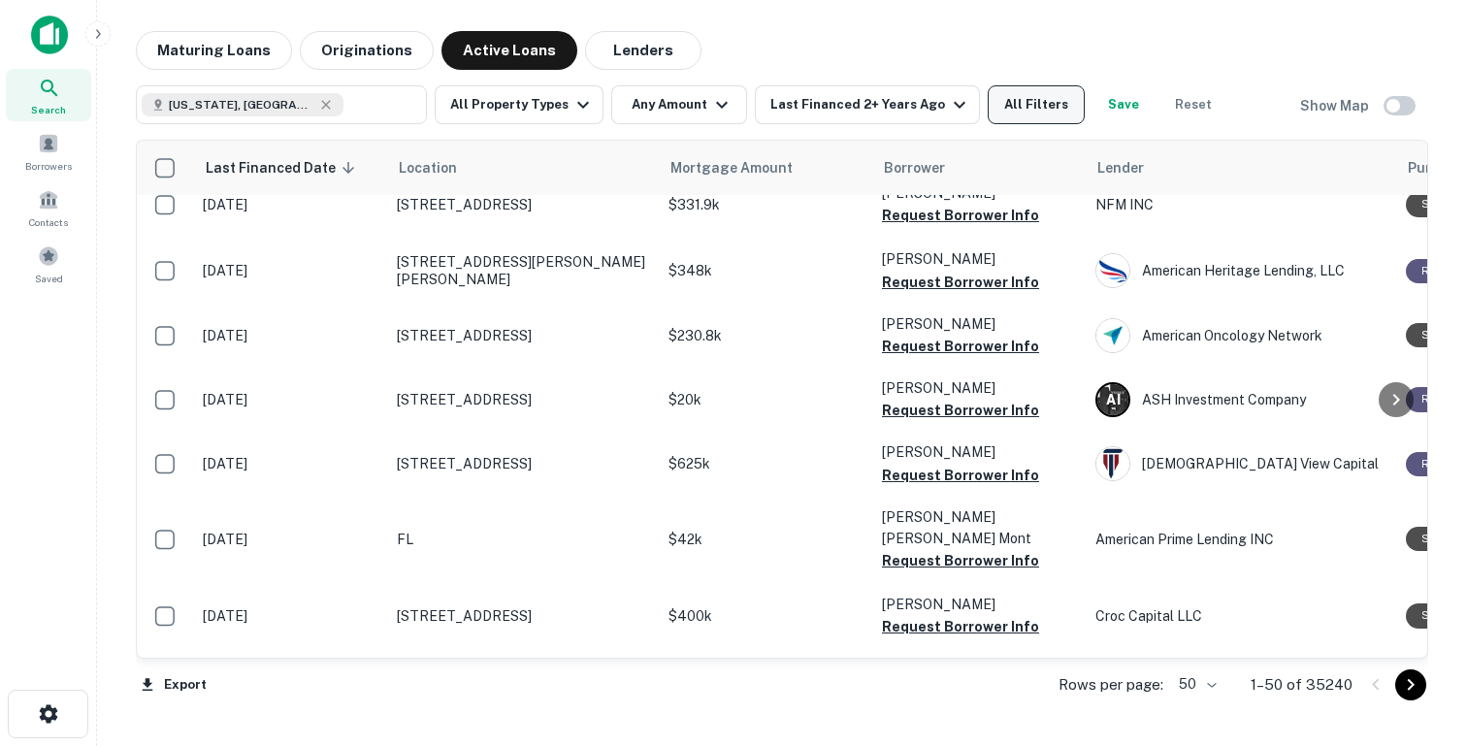
click at [1039, 102] on button "All Filters" at bounding box center [1035, 104] width 97 height 39
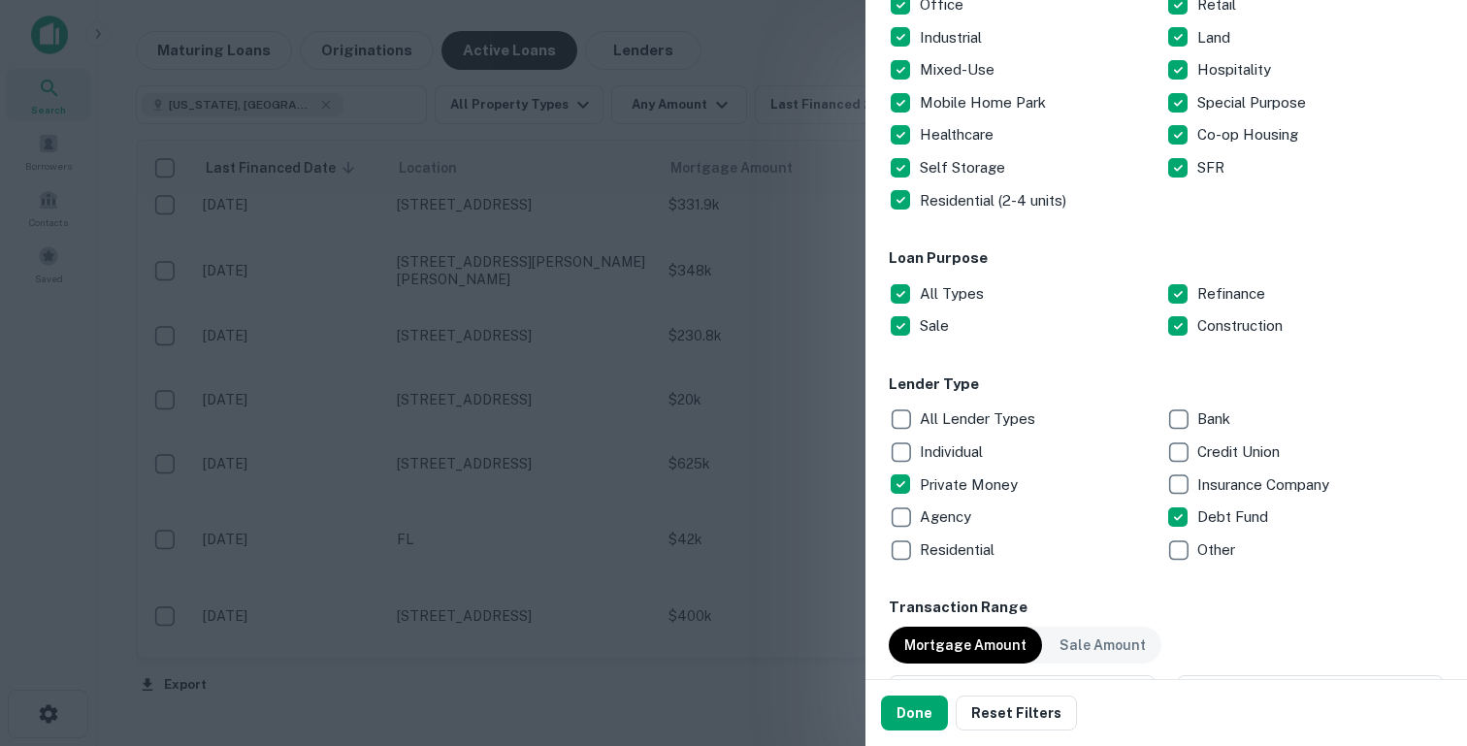
scroll to position [549, 0]
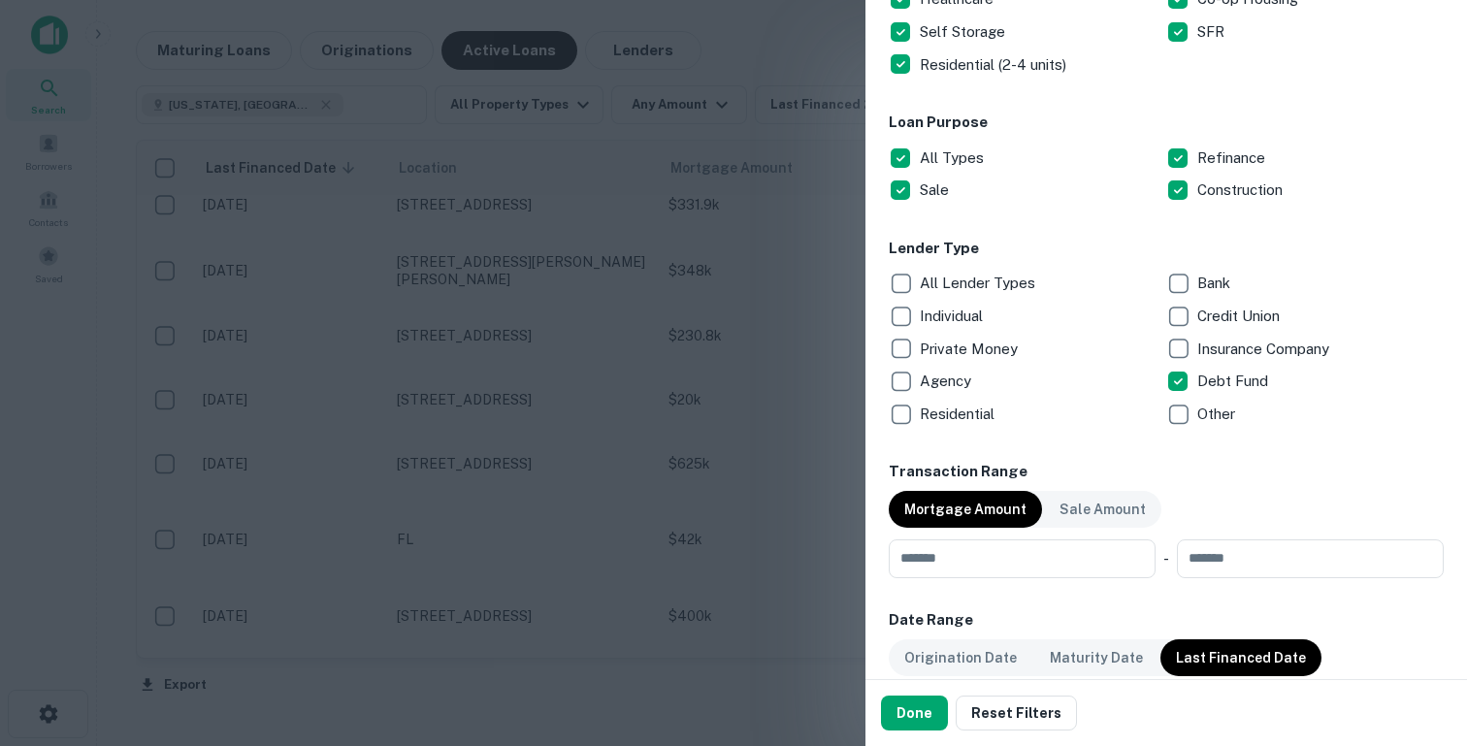
click at [1198, 382] on p "Debt Fund" at bounding box center [1234, 381] width 75 height 23
click at [902, 708] on button "Done" at bounding box center [914, 712] width 67 height 35
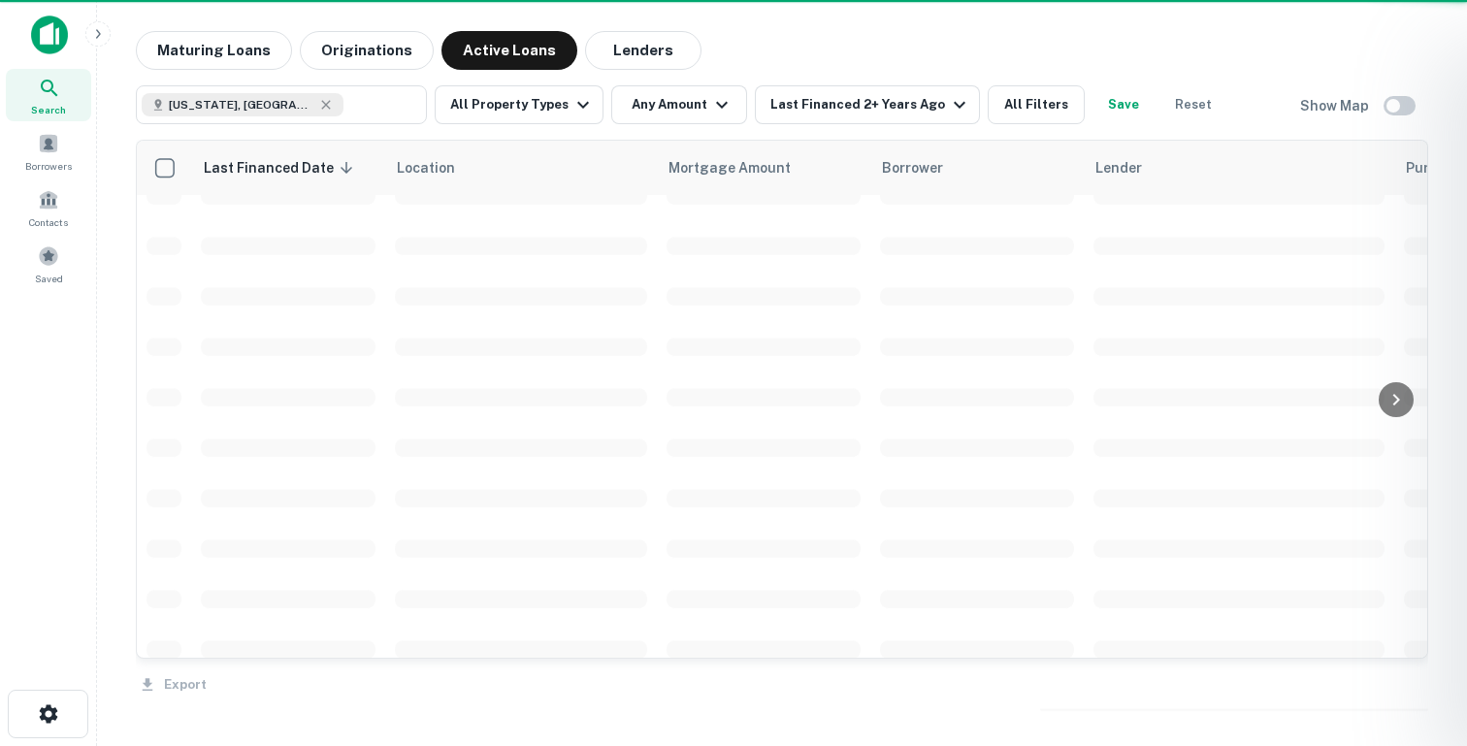
click at [840, 116] on div at bounding box center [733, 373] width 1467 height 746
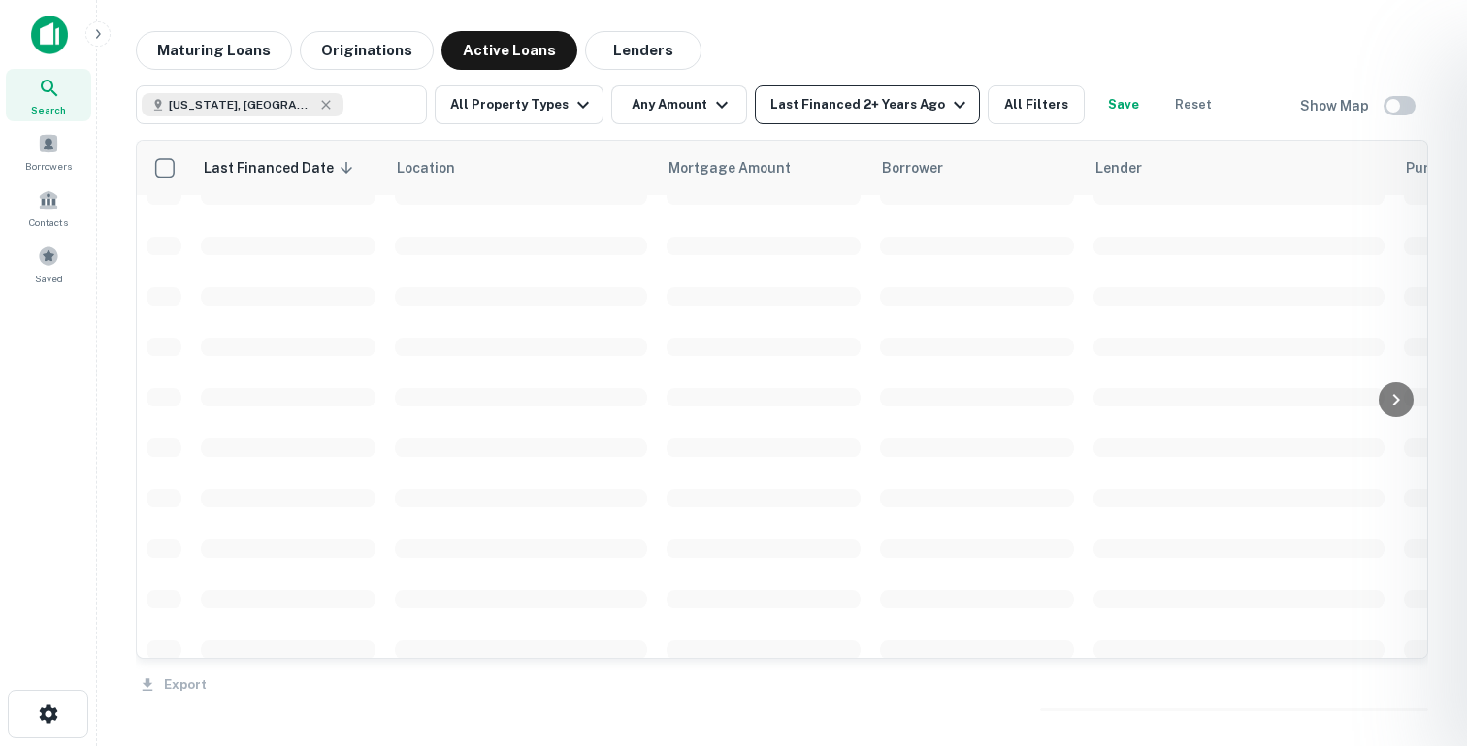
click at [848, 107] on div "Last Financed 2+ Years Ago" at bounding box center [870, 104] width 201 height 23
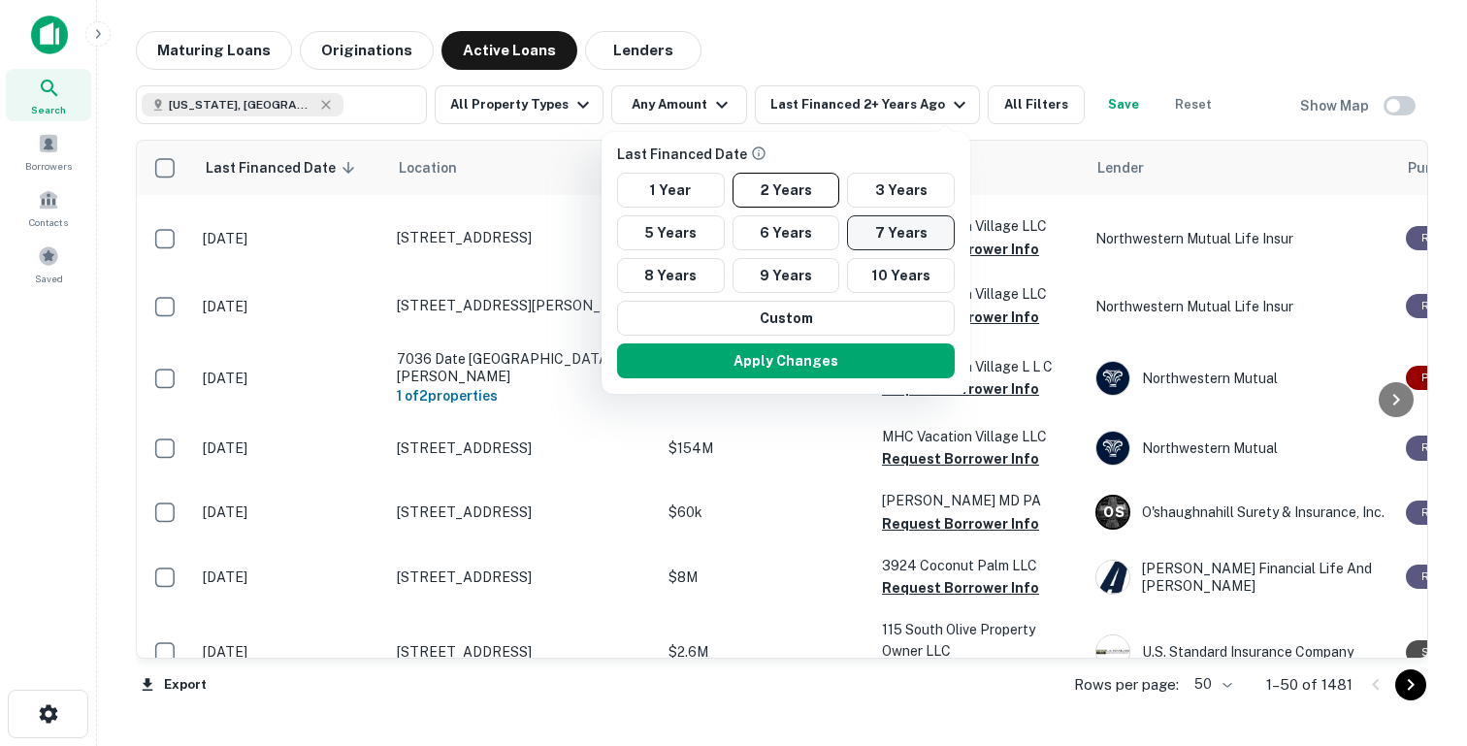
click at [884, 226] on button "7 Years" at bounding box center [901, 232] width 108 height 35
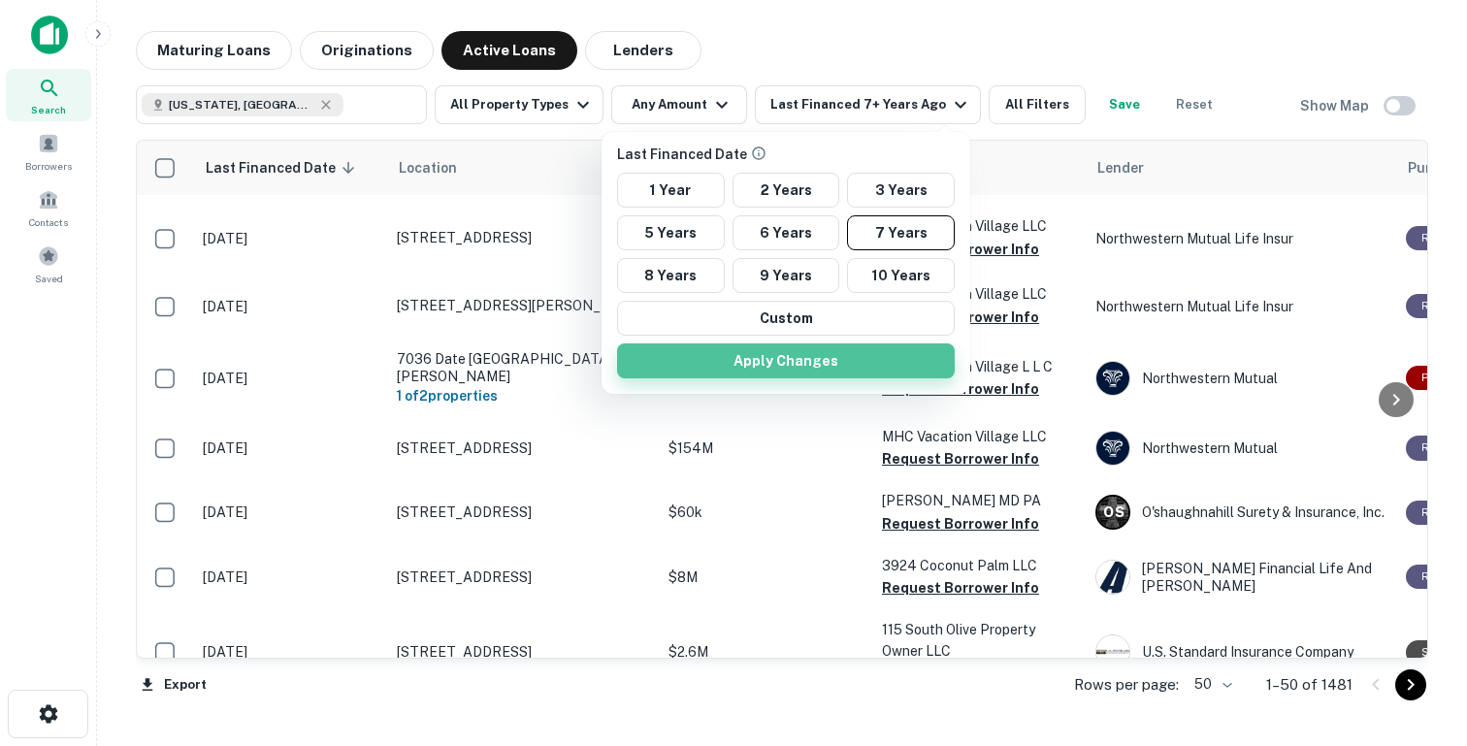
click at [825, 368] on button "Apply Changes" at bounding box center [786, 360] width 338 height 35
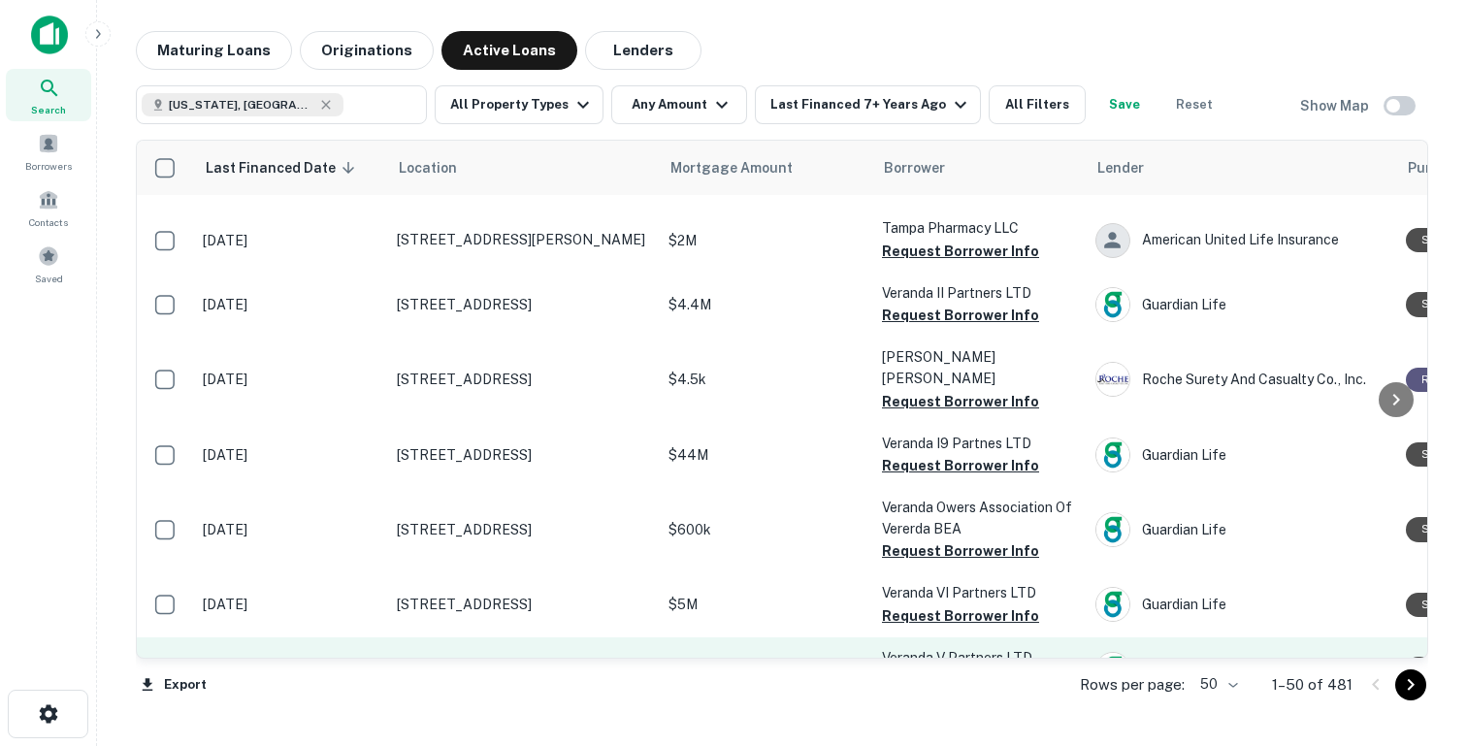
scroll to position [50, 0]
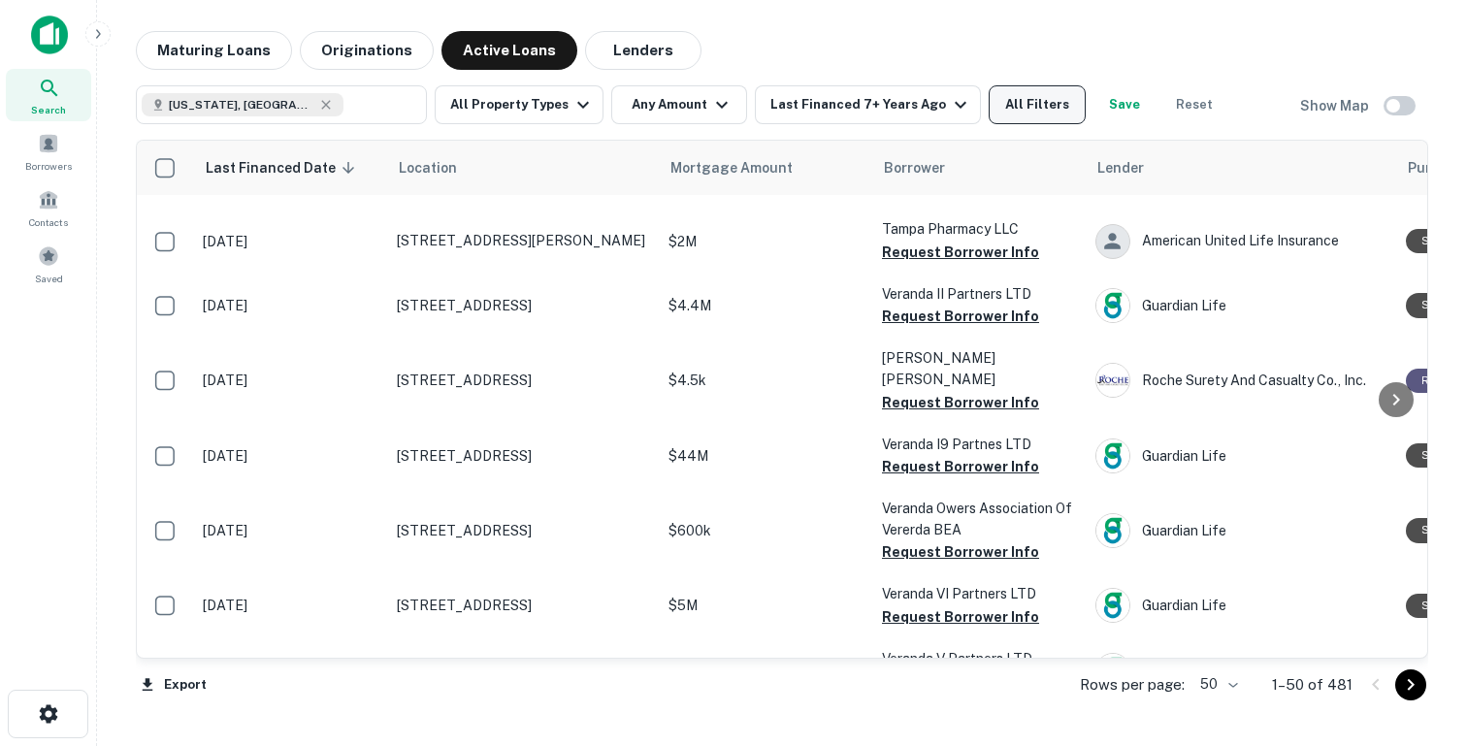
click at [1033, 109] on button "All Filters" at bounding box center [1036, 104] width 97 height 39
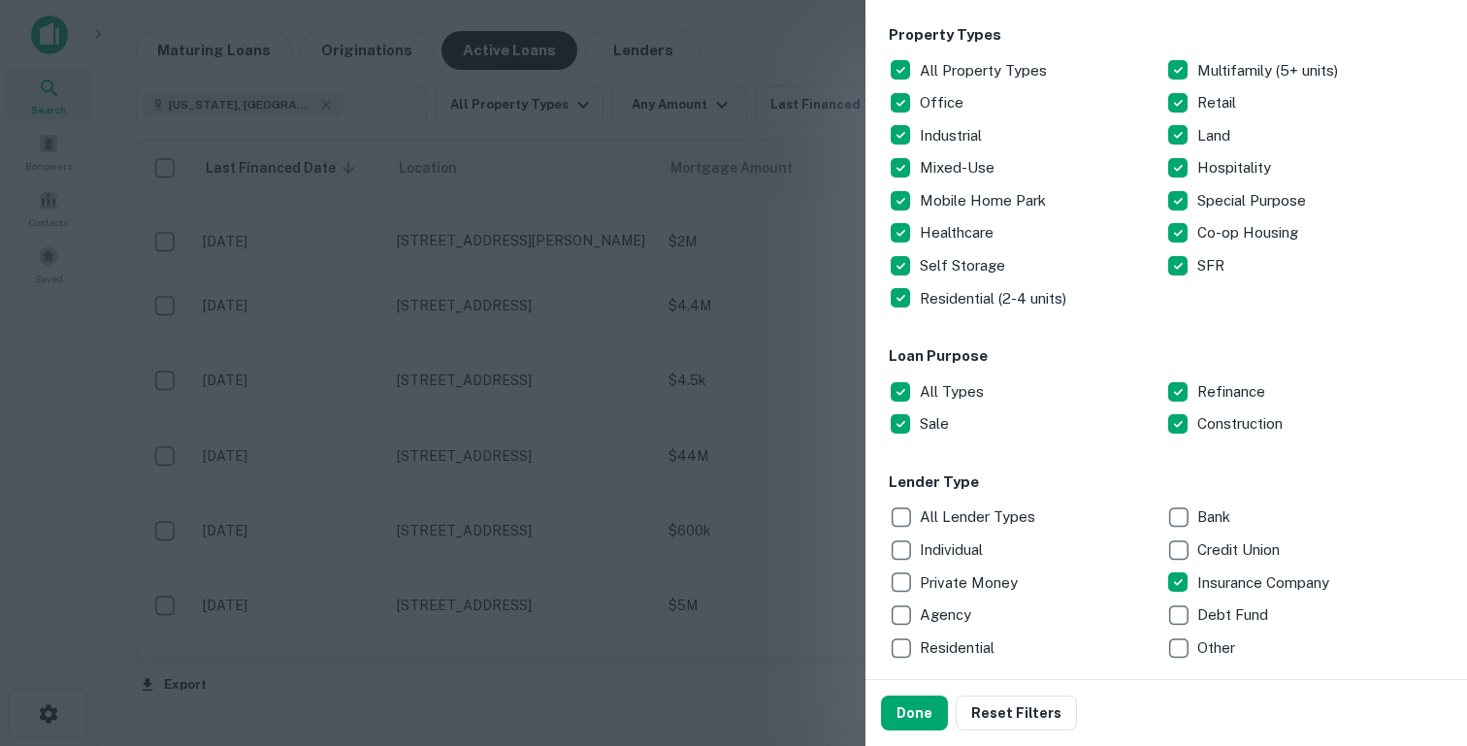
scroll to position [484, 0]
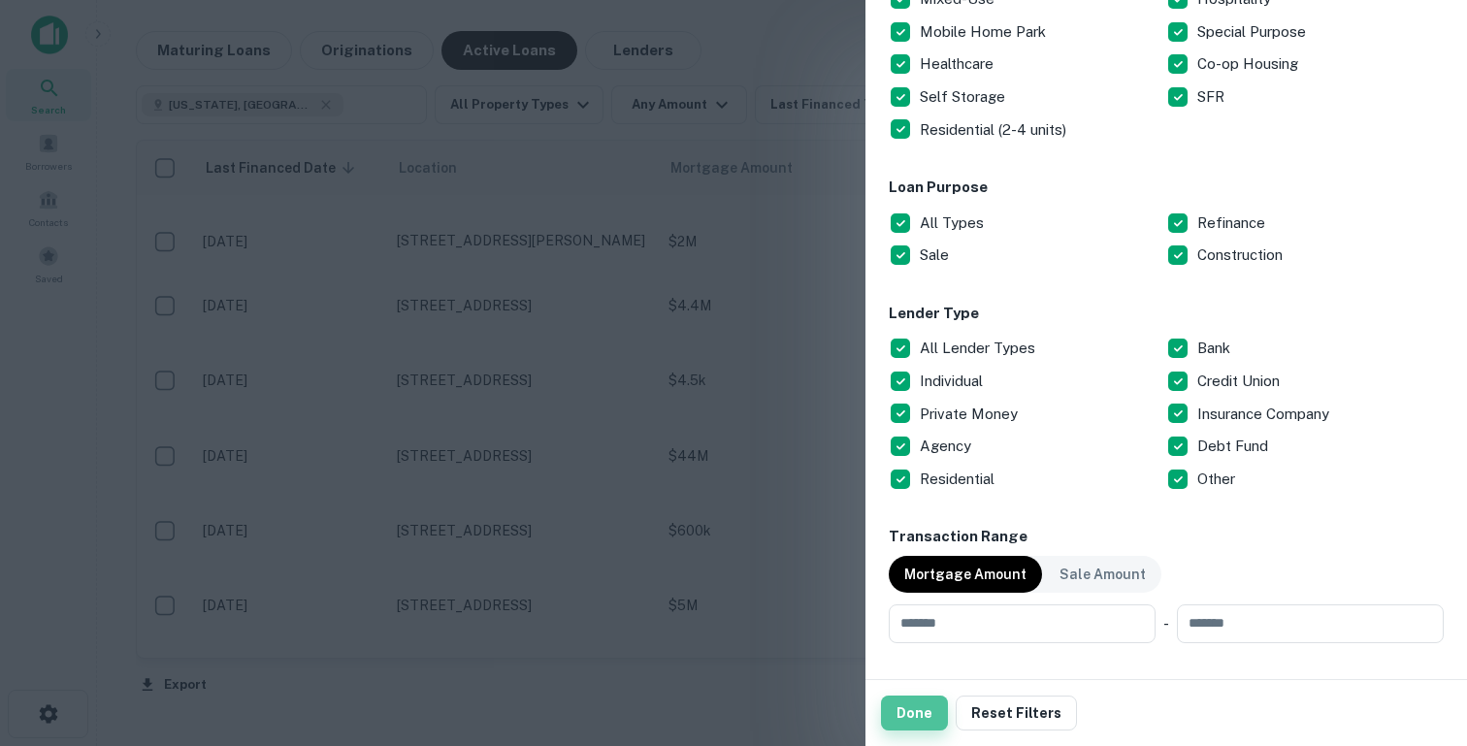
click at [908, 712] on button "Done" at bounding box center [914, 712] width 67 height 35
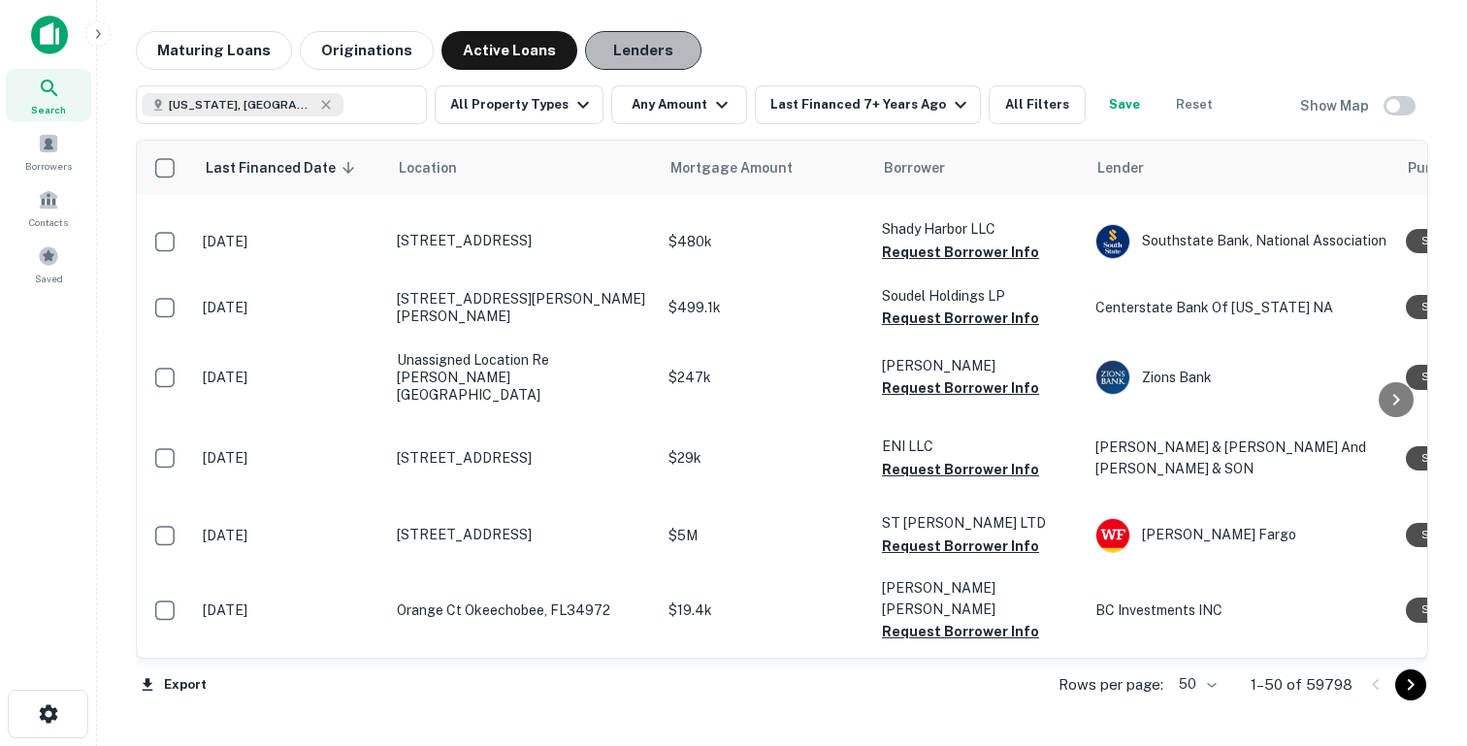
click at [619, 50] on button "Lenders" at bounding box center [643, 50] width 116 height 39
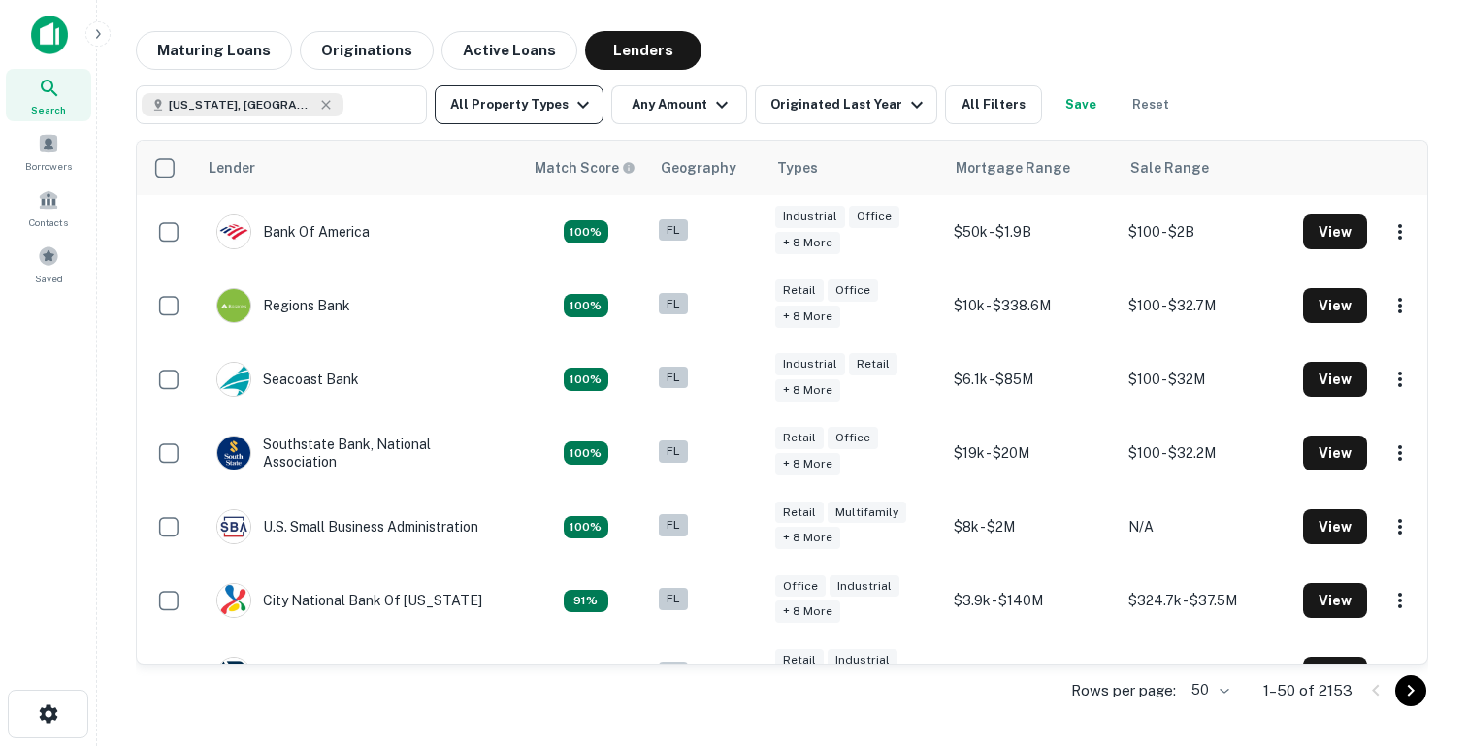
click at [509, 112] on button "All Property Types" at bounding box center [519, 104] width 169 height 39
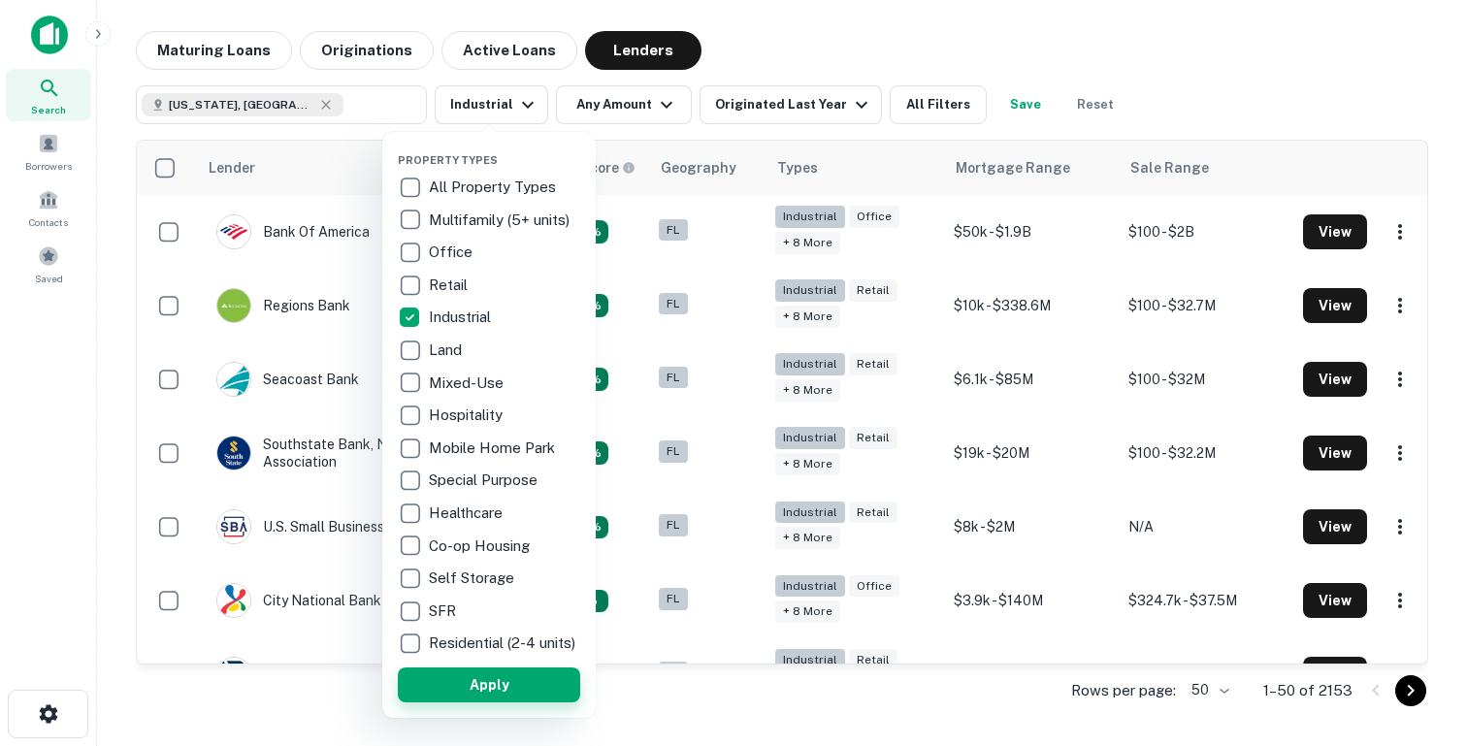
click at [525, 693] on button "Apply" at bounding box center [489, 684] width 182 height 35
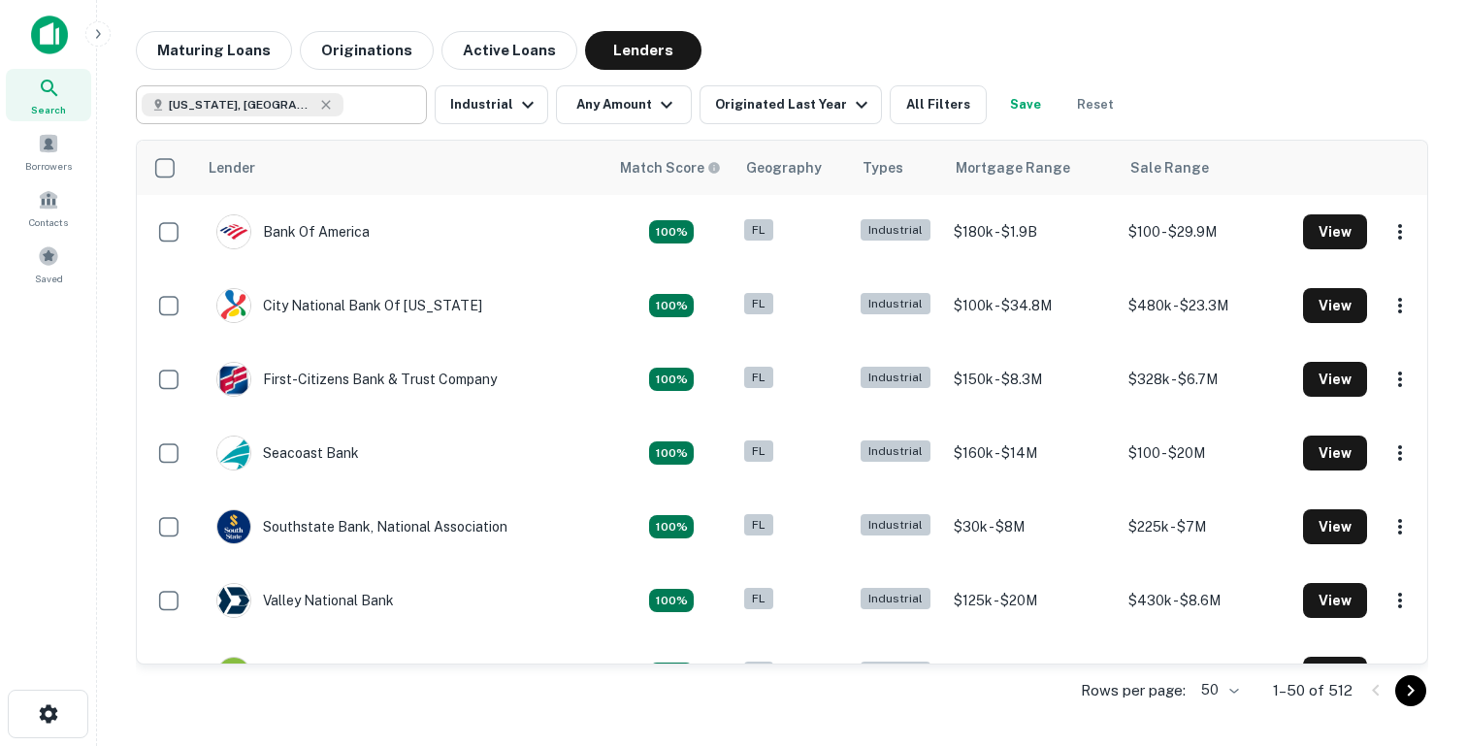
type input "**********"
click at [343, 103] on input "**********" at bounding box center [380, 104] width 75 height 27
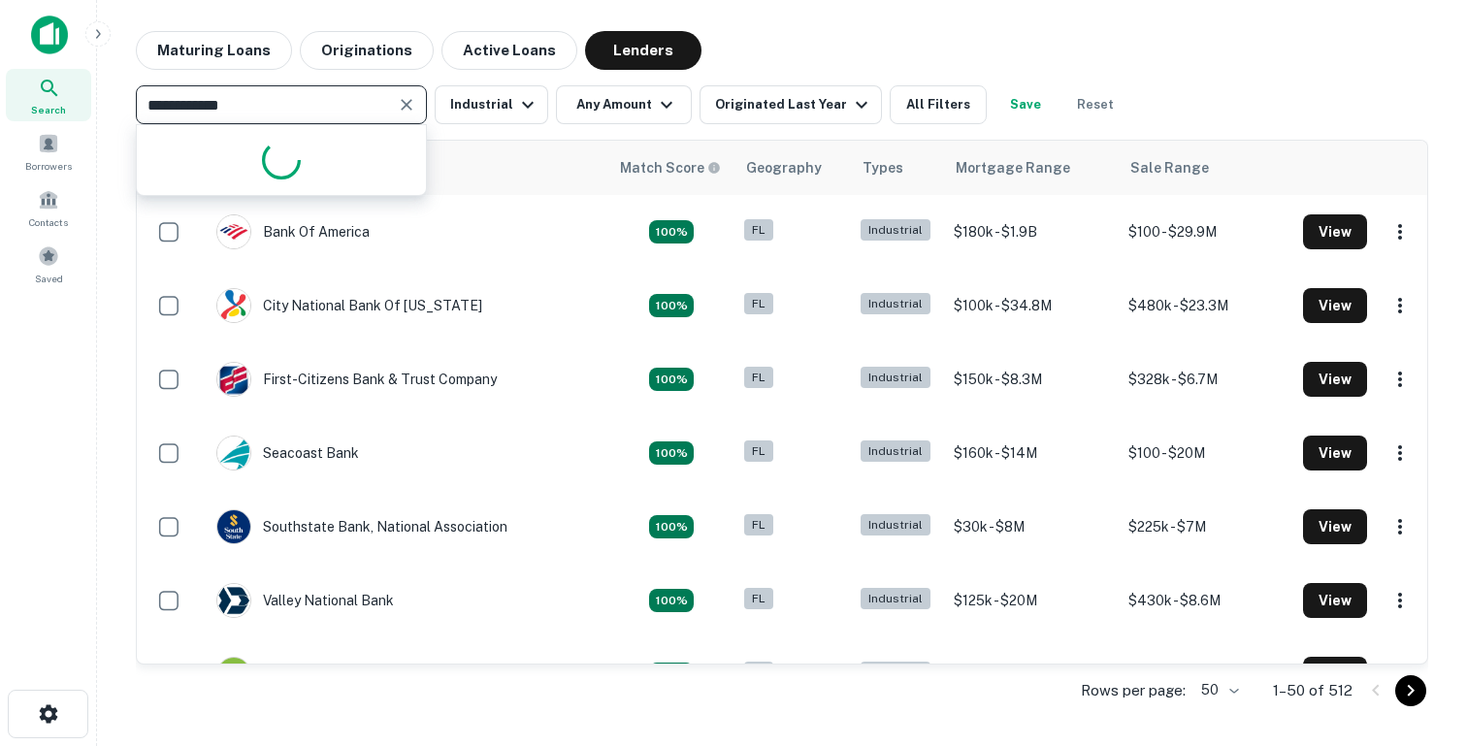
click at [406, 105] on icon "Clear" at bounding box center [407, 105] width 12 height 12
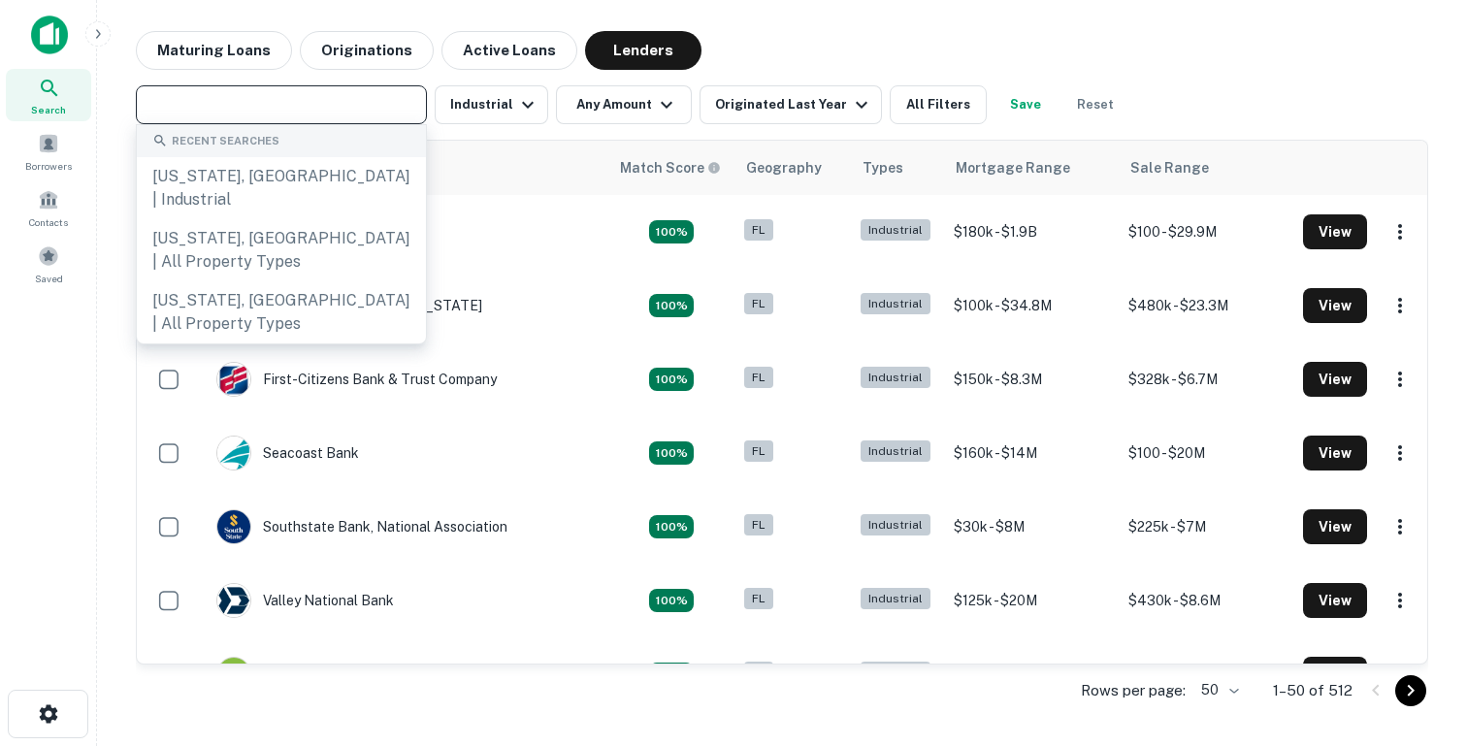
click at [296, 98] on input "text" at bounding box center [280, 104] width 276 height 27
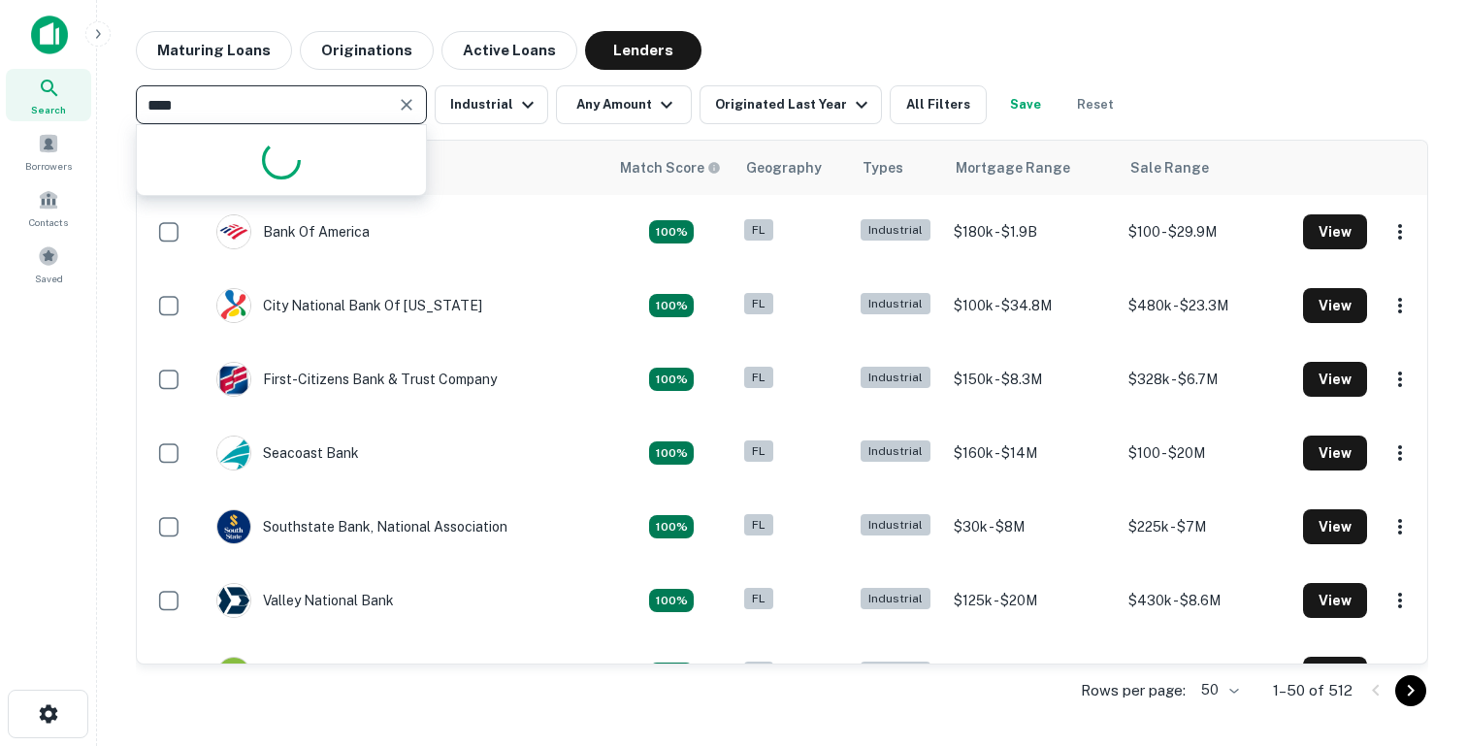
type input "*****"
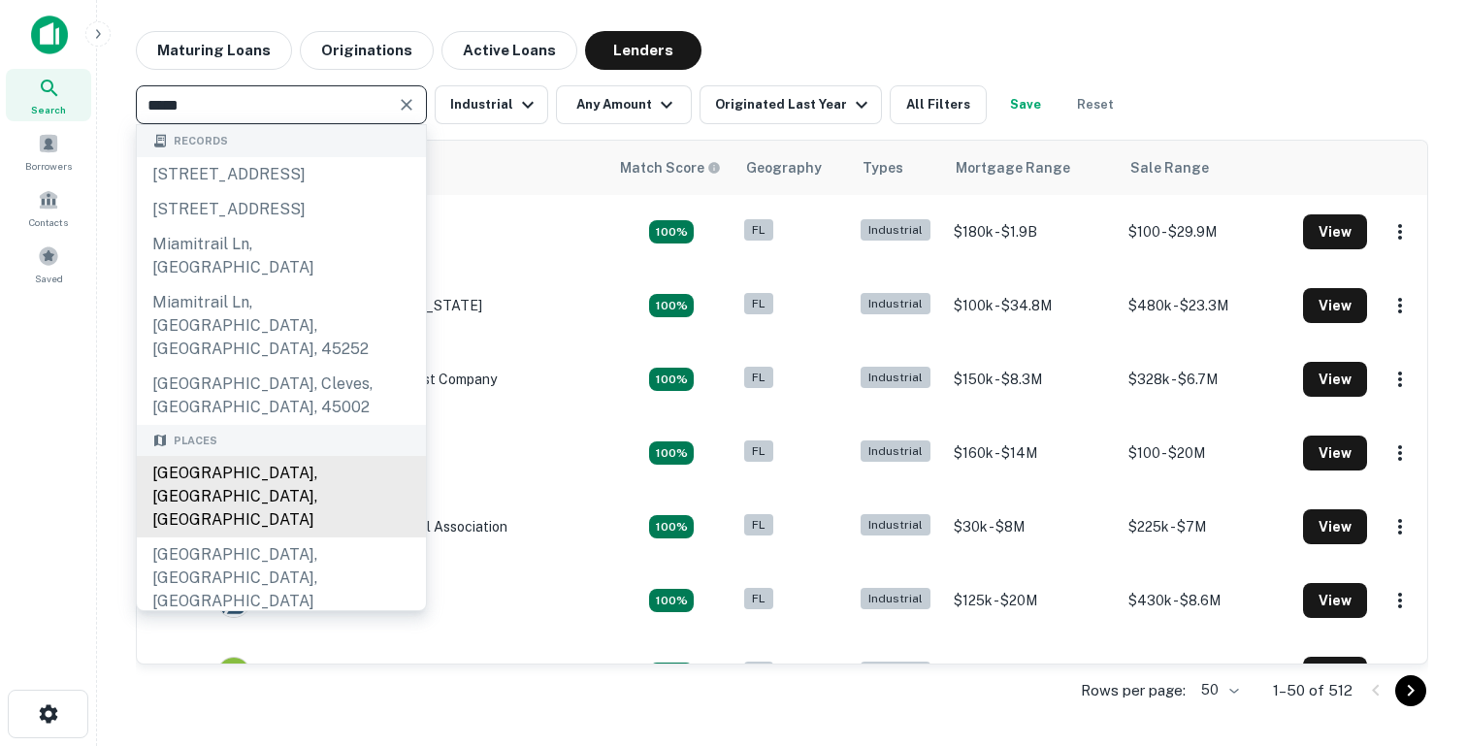
click at [242, 456] on div "Miami, FL, USA" at bounding box center [281, 496] width 289 height 81
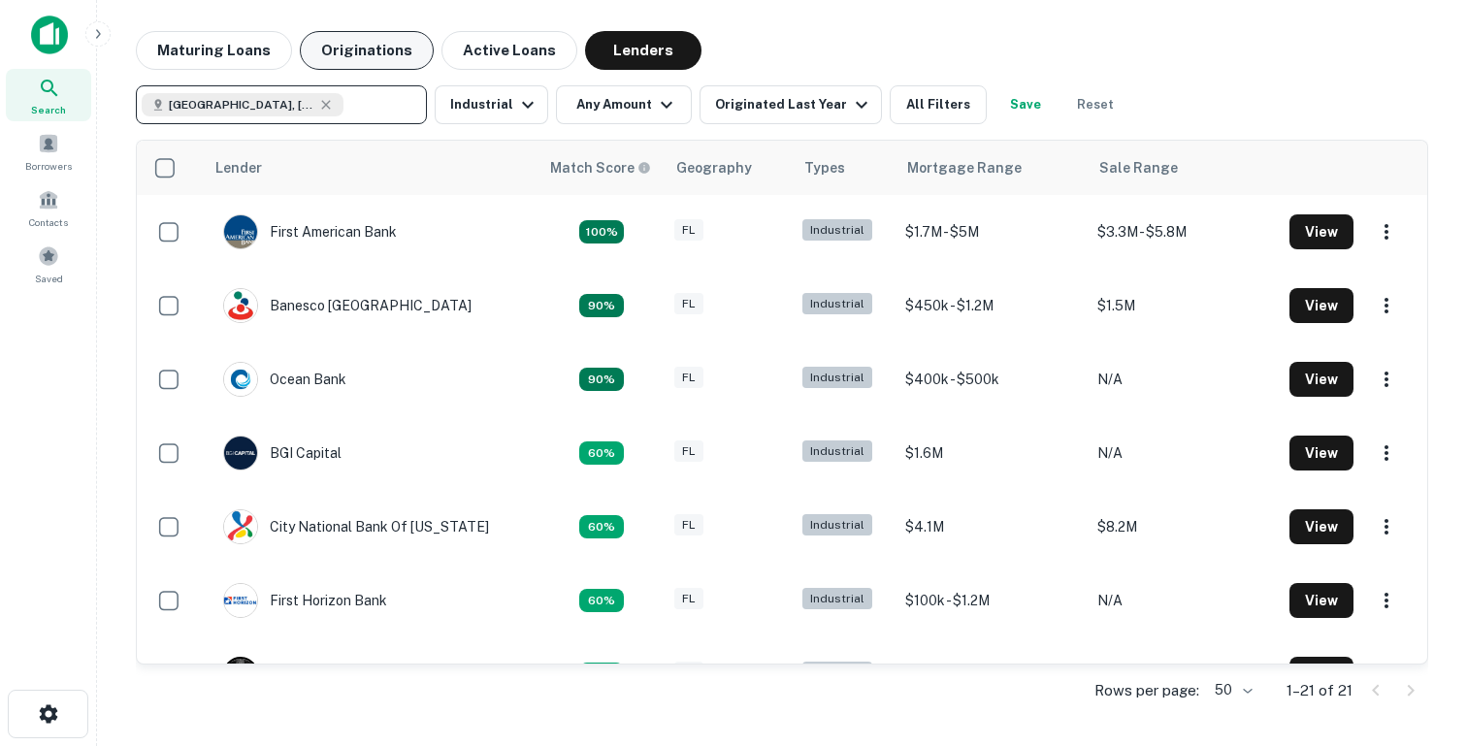
click at [371, 52] on button "Originations" at bounding box center [367, 50] width 134 height 39
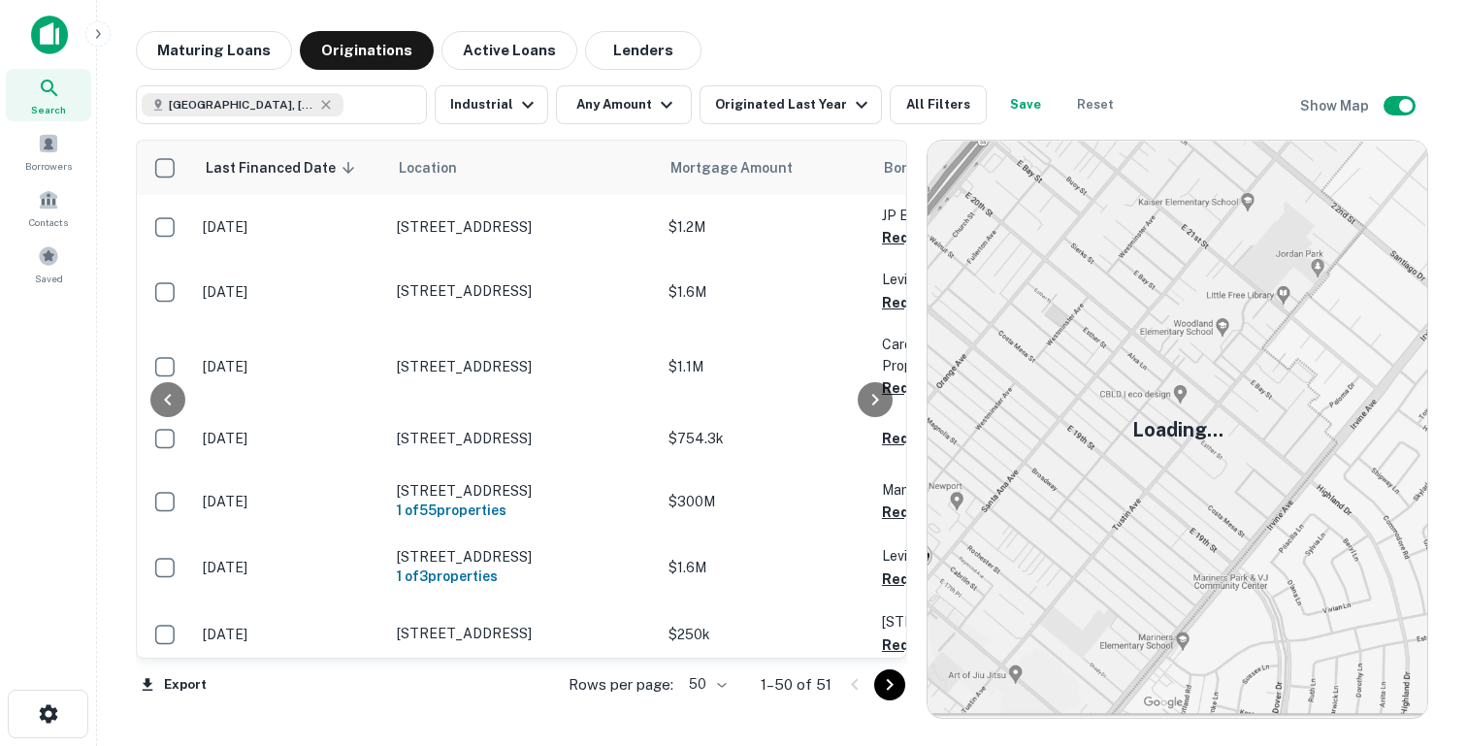
scroll to position [50, 0]
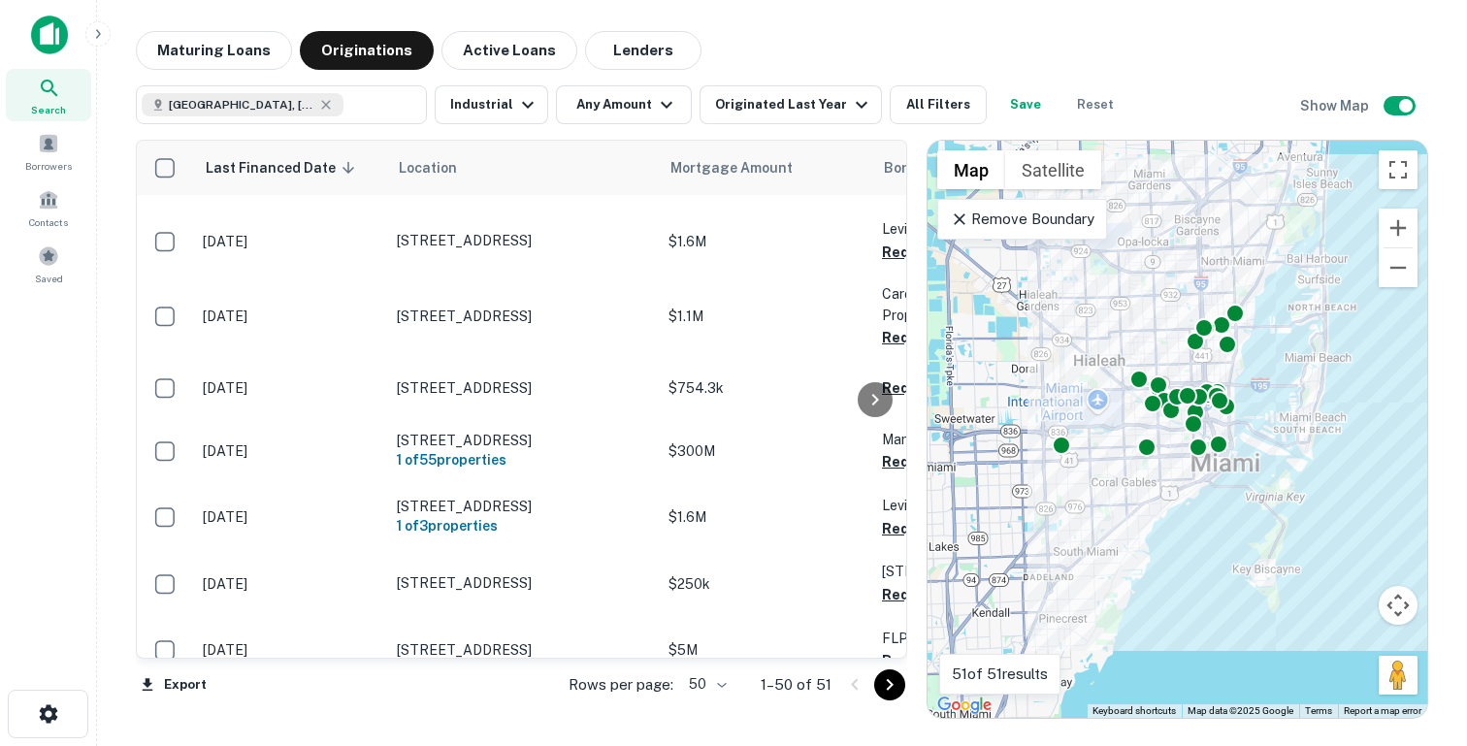
click at [956, 218] on icon at bounding box center [959, 219] width 19 height 19
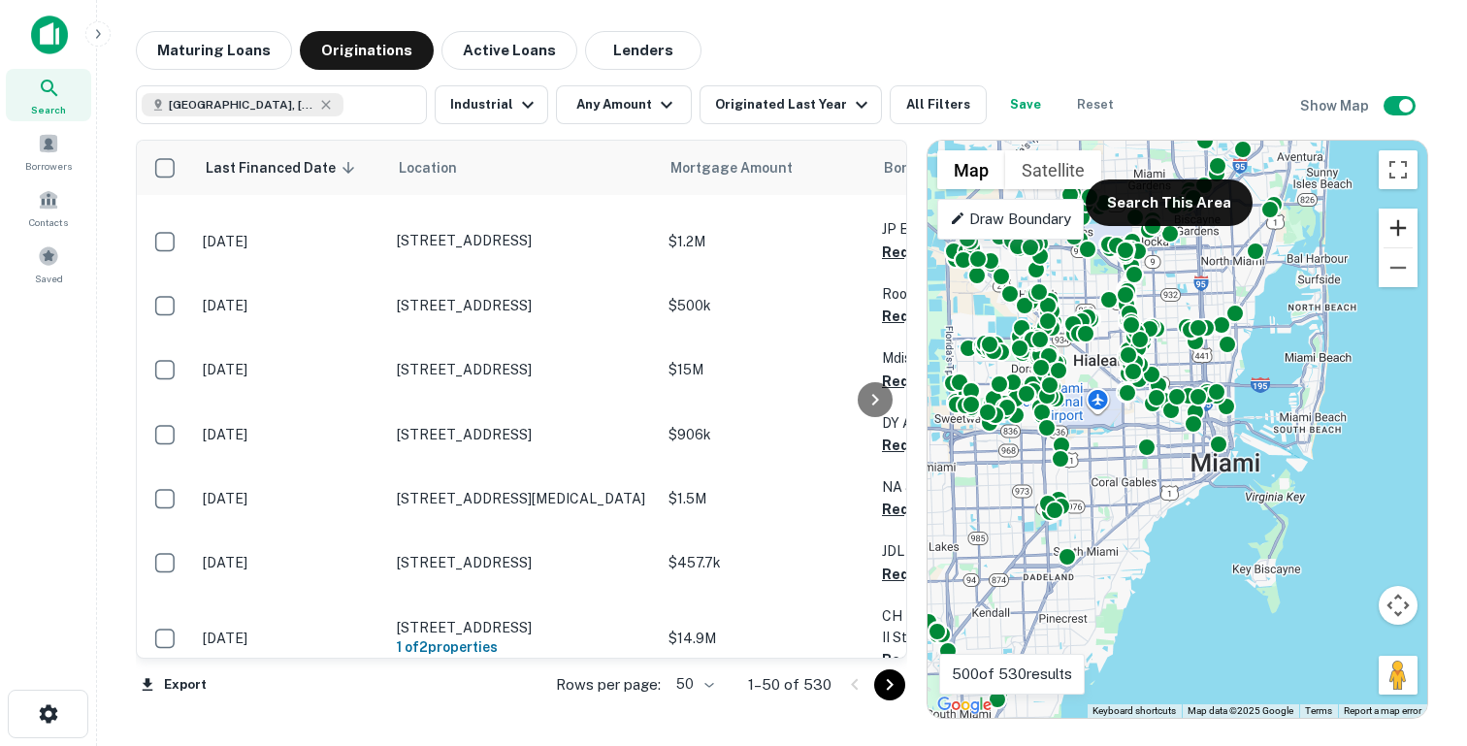
click at [1410, 232] on button "Zoom in" at bounding box center [1397, 228] width 39 height 39
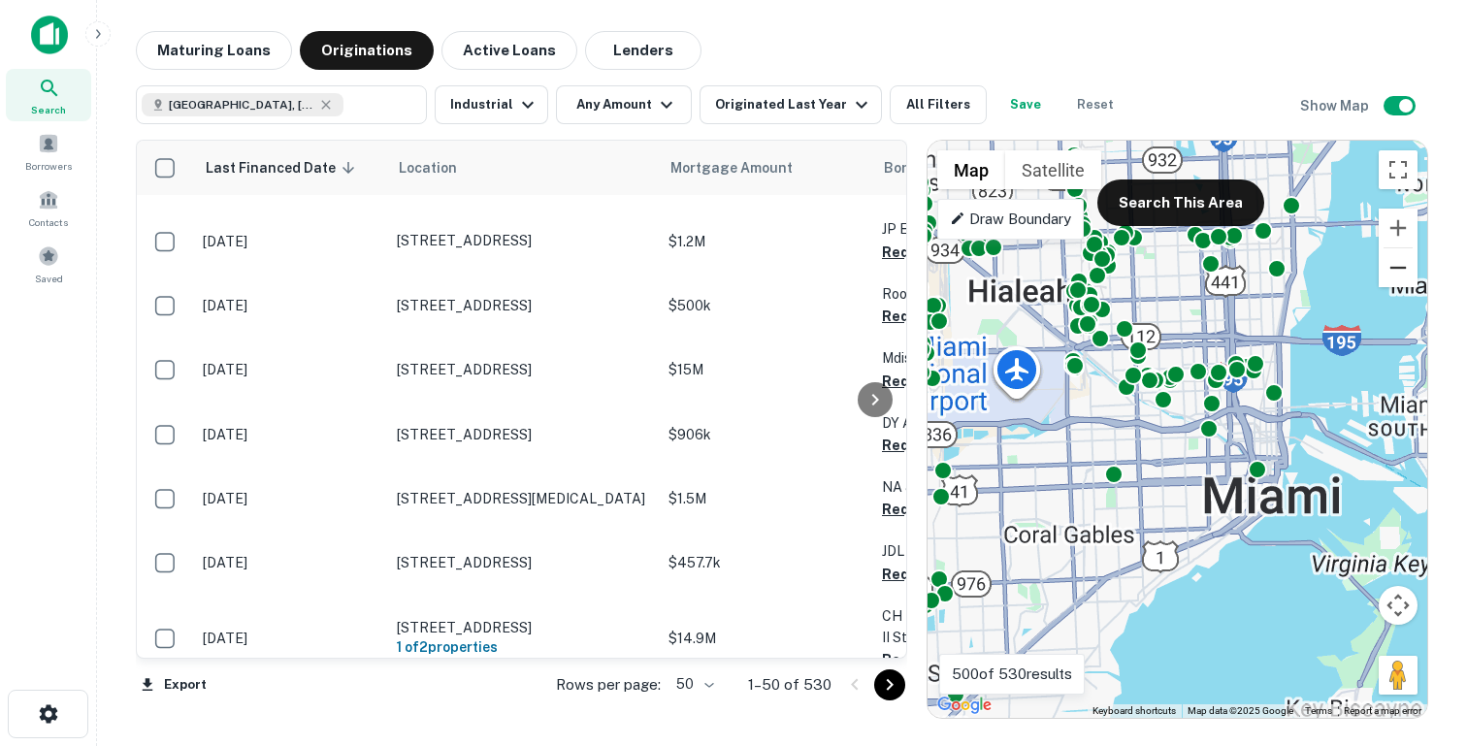
click at [1406, 263] on button "Zoom out" at bounding box center [1397, 267] width 39 height 39
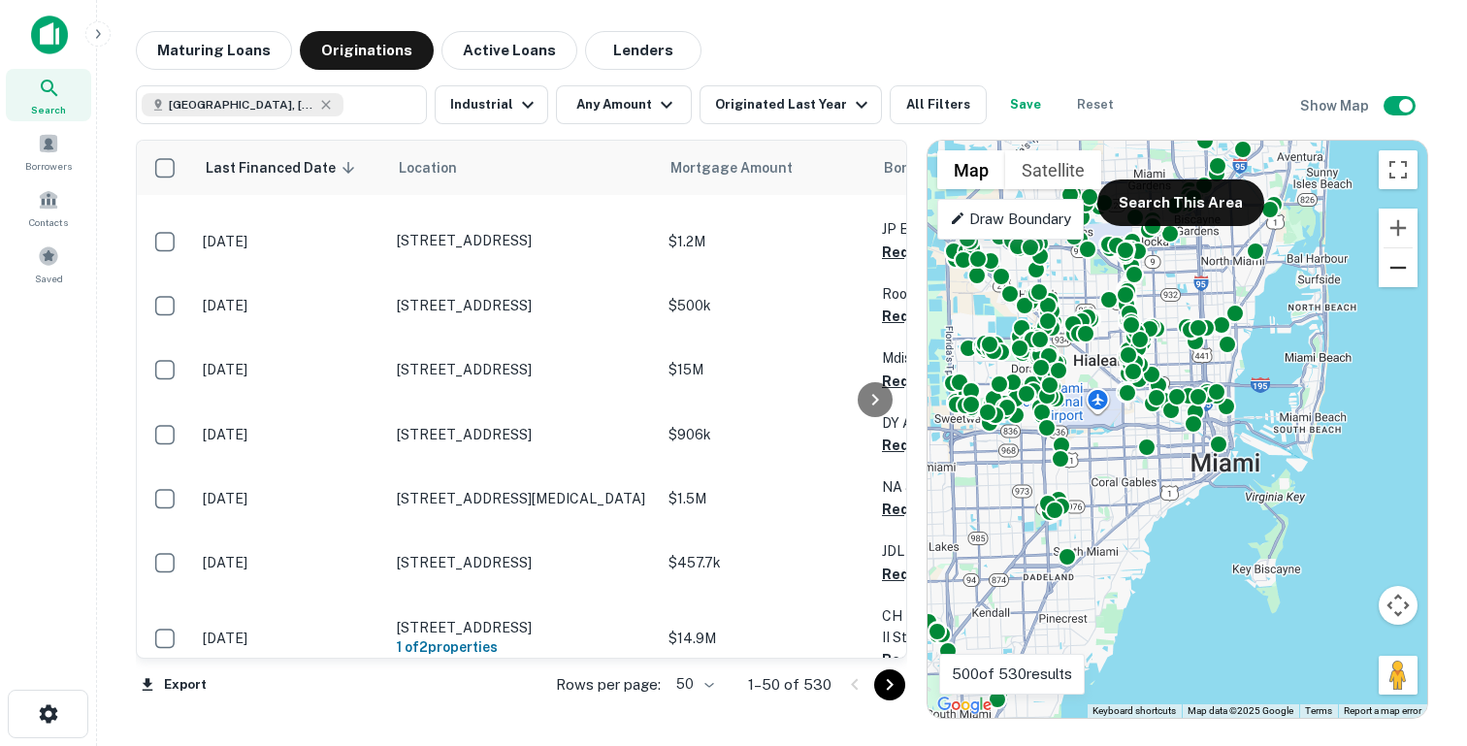
click at [1405, 263] on button "Zoom out" at bounding box center [1397, 267] width 39 height 39
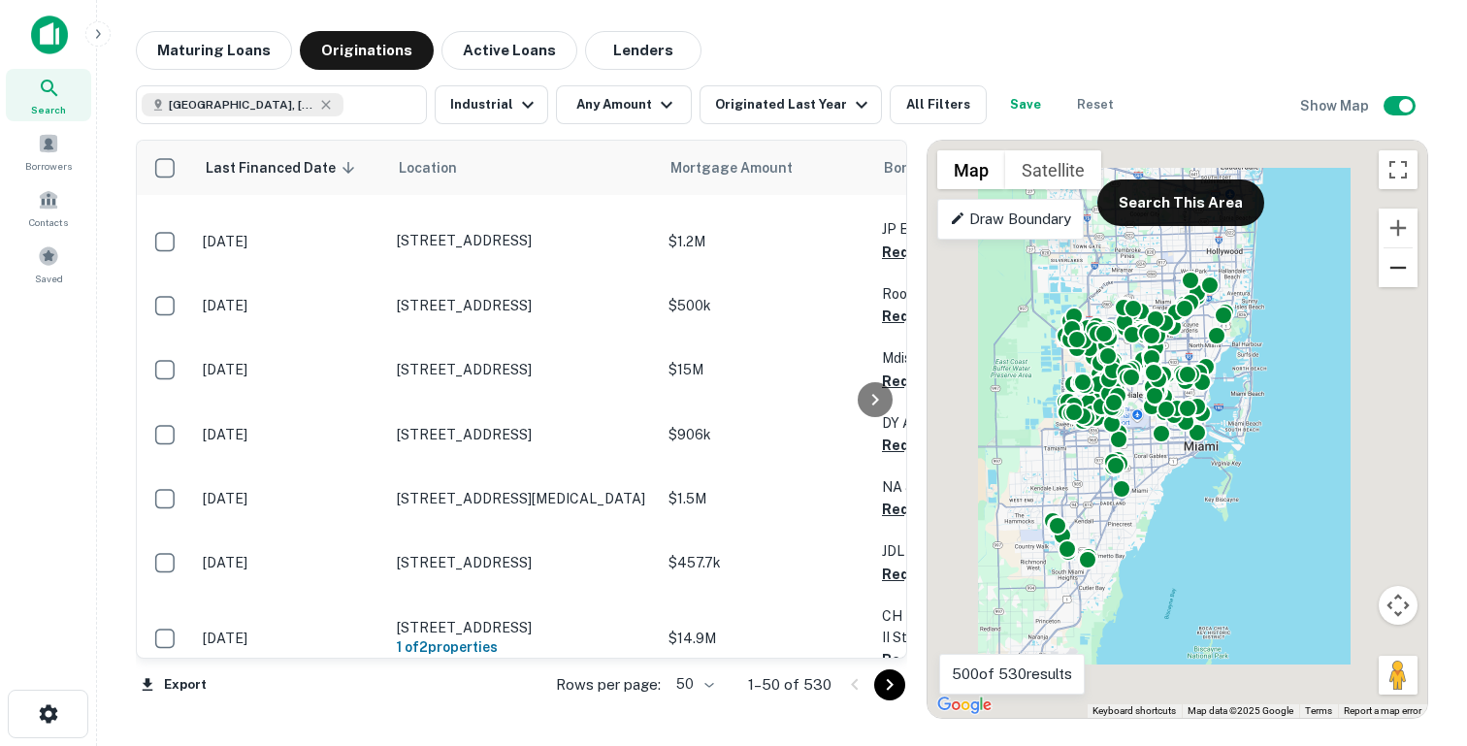
click at [1404, 264] on button "Zoom out" at bounding box center [1397, 267] width 39 height 39
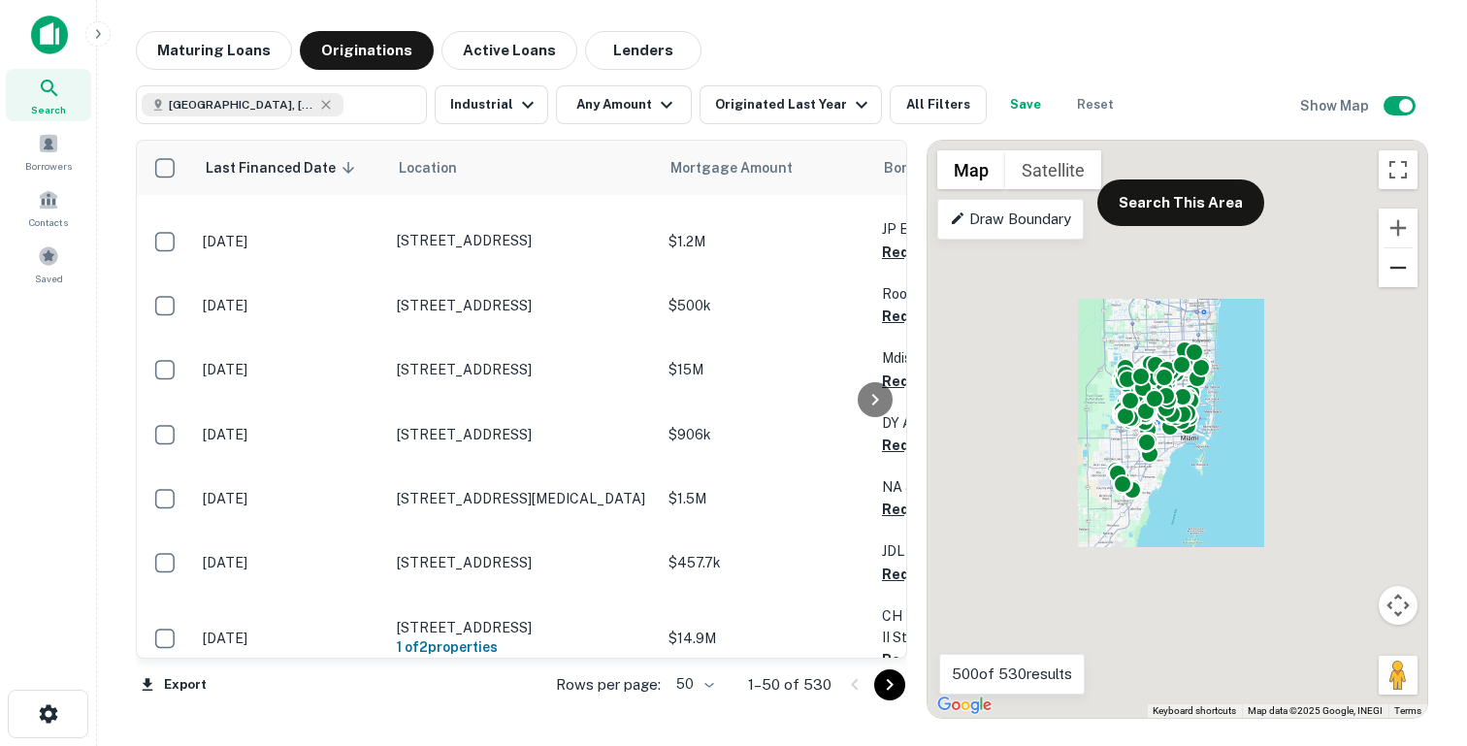
click at [1404, 264] on button "Zoom out" at bounding box center [1397, 267] width 39 height 39
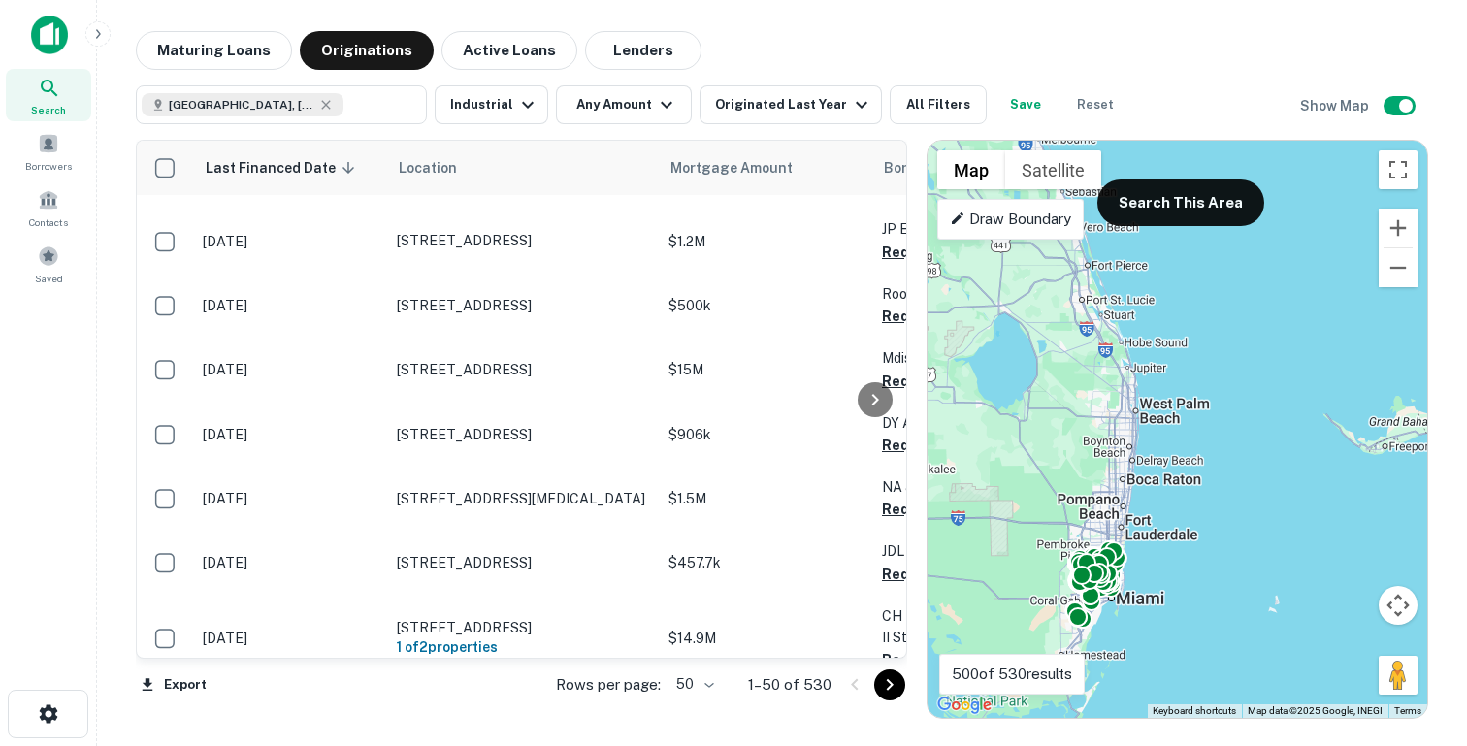
drag, startPoint x: 1221, startPoint y: 448, endPoint x: 1148, endPoint y: 615, distance: 182.0
click at [1148, 615] on div "To activate drag with keyboard, press Alt + Enter. Once in keyboard drag state,…" at bounding box center [1177, 429] width 500 height 577
click at [1211, 197] on button "Search This Area" at bounding box center [1180, 202] width 167 height 47
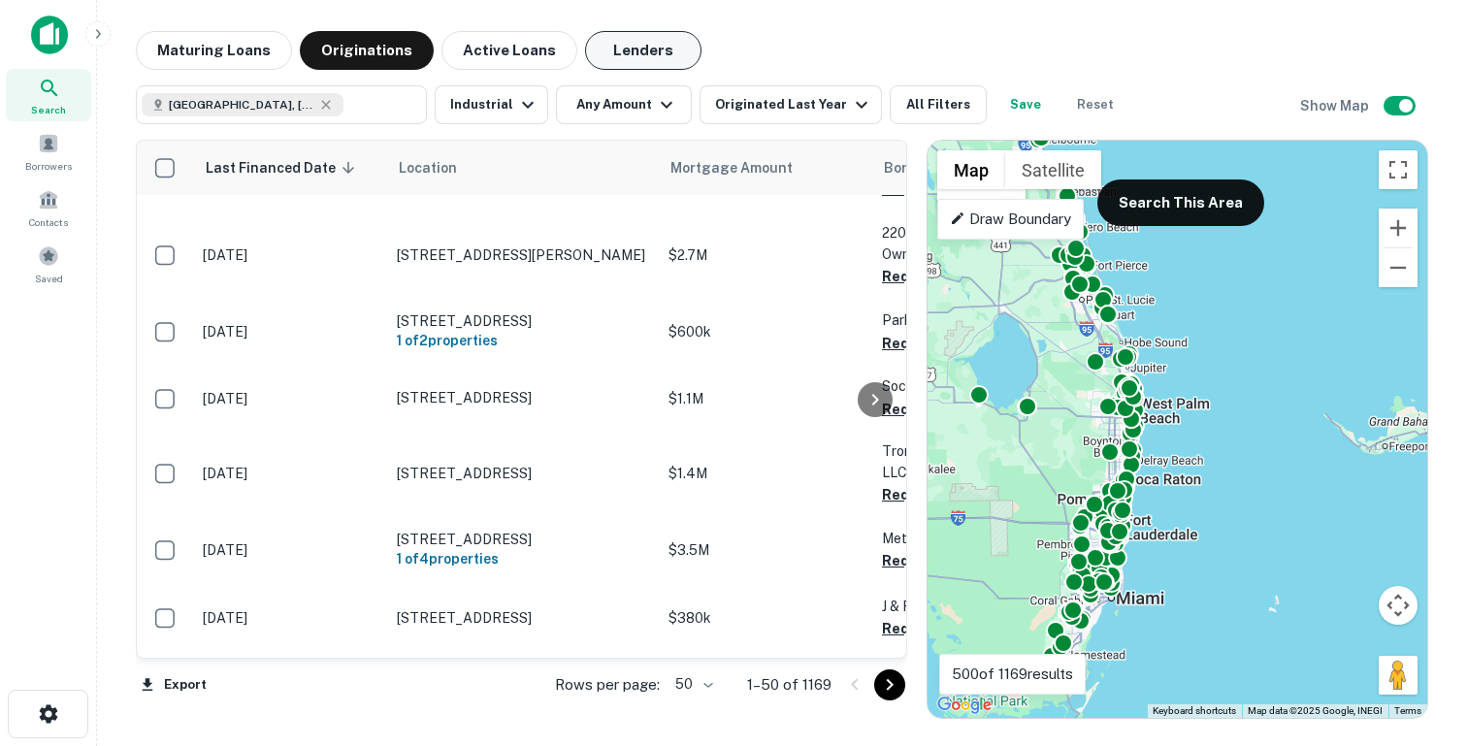
click at [599, 44] on button "Lenders" at bounding box center [643, 50] width 116 height 39
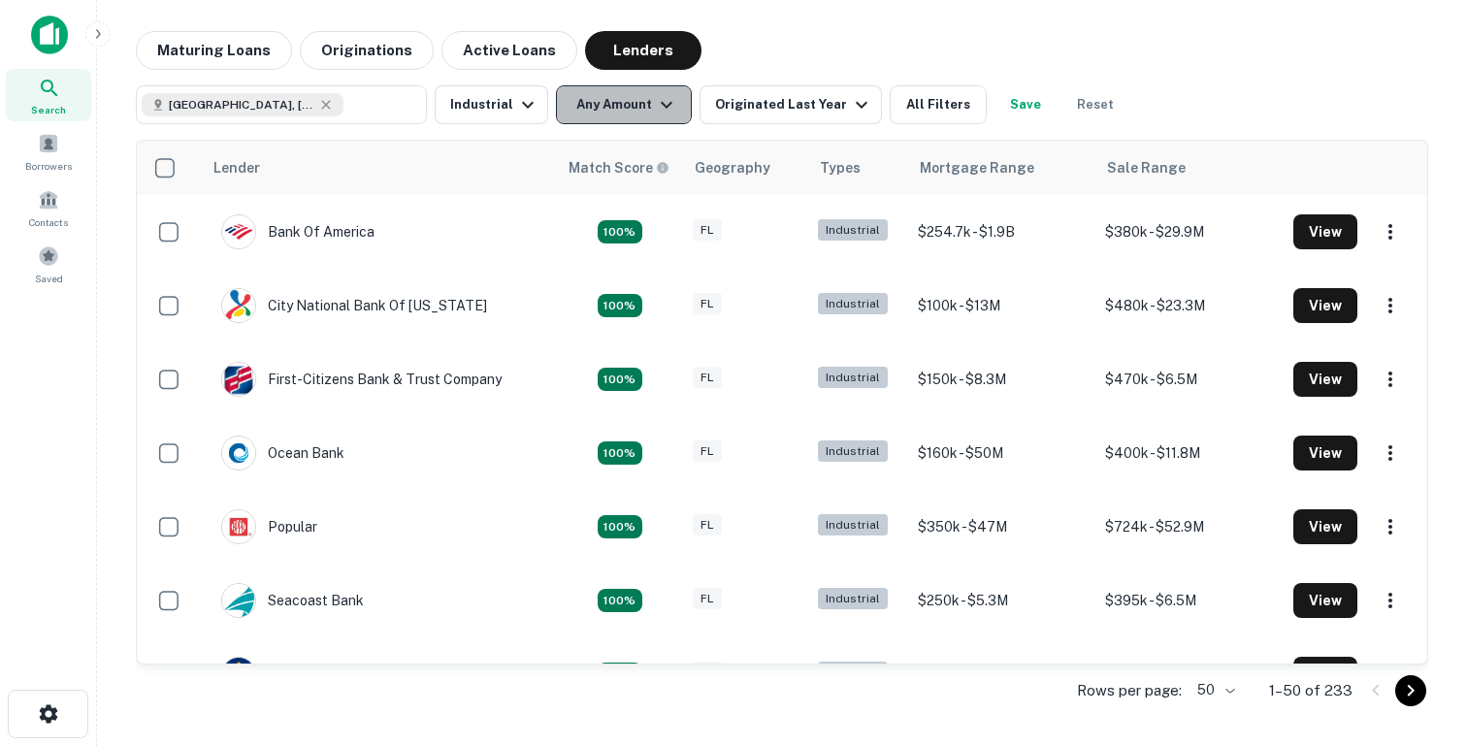
click at [640, 108] on button "Any Amount" at bounding box center [624, 104] width 136 height 39
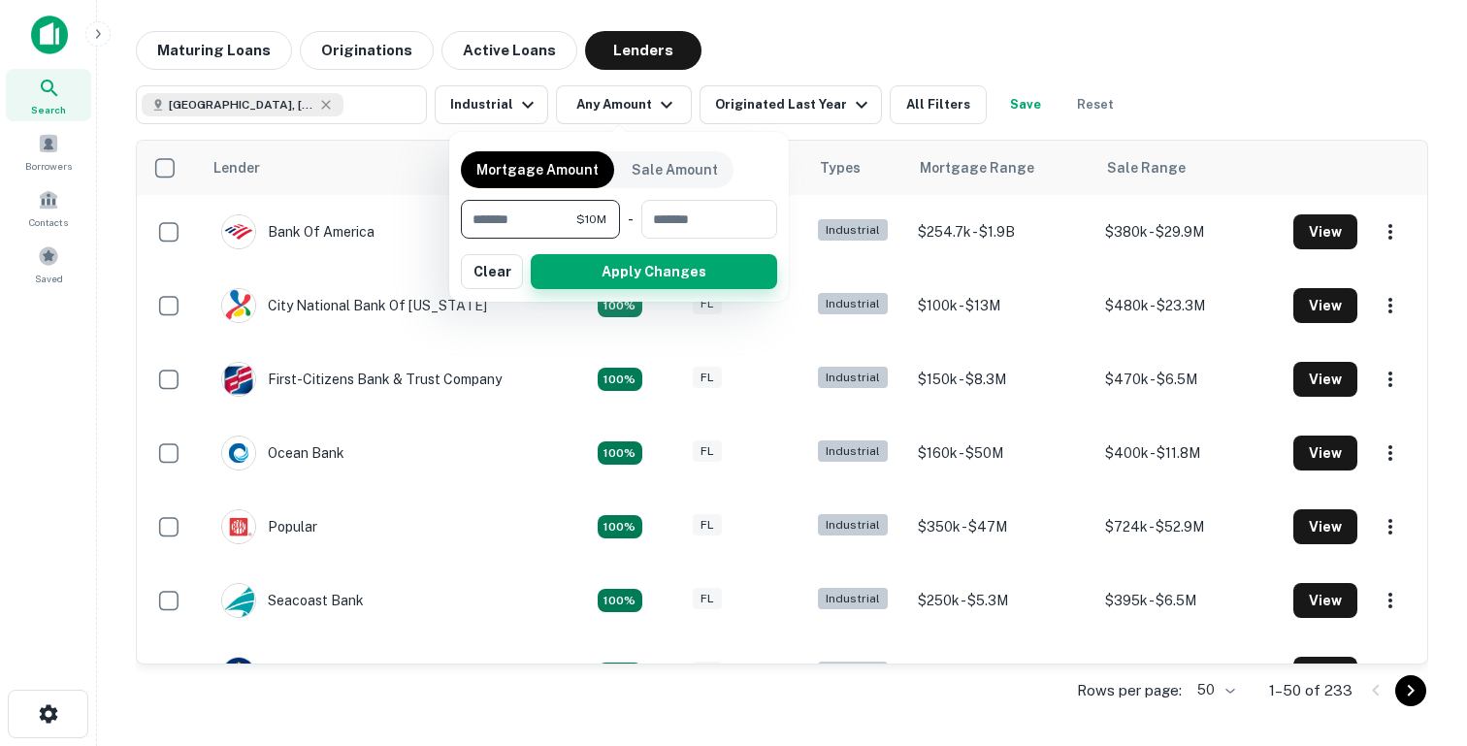
type input "********"
click at [596, 281] on button "Apply Changes" at bounding box center [654, 271] width 246 height 35
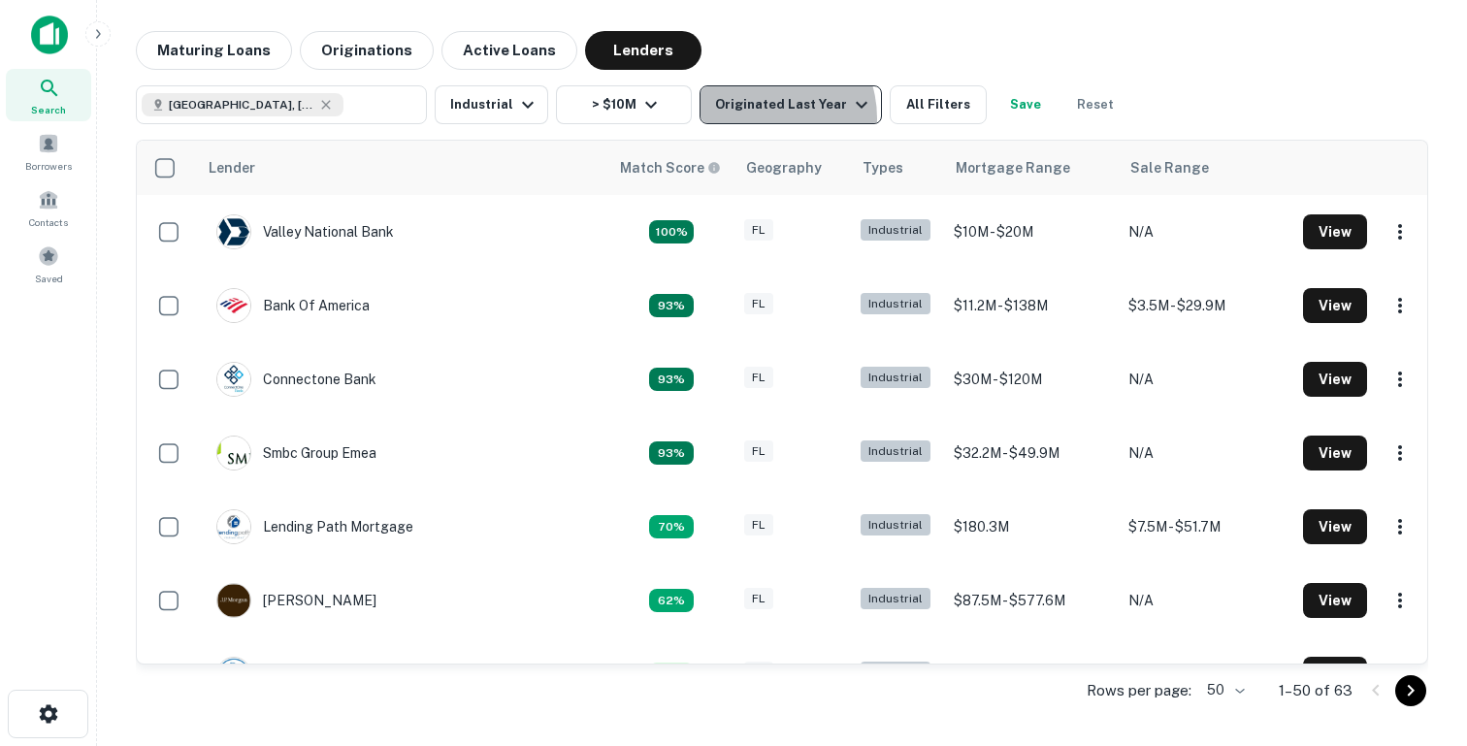
click at [753, 118] on button "Originated Last Year" at bounding box center [790, 104] width 182 height 39
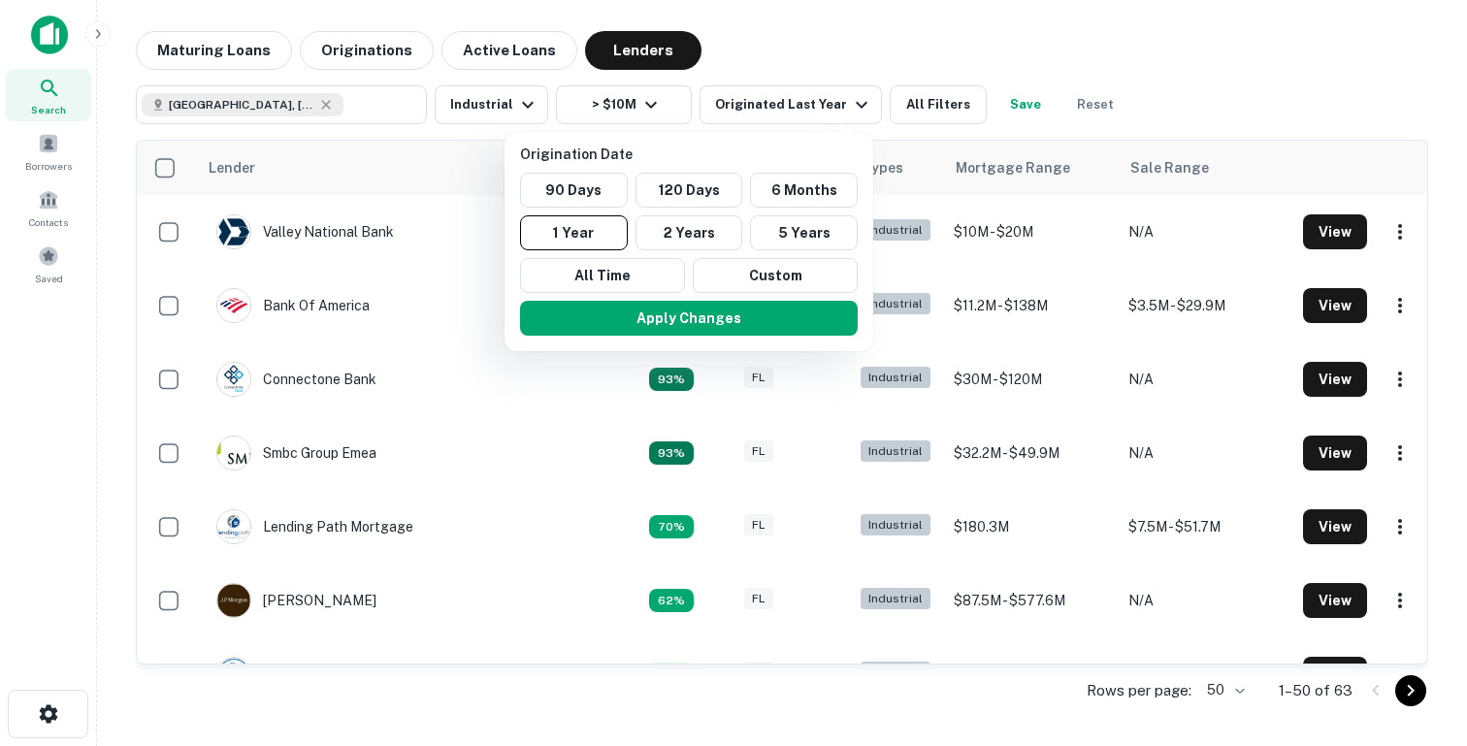
click at [938, 49] on div at bounding box center [733, 373] width 1467 height 746
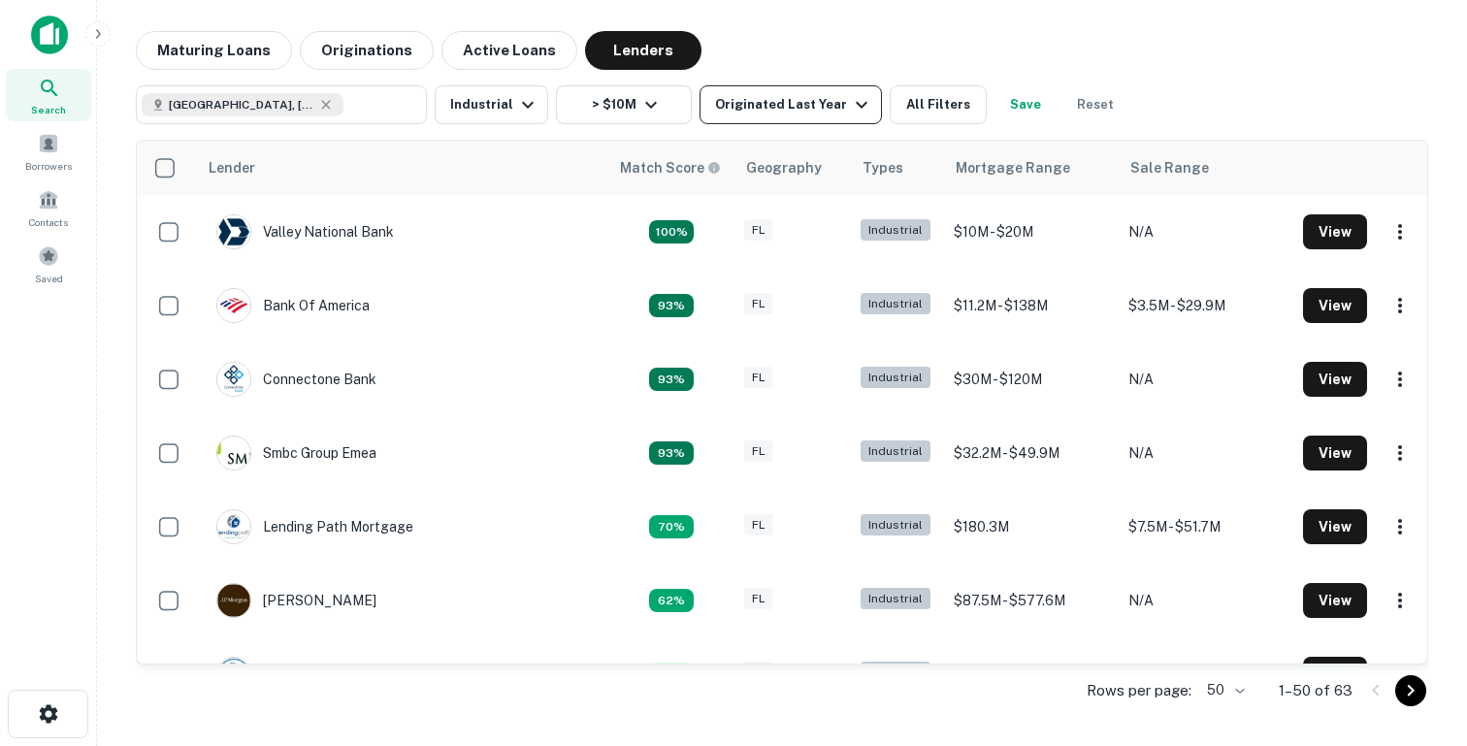
click at [757, 108] on div "Originated Last Year" at bounding box center [794, 104] width 158 height 23
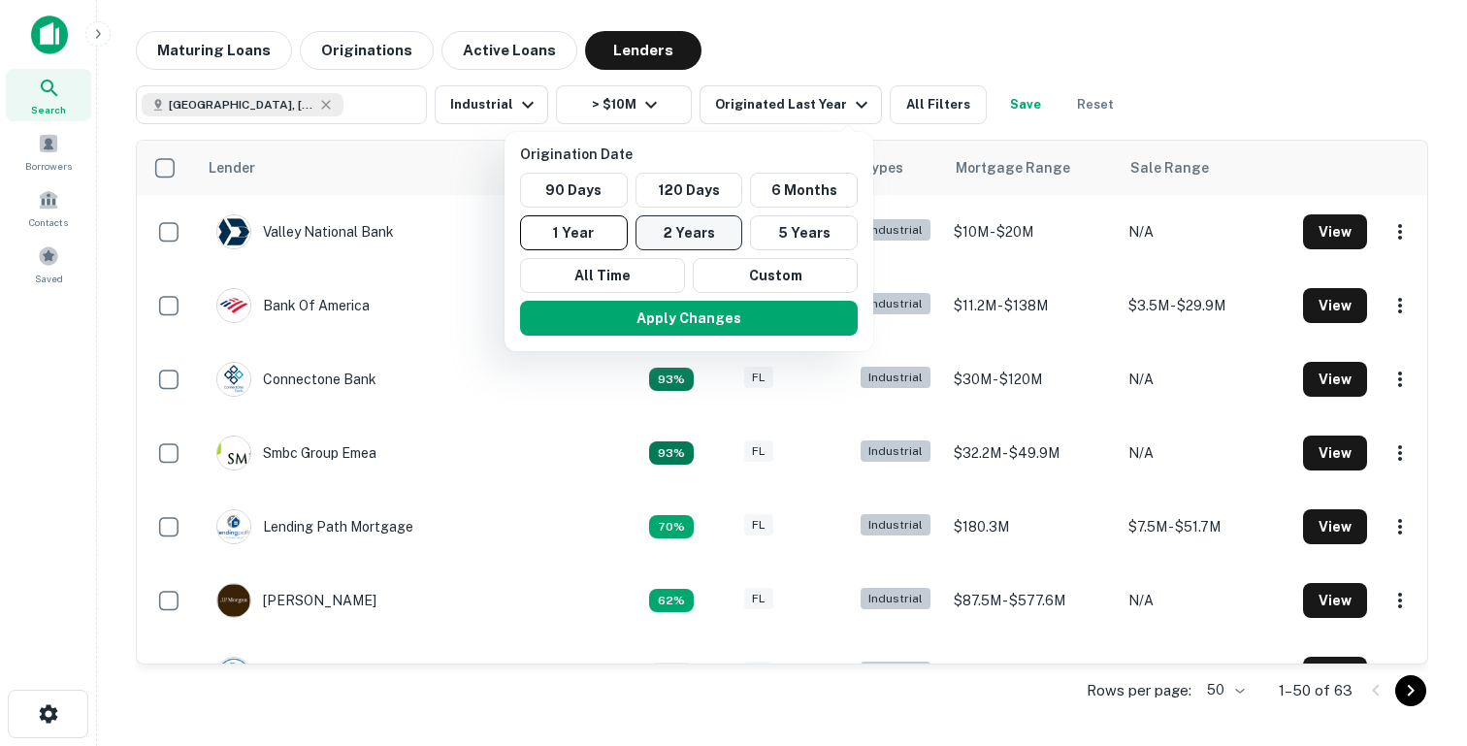
click at [705, 231] on button "2 Years" at bounding box center [689, 232] width 108 height 35
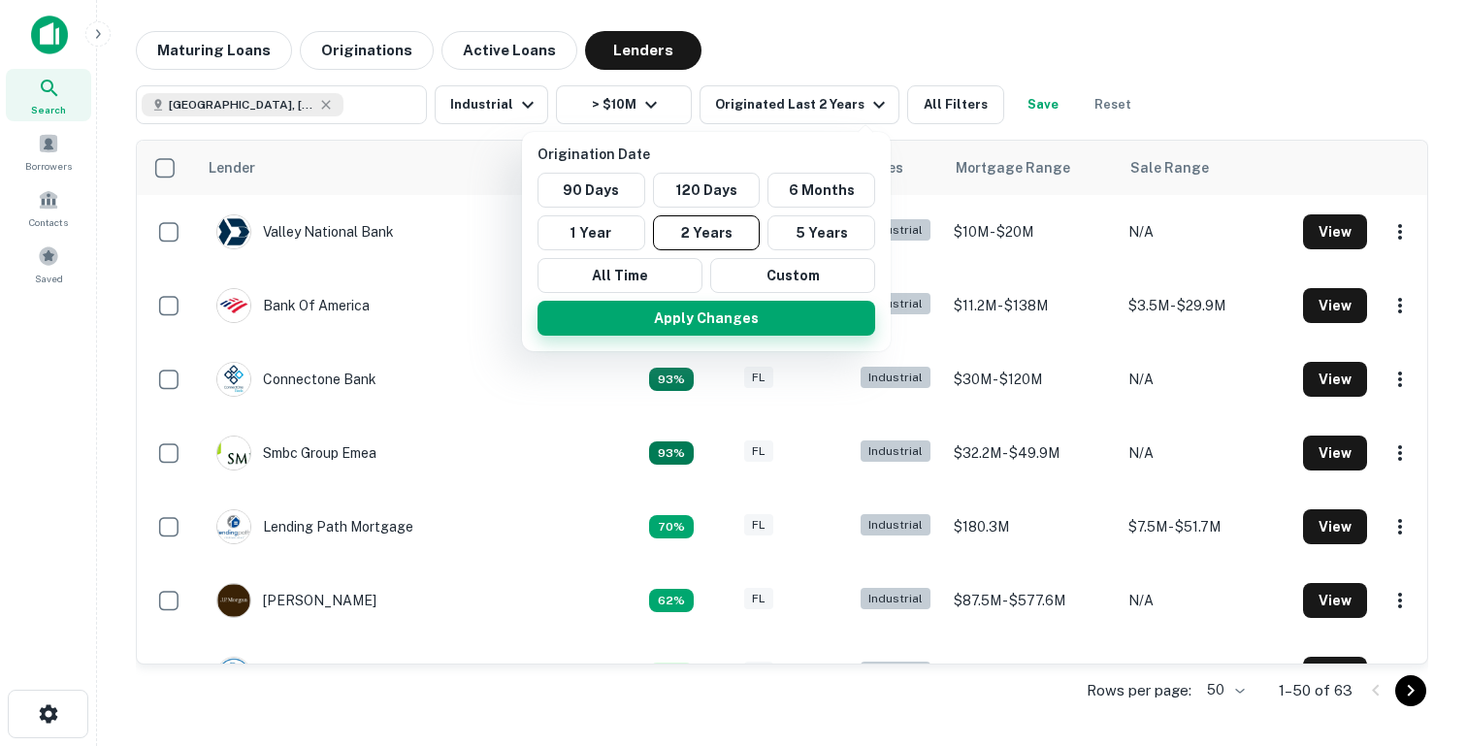
click at [708, 321] on button "Apply Changes" at bounding box center [706, 318] width 338 height 35
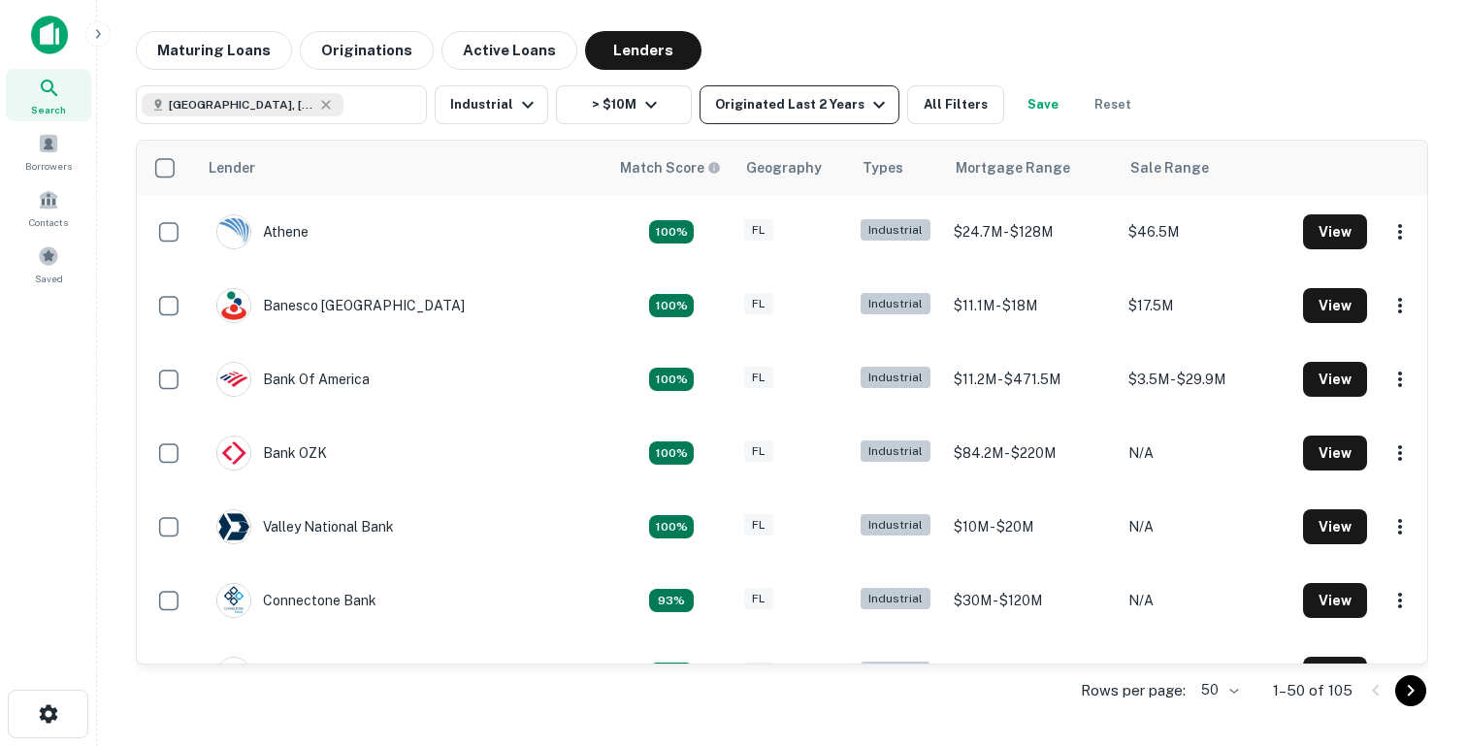
click at [772, 101] on div "Originated Last 2 Years" at bounding box center [803, 104] width 176 height 23
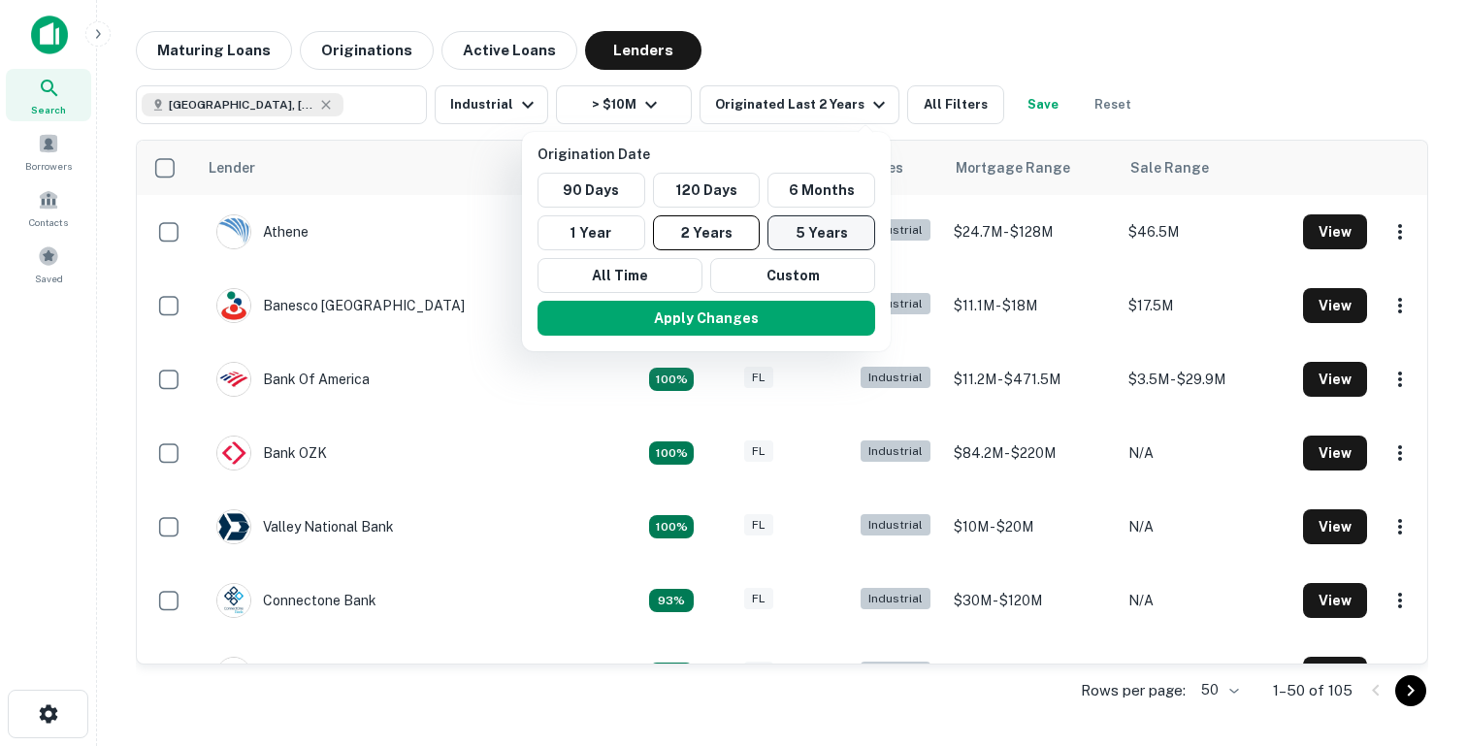
click at [800, 241] on button "5 Years" at bounding box center [821, 232] width 108 height 35
click at [770, 324] on button "Apply Changes" at bounding box center [707, 318] width 338 height 35
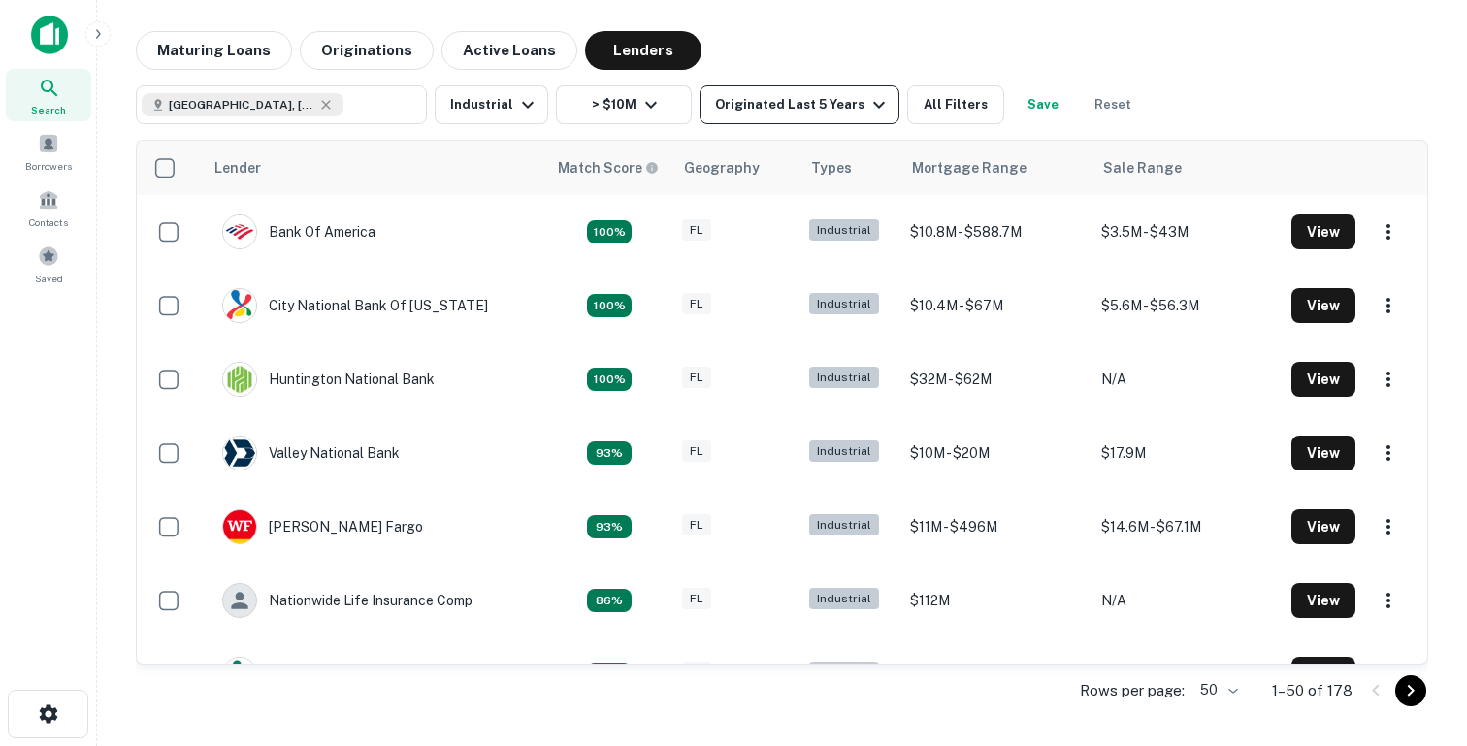
click at [780, 114] on div "Originated Last 5 Years" at bounding box center [803, 104] width 176 height 23
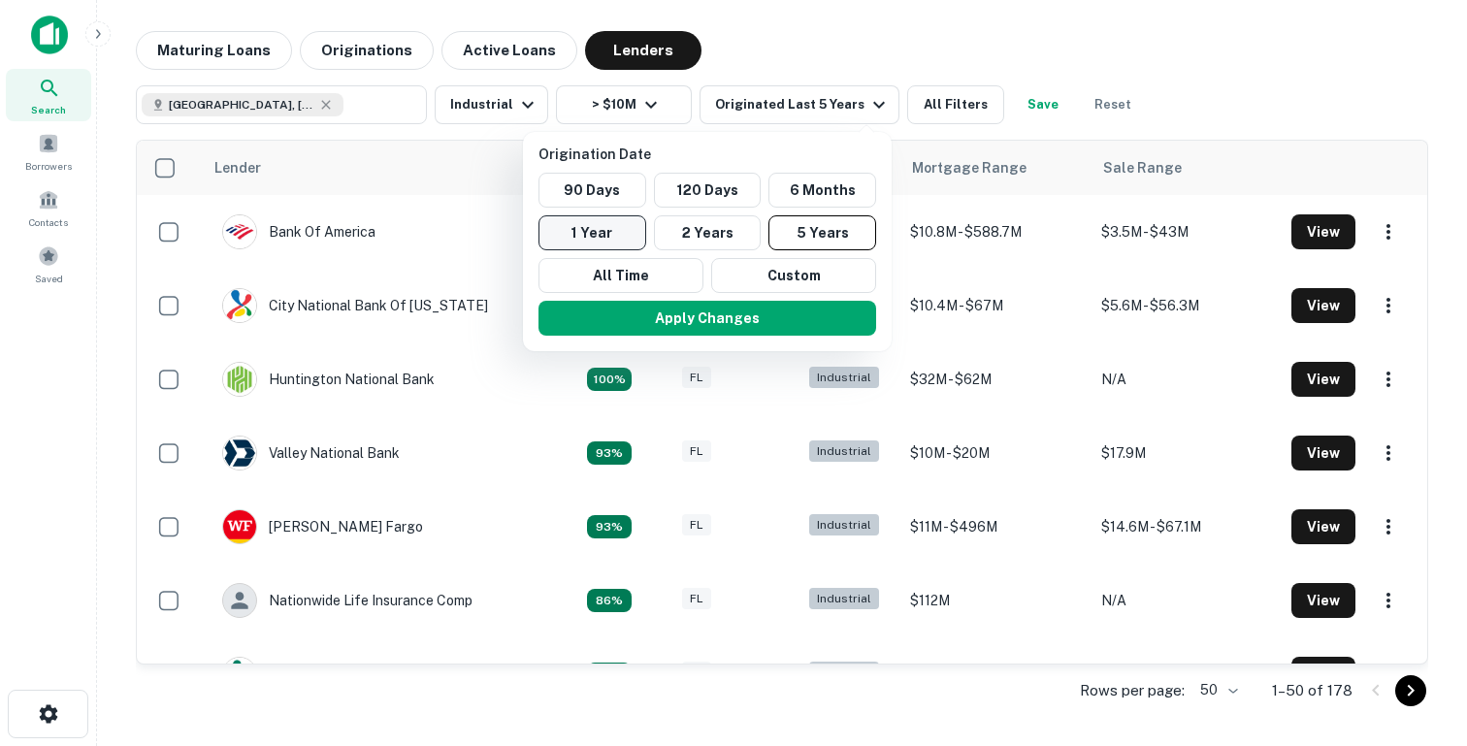
click at [622, 233] on button "1 Year" at bounding box center [592, 232] width 108 height 35
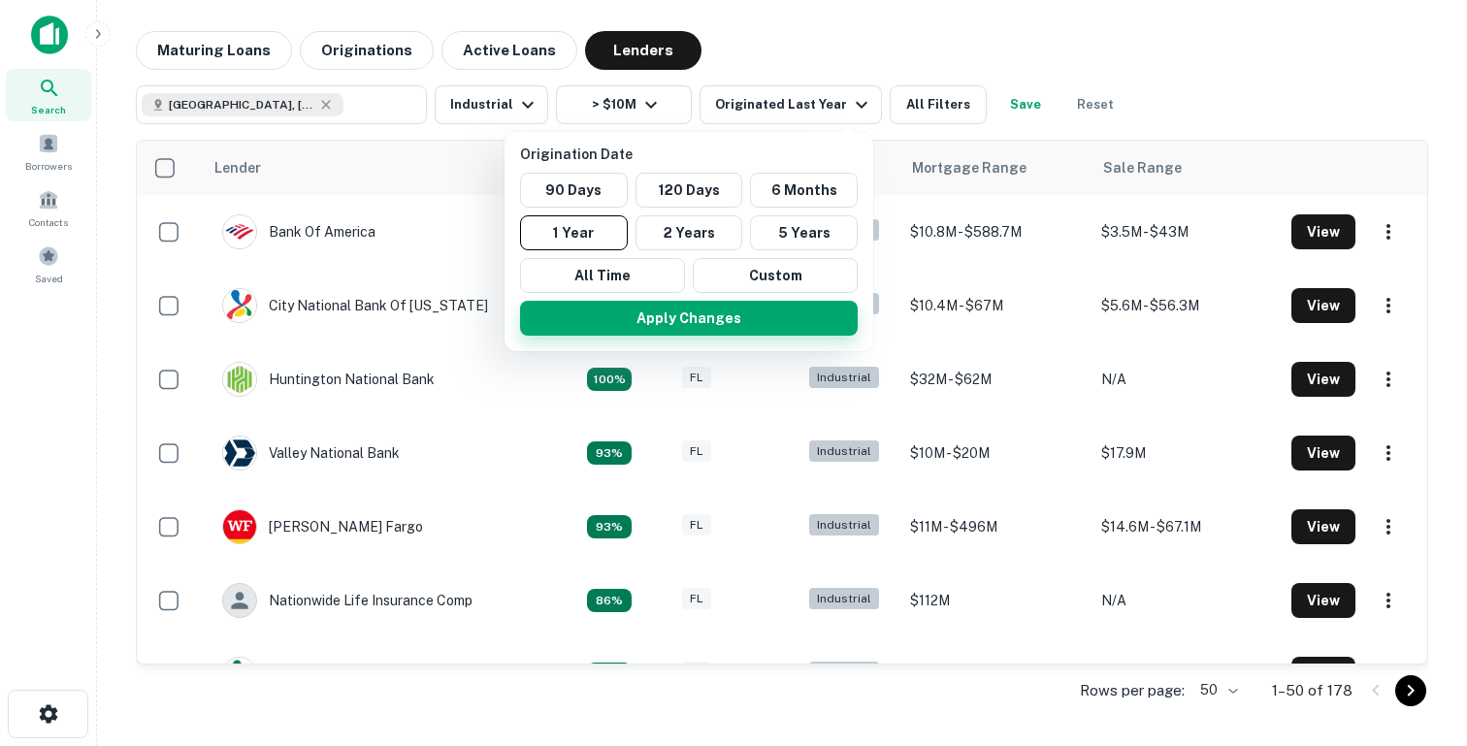
click at [630, 311] on button "Apply Changes" at bounding box center [689, 318] width 338 height 35
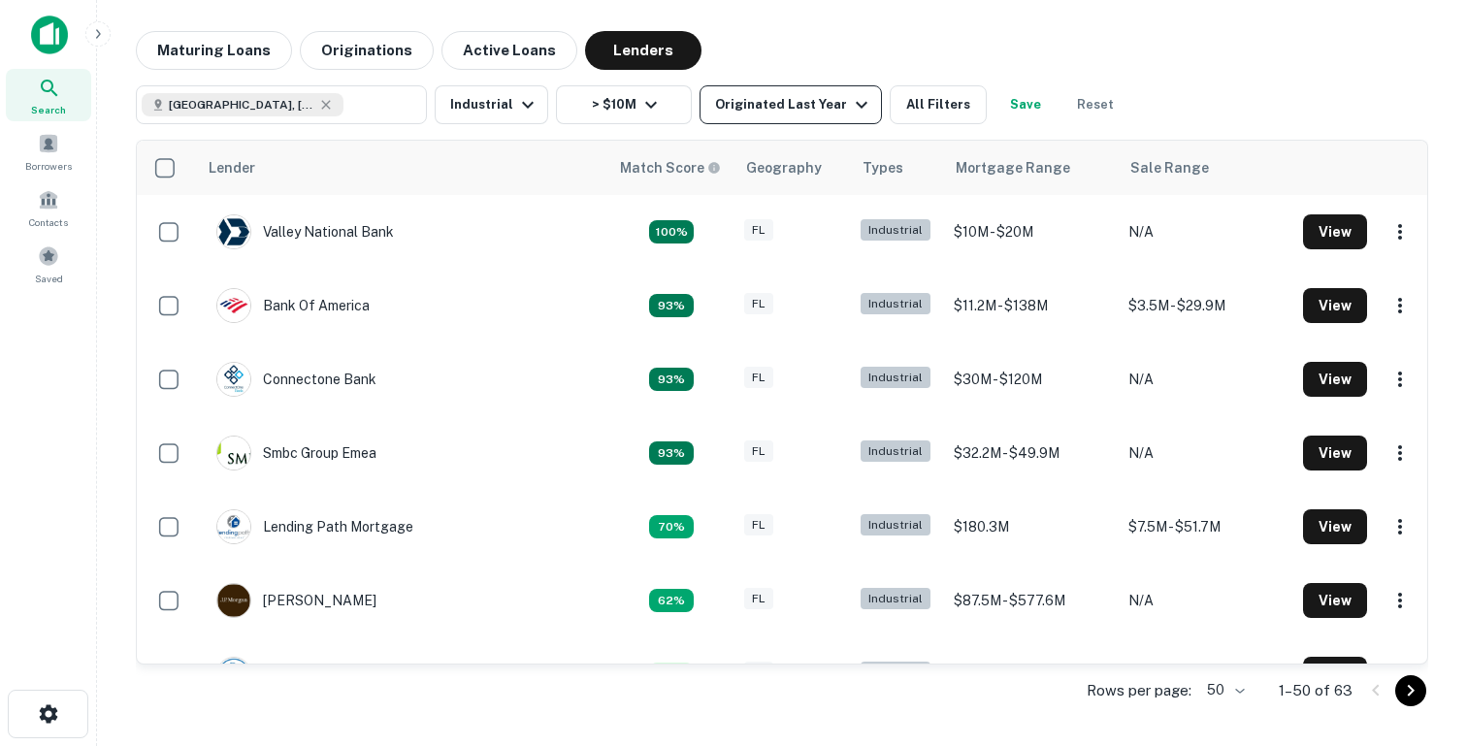
click at [773, 118] on button "Originated Last Year" at bounding box center [790, 104] width 182 height 39
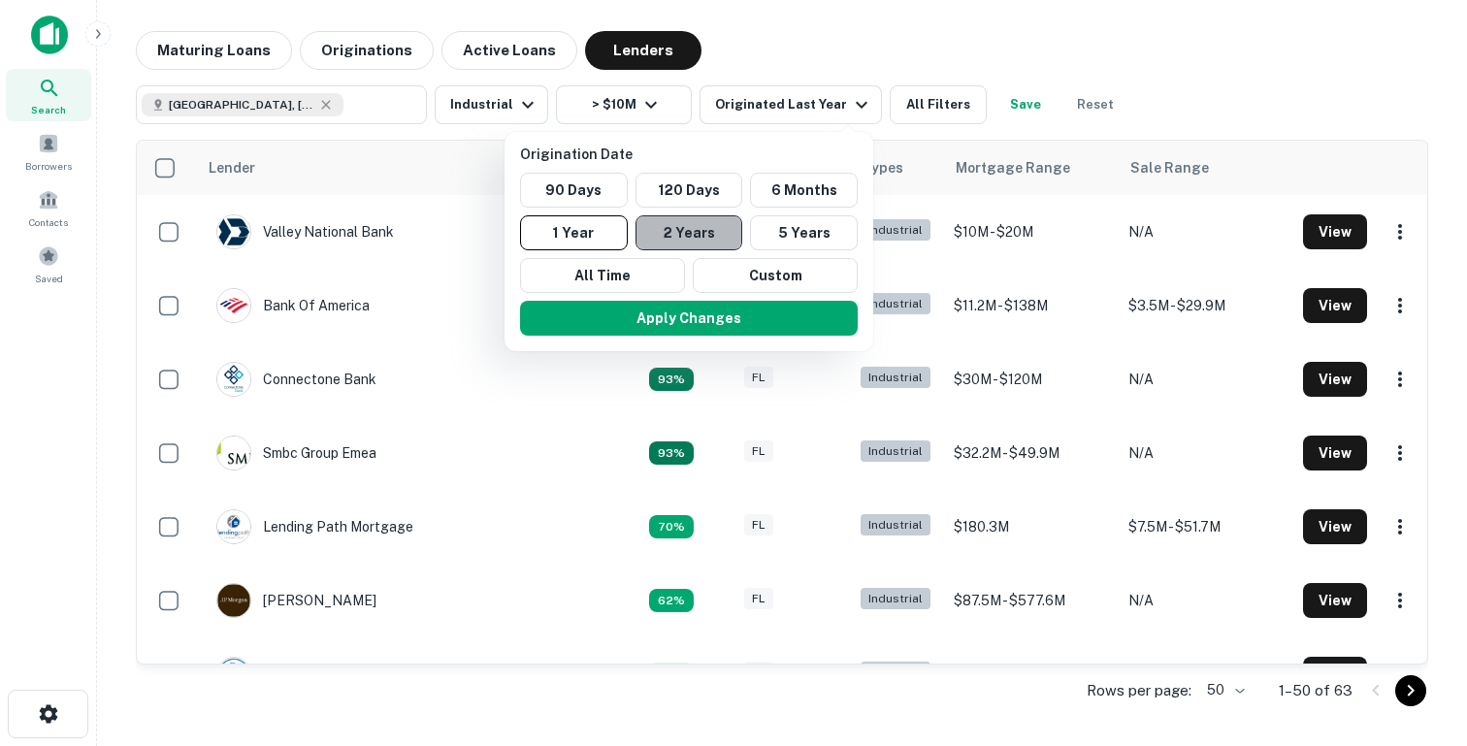
click at [690, 230] on button "2 Years" at bounding box center [689, 232] width 108 height 35
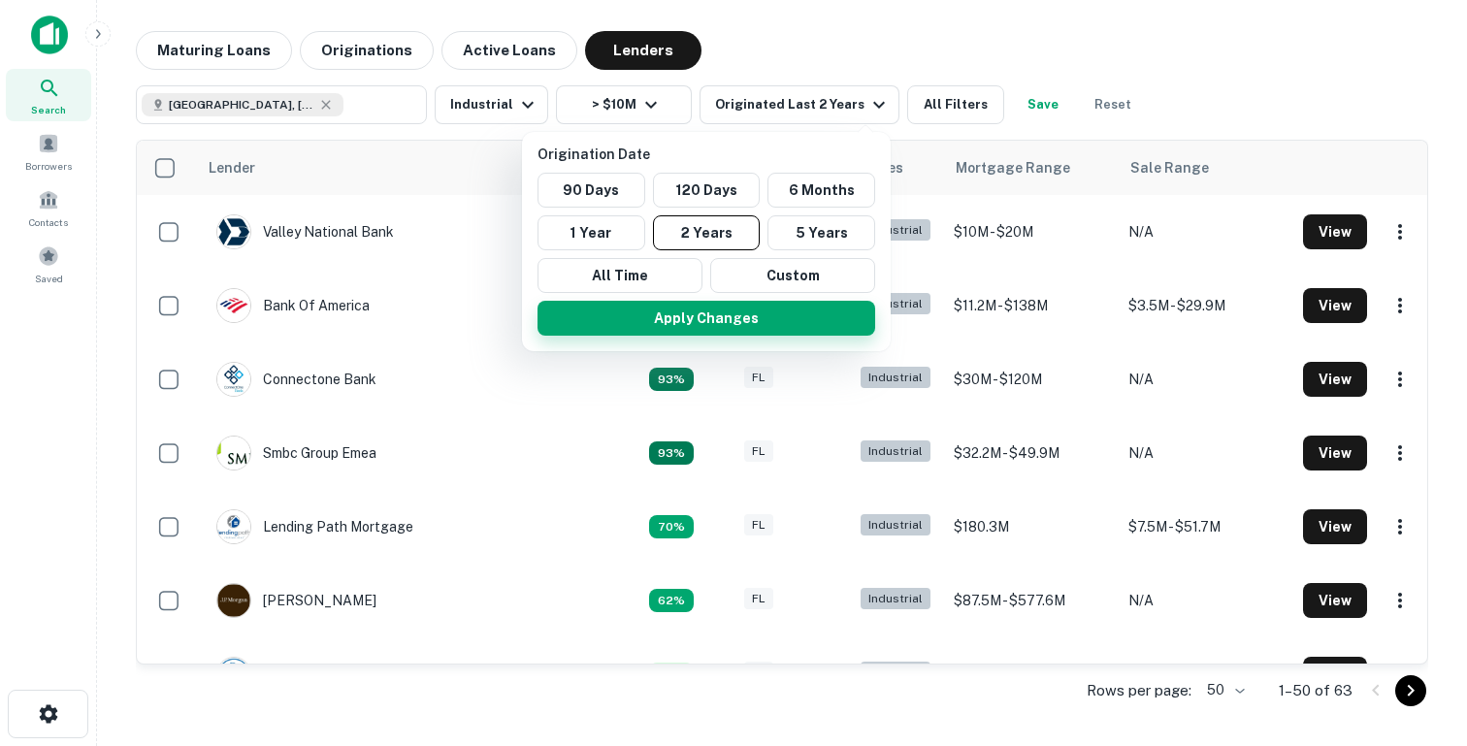
click at [691, 317] on button "Apply Changes" at bounding box center [706, 318] width 338 height 35
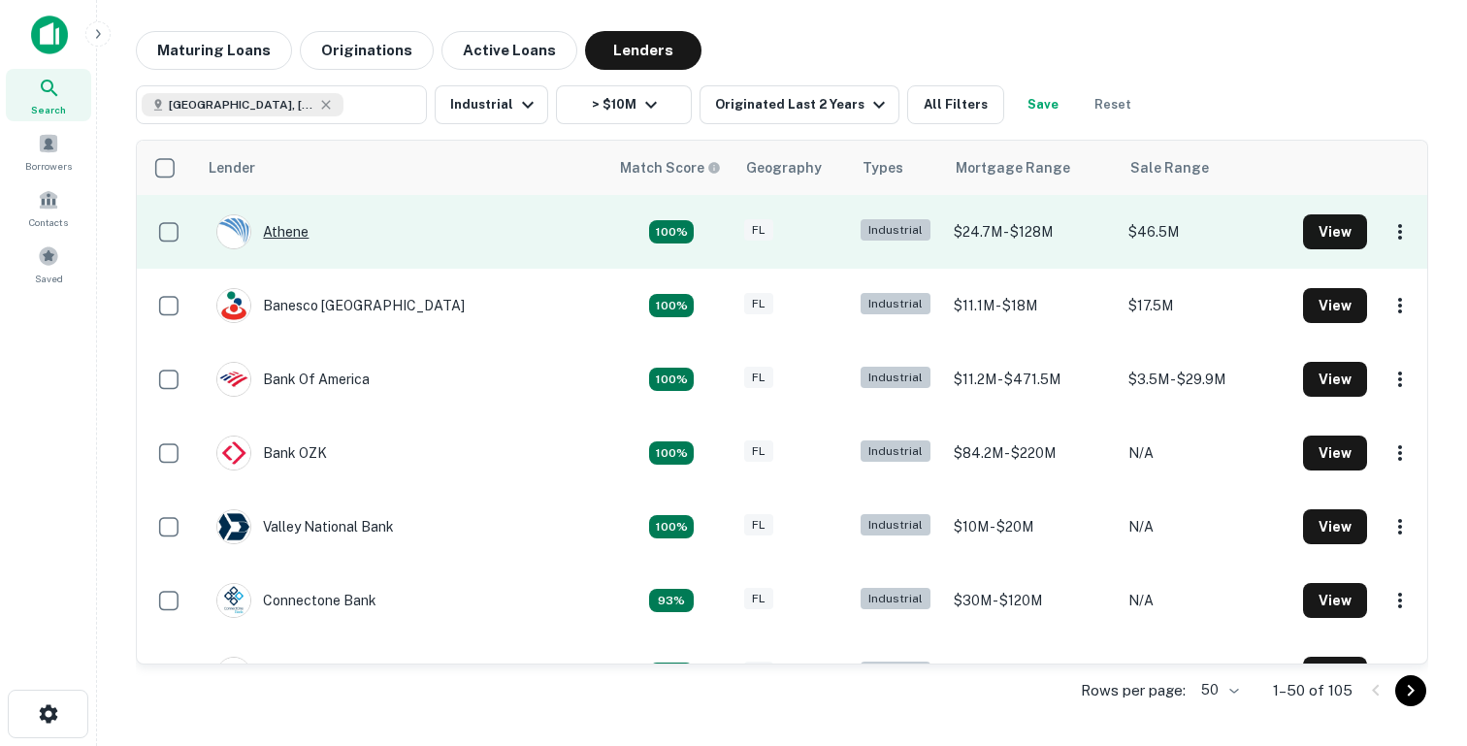
click at [280, 231] on div "Athene" at bounding box center [262, 231] width 92 height 35
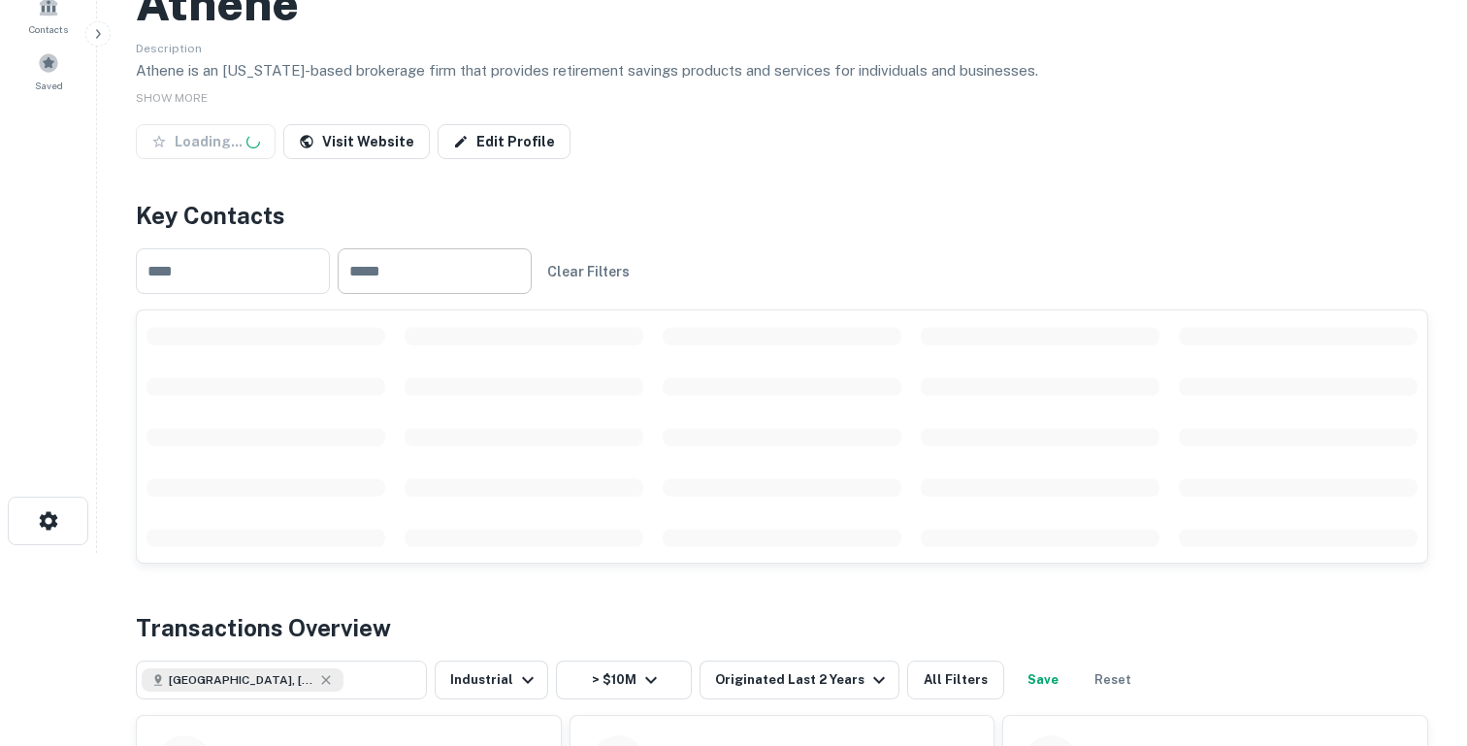
scroll to position [149, 0]
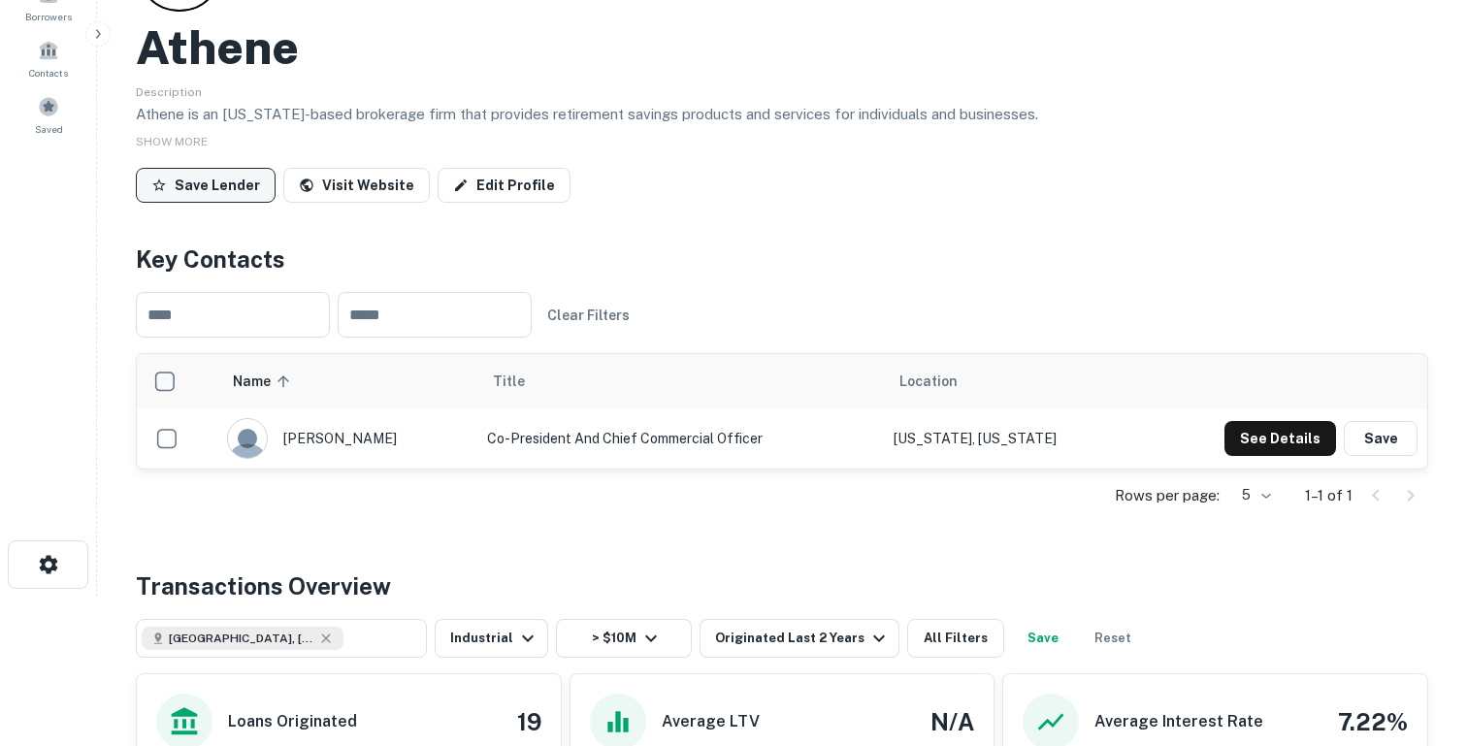
click at [183, 192] on button "Save Lender" at bounding box center [206, 185] width 140 height 35
click at [1397, 435] on button "Save" at bounding box center [1380, 438] width 74 height 35
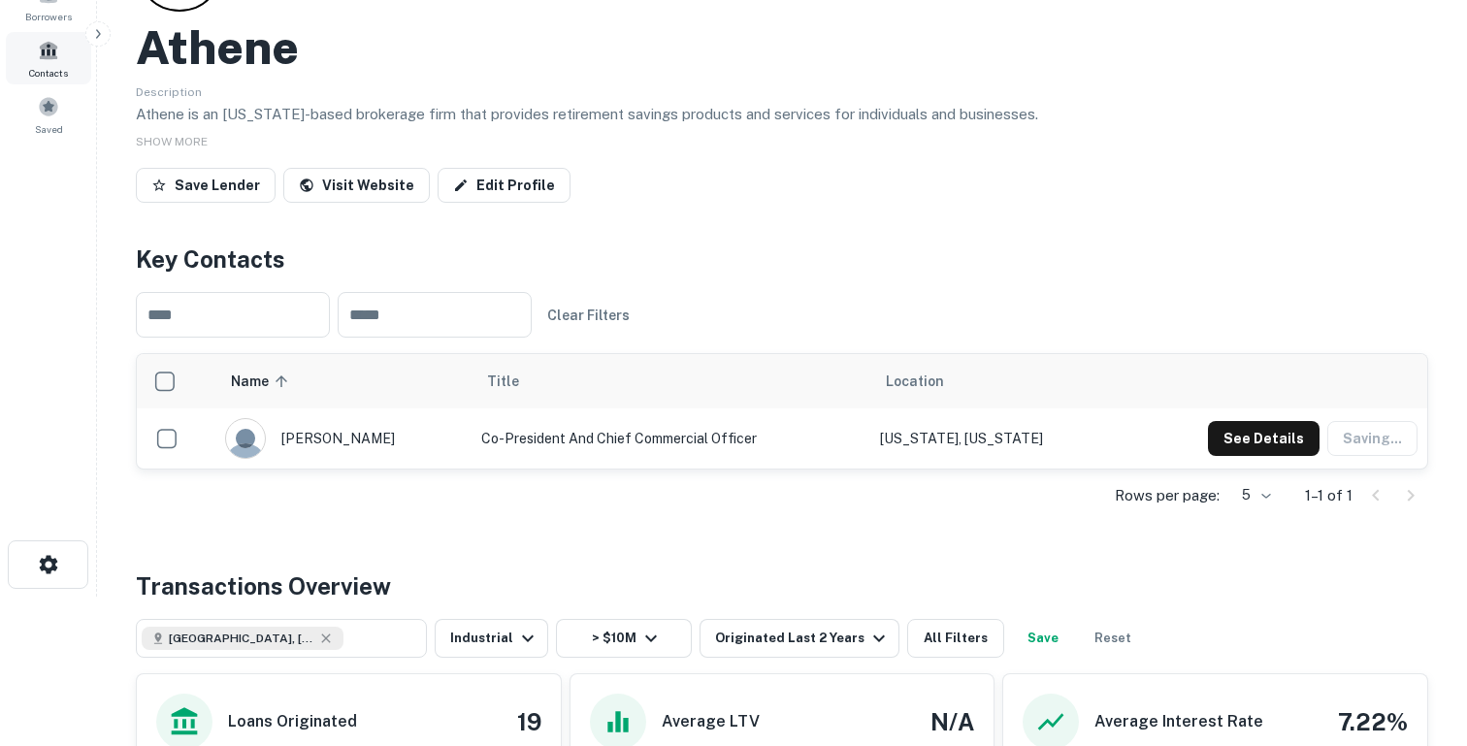
click at [43, 62] on div "Contacts" at bounding box center [48, 58] width 85 height 52
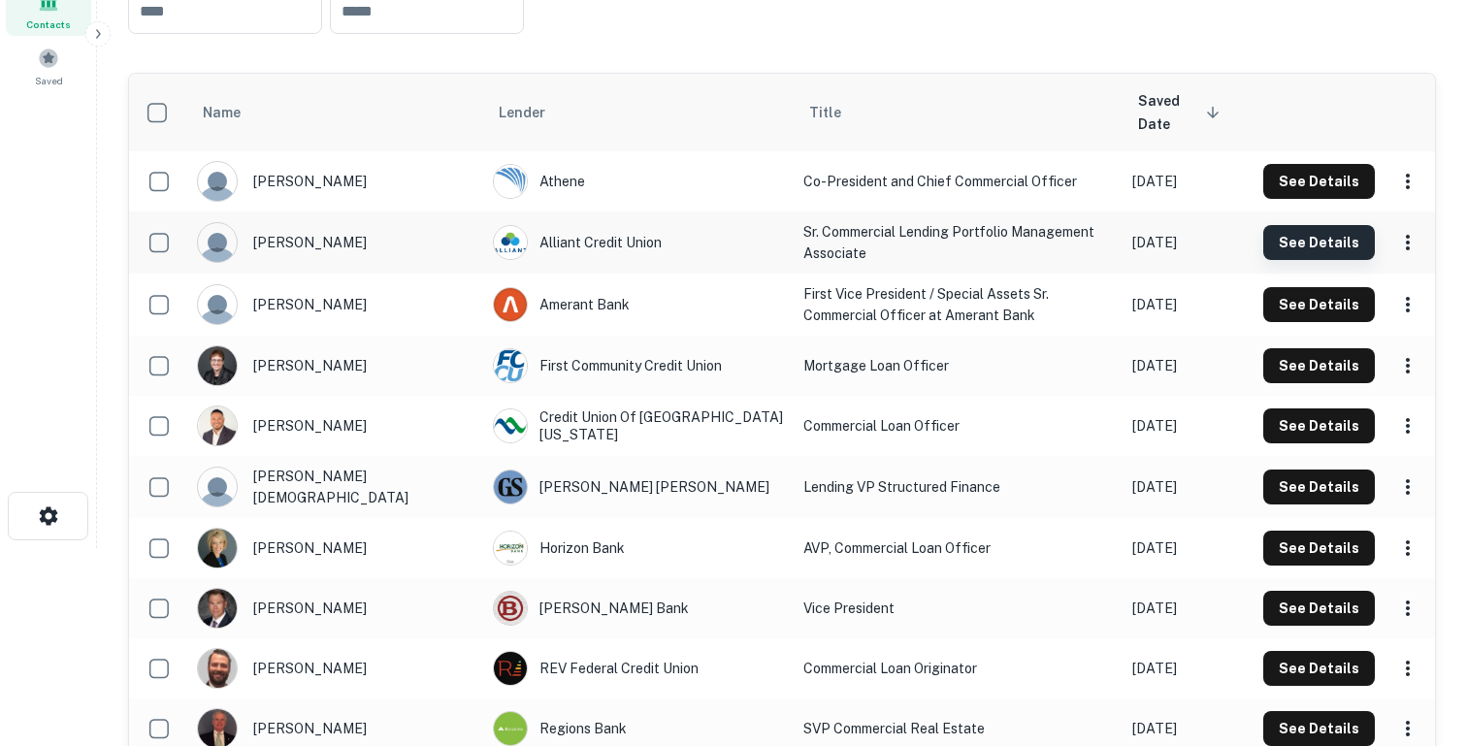
click at [1322, 235] on button "See Details" at bounding box center [1319, 242] width 112 height 35
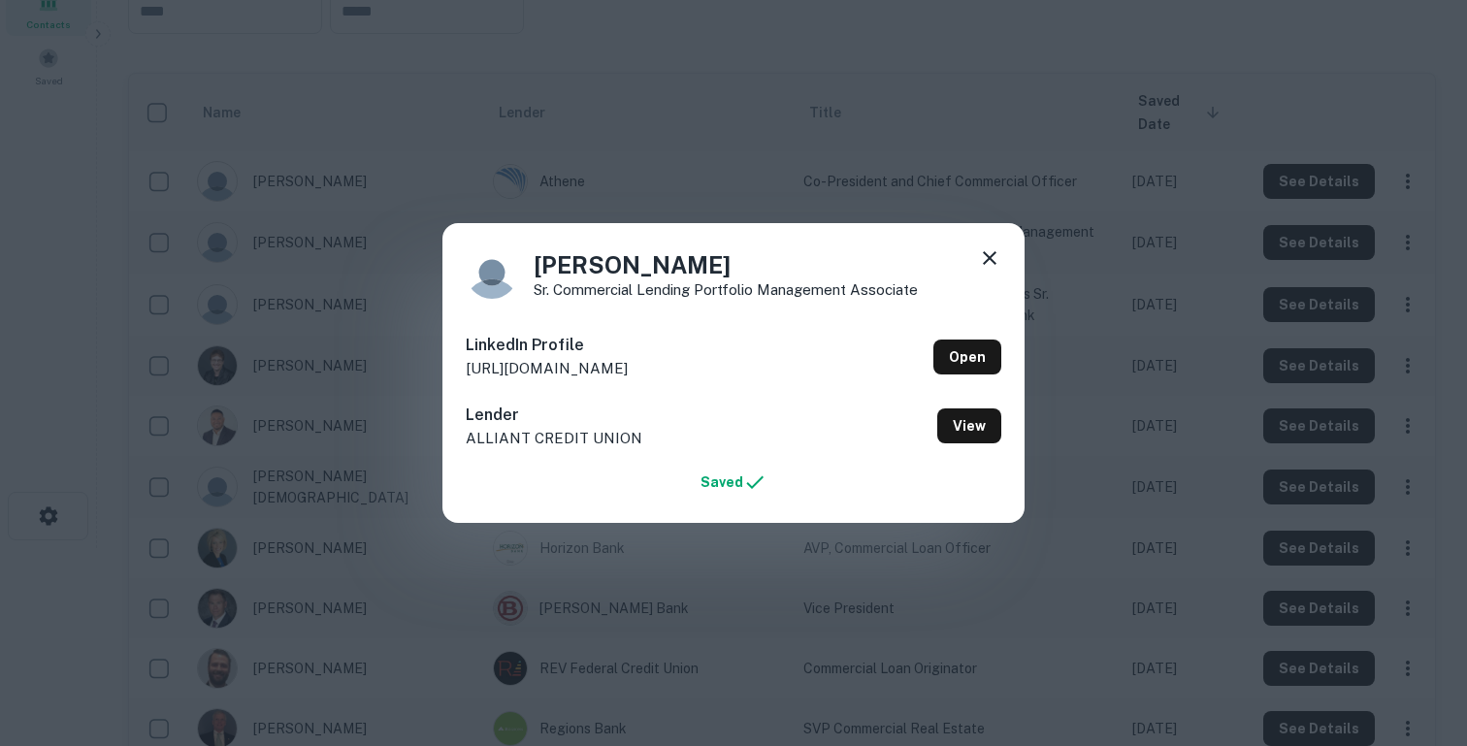
click at [663, 138] on div "Ming Tai Sr. Commercial Lending Portfolio Management Associate LinkedIn Profile…" at bounding box center [733, 373] width 1467 height 746
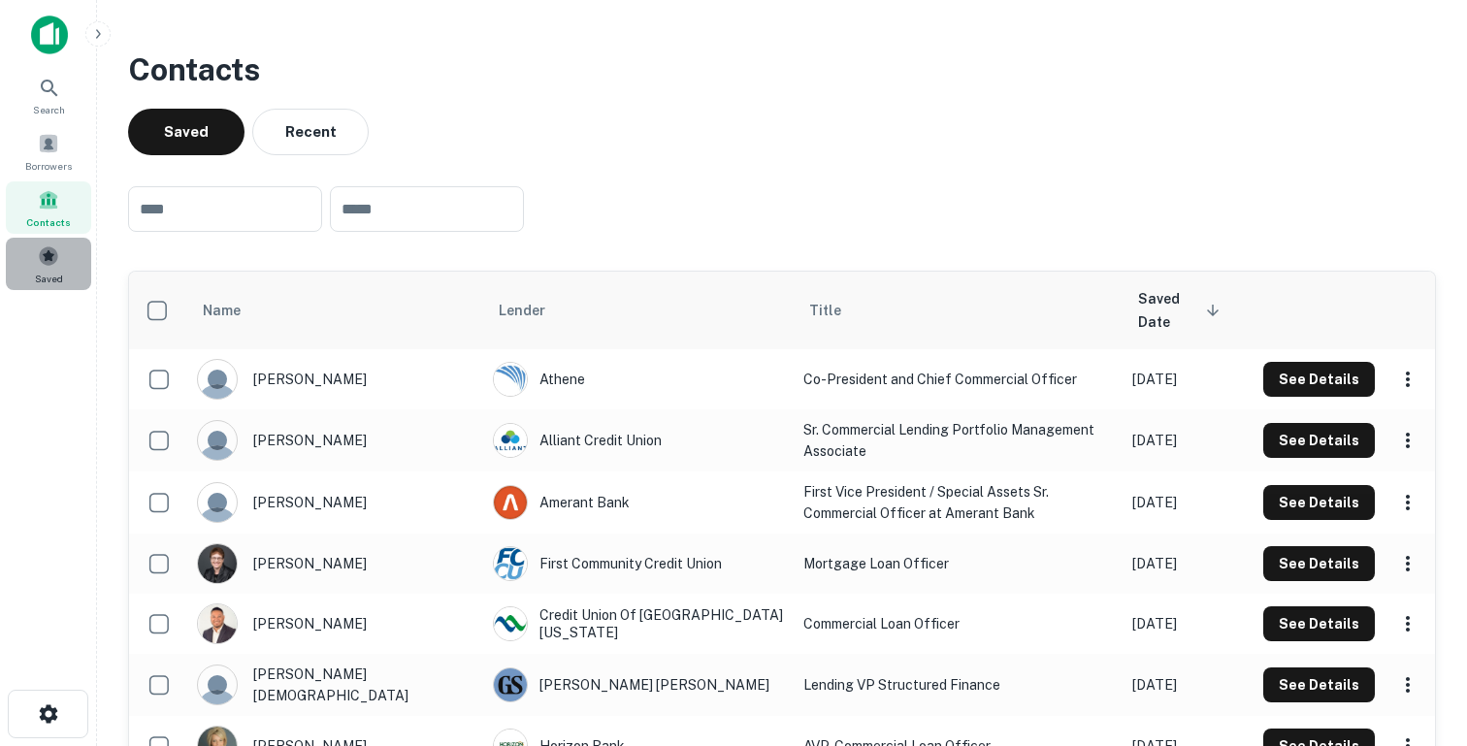
click at [48, 263] on span at bounding box center [48, 255] width 21 height 21
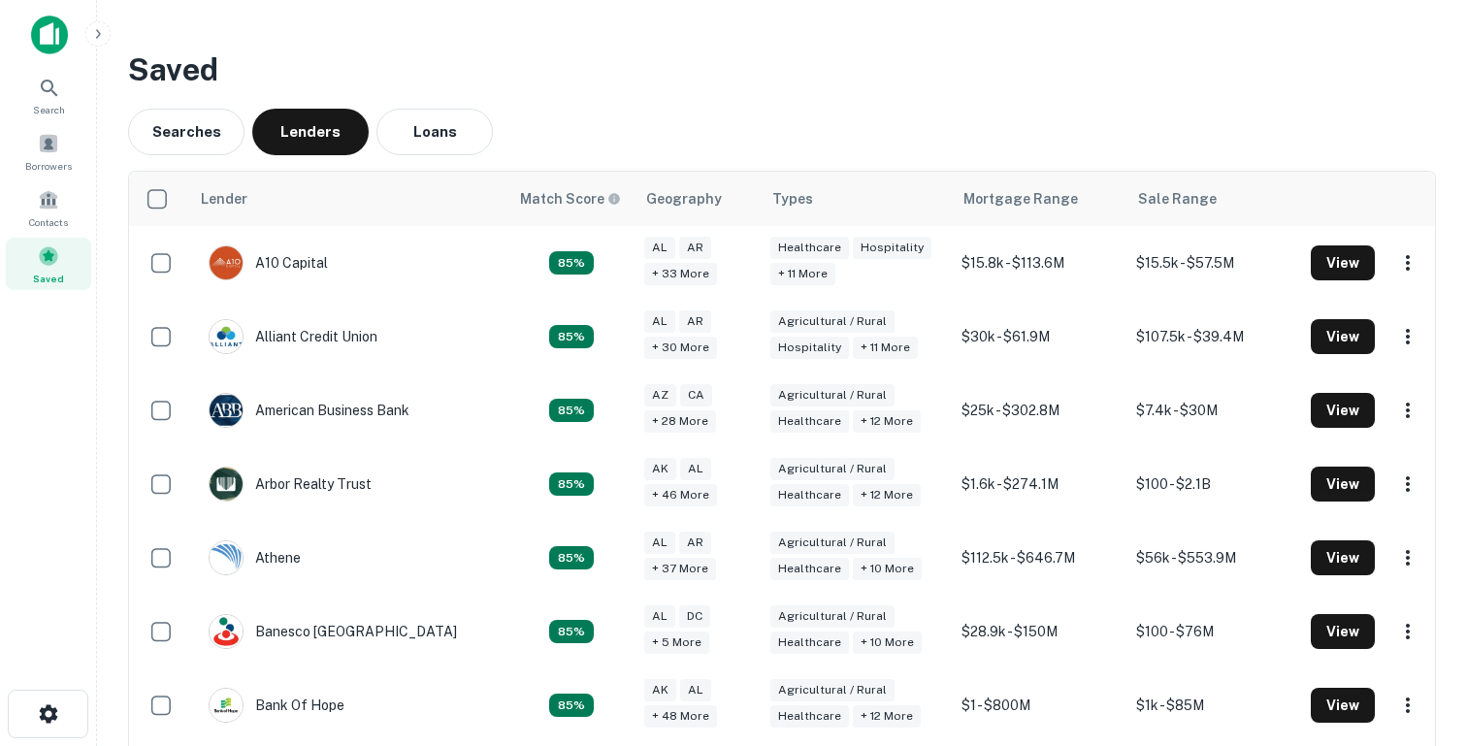
scroll to position [1, 0]
